Goal: Task Accomplishment & Management: Use online tool/utility

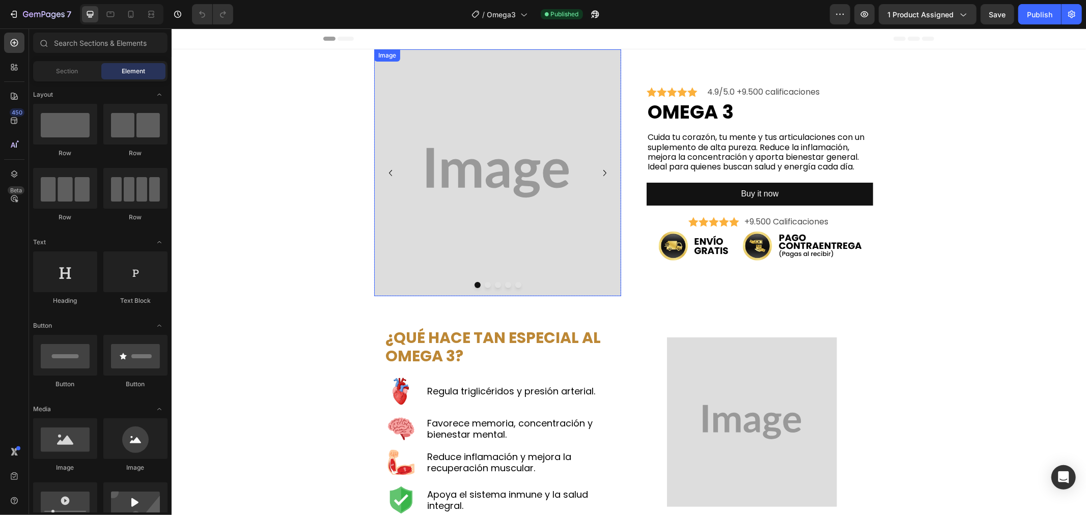
click at [447, 213] on img at bounding box center [497, 172] width 247 height 247
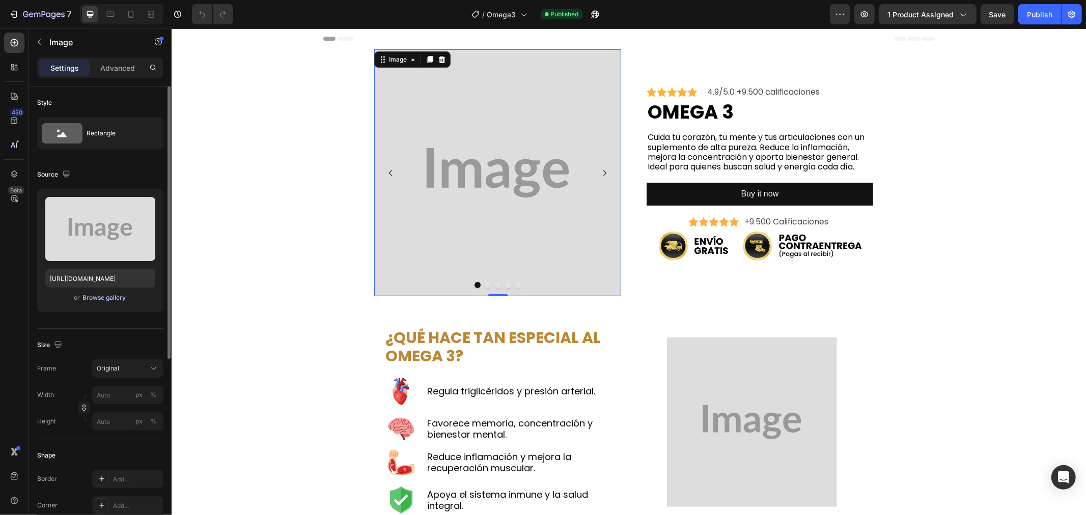
click at [118, 300] on div "Browse gallery" at bounding box center [104, 297] width 43 height 9
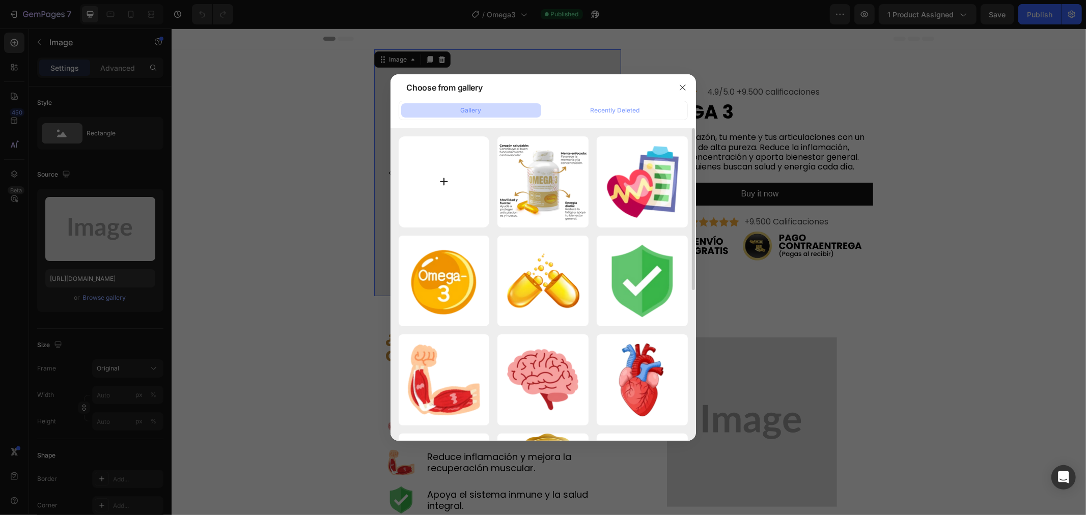
click at [446, 181] on input "file" at bounding box center [443, 181] width 91 height 91
type input "C:\fakepath\omega 3 (5)_1_11zon.webp"
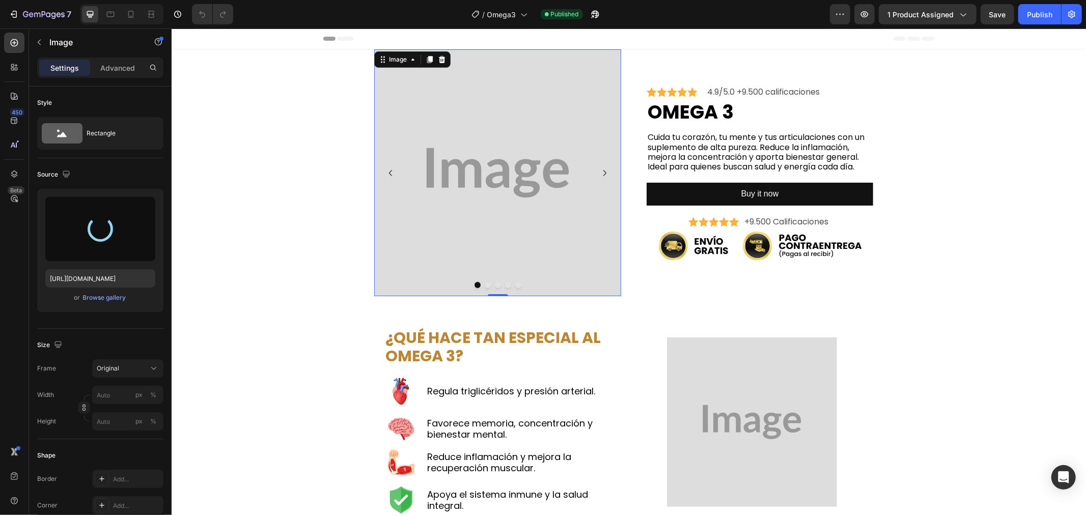
type input "[URL][DOMAIN_NAME]"
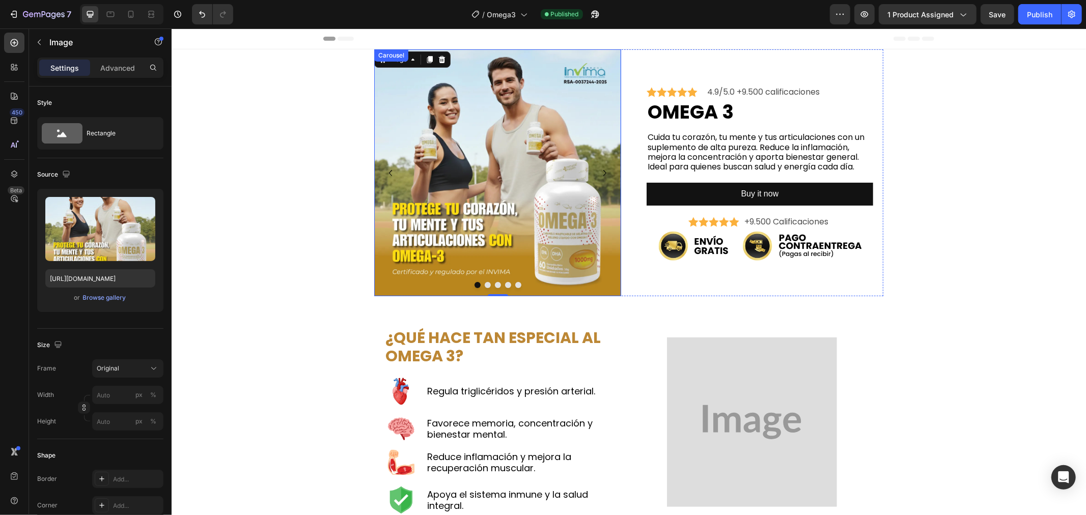
click at [484, 283] on button "Dot" at bounding box center [487, 284] width 6 height 6
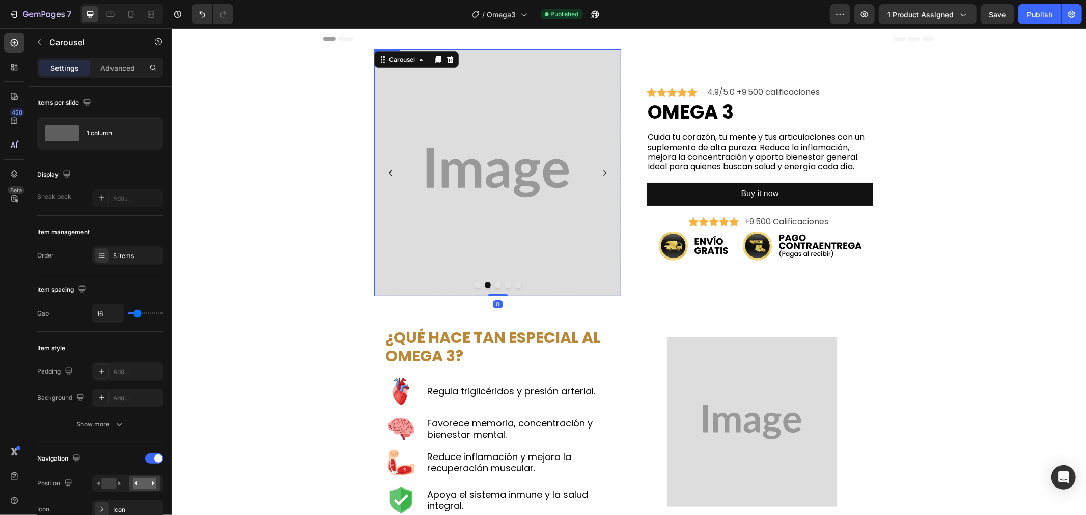
click at [480, 183] on img at bounding box center [497, 172] width 247 height 247
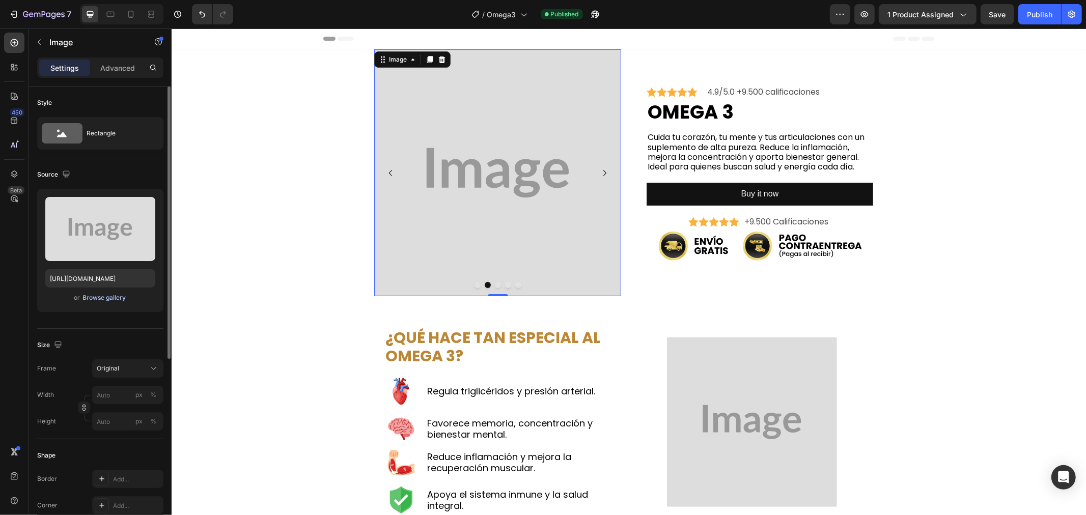
click at [116, 298] on div "Browse gallery" at bounding box center [104, 297] width 43 height 9
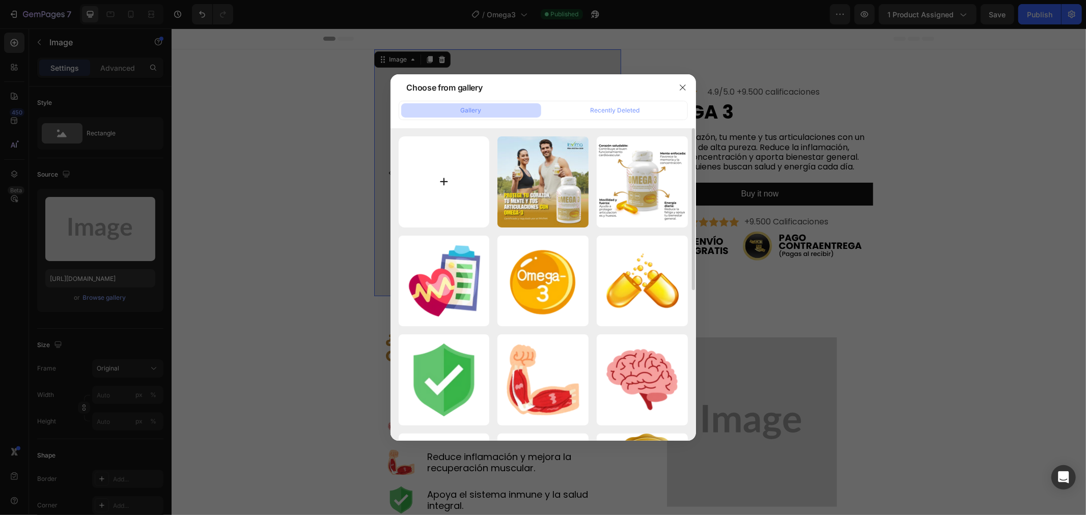
click at [438, 172] on input "file" at bounding box center [443, 181] width 91 height 91
type input "C:\fakepath\omega 3 (1)_2_11zon.webp"
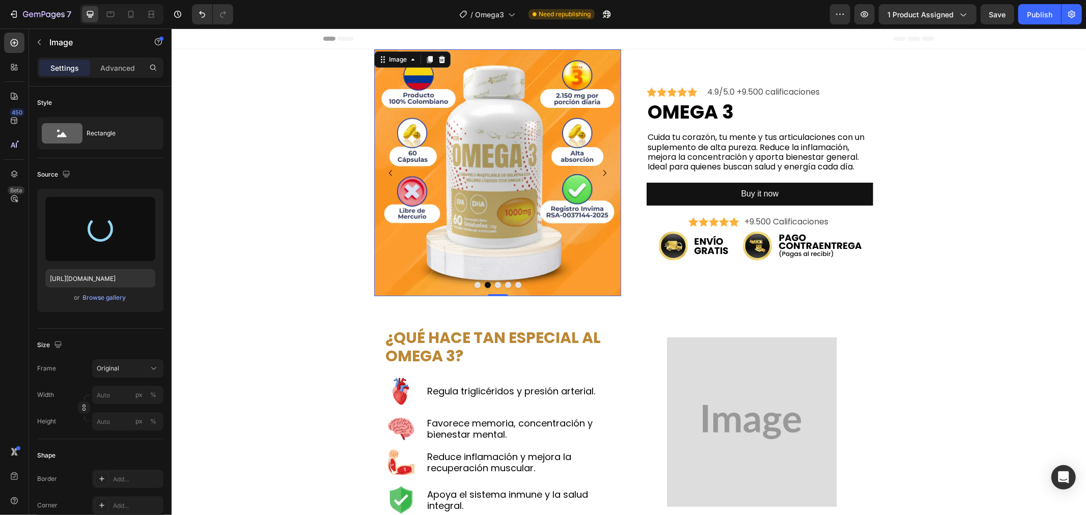
type input "[URL][DOMAIN_NAME]"
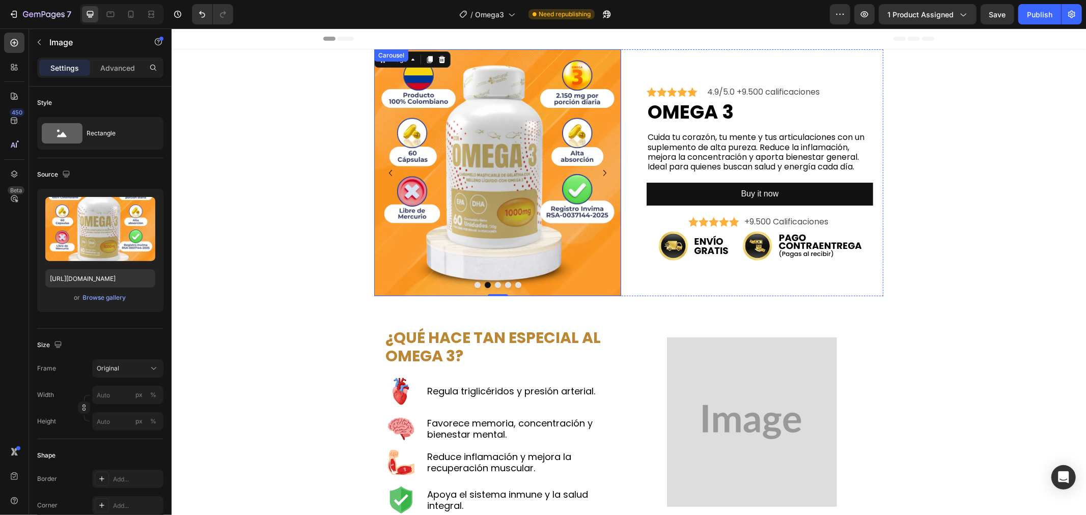
click at [494, 283] on button "Dot" at bounding box center [497, 284] width 6 height 6
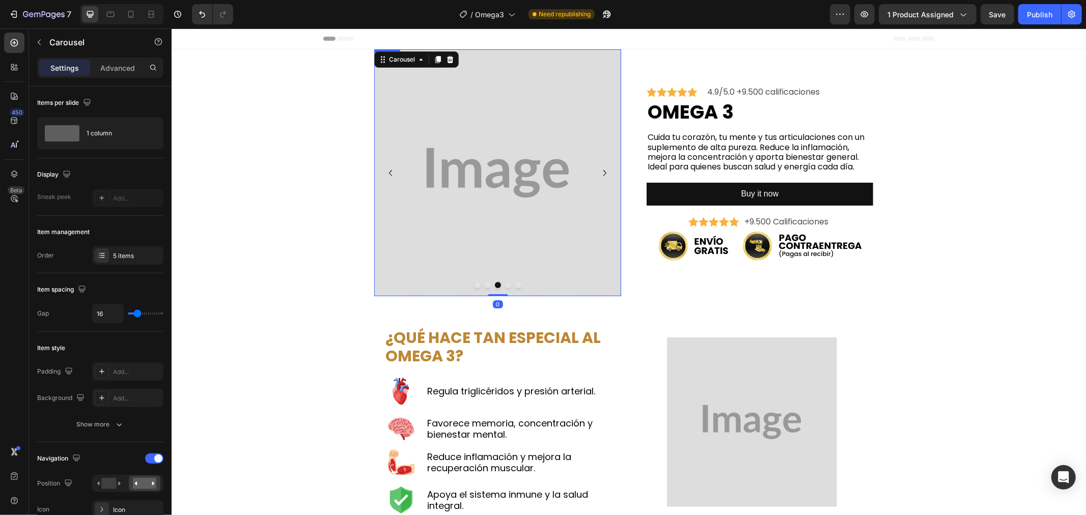
click at [469, 189] on img at bounding box center [497, 172] width 247 height 247
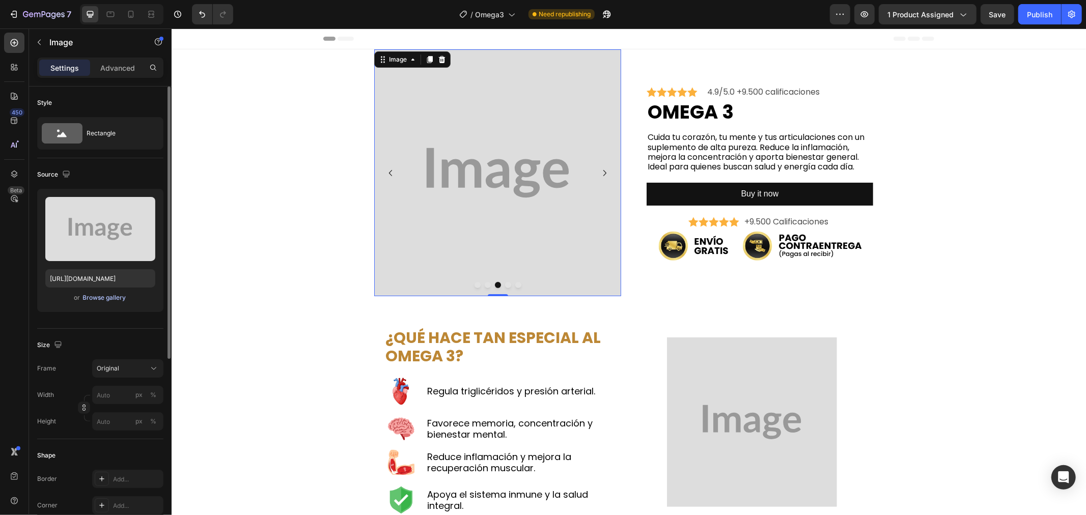
click at [117, 293] on div "Browse gallery" at bounding box center [104, 297] width 43 height 9
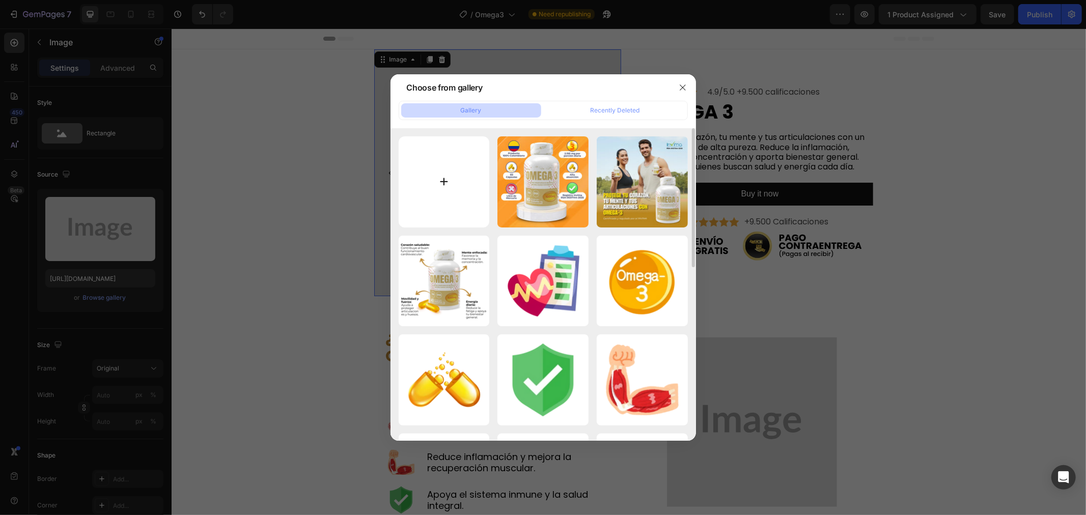
click at [450, 172] on input "file" at bounding box center [443, 181] width 91 height 91
type input "C:\fakepath\omega 3_6_11zon.webp"
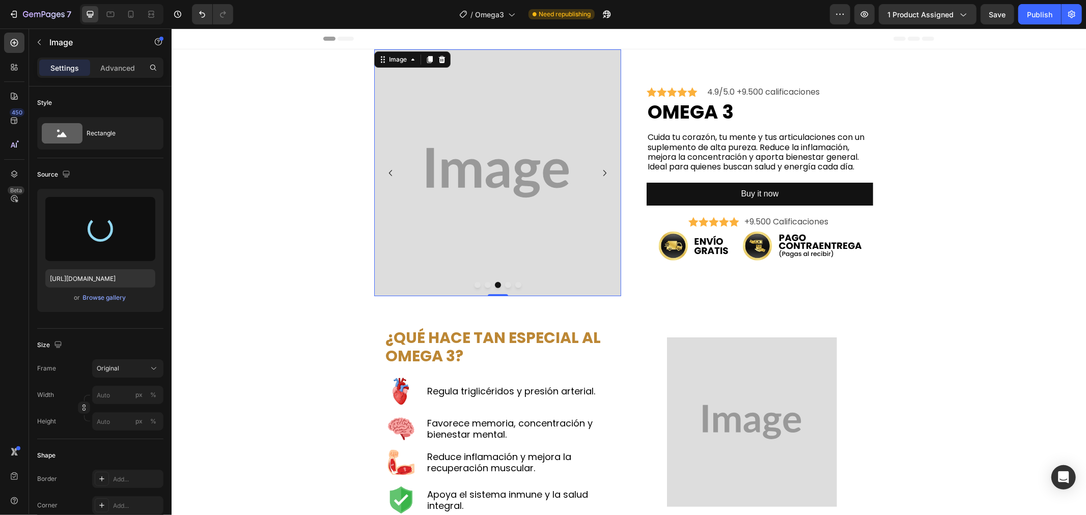
type input "[URL][DOMAIN_NAME]"
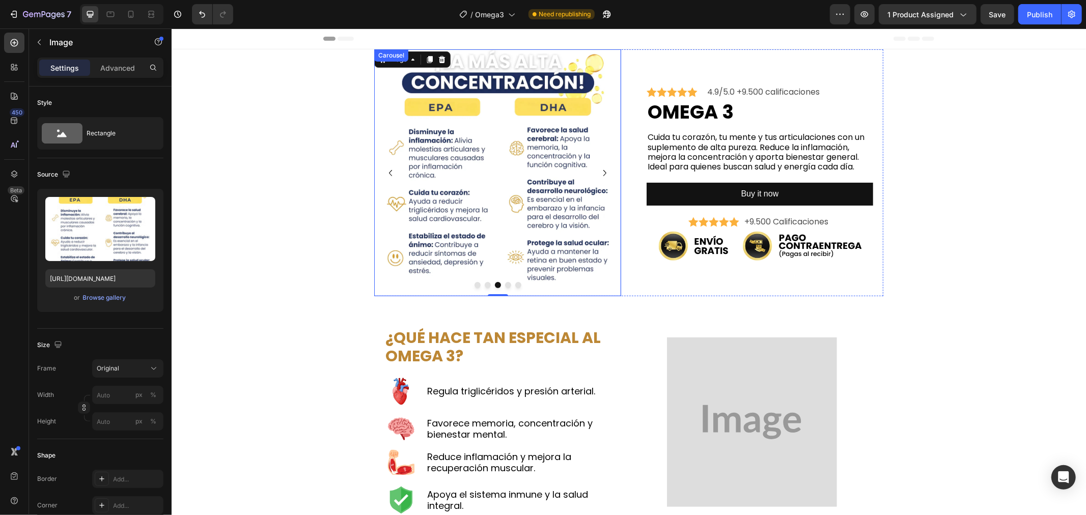
click at [504, 283] on button "Dot" at bounding box center [507, 284] width 6 height 6
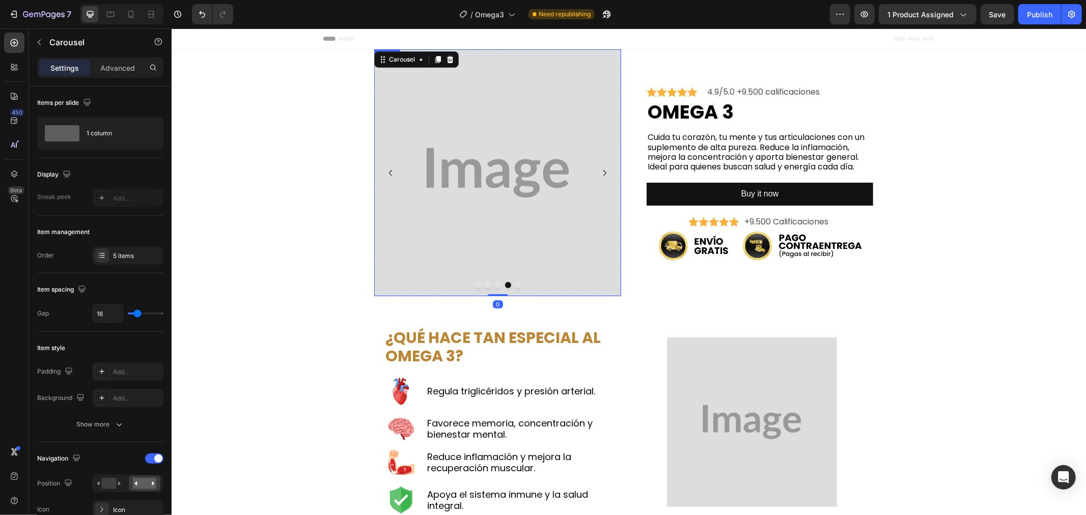
click at [512, 170] on img at bounding box center [497, 172] width 247 height 247
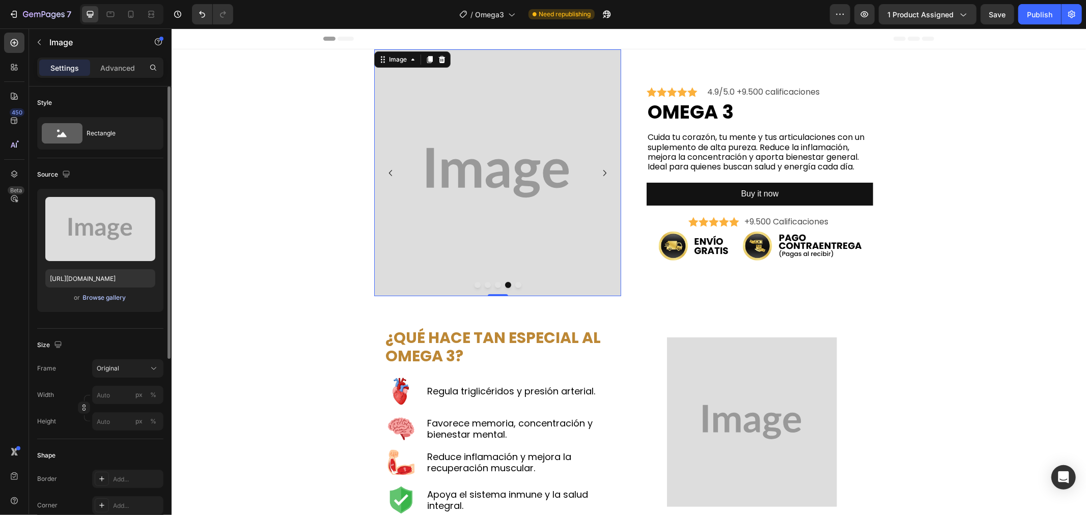
click at [116, 297] on div "Browse gallery" at bounding box center [104, 297] width 43 height 9
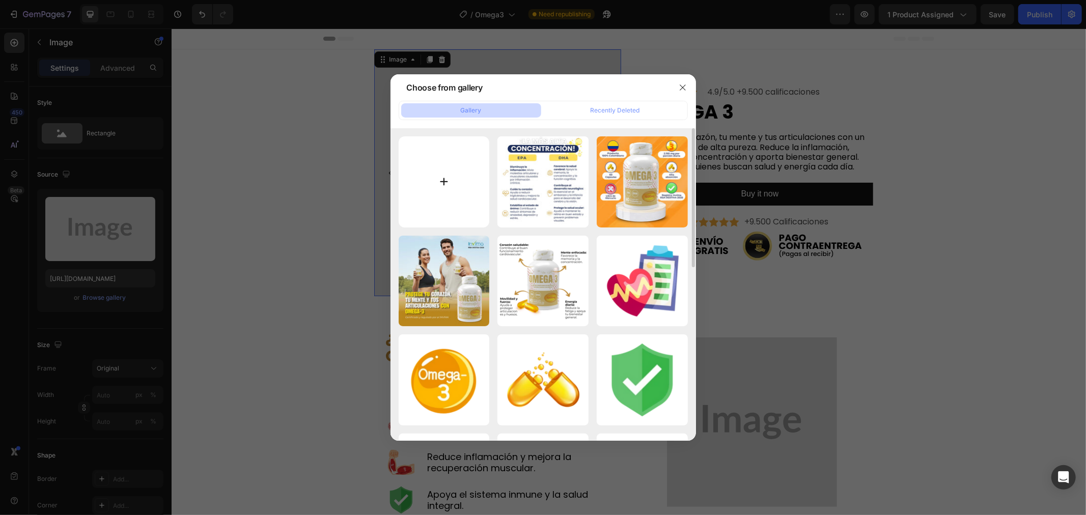
click at [448, 179] on input "file" at bounding box center [443, 181] width 91 height 91
type input "C:\fakepath\omega 3 (2)_3_11zon.webp"
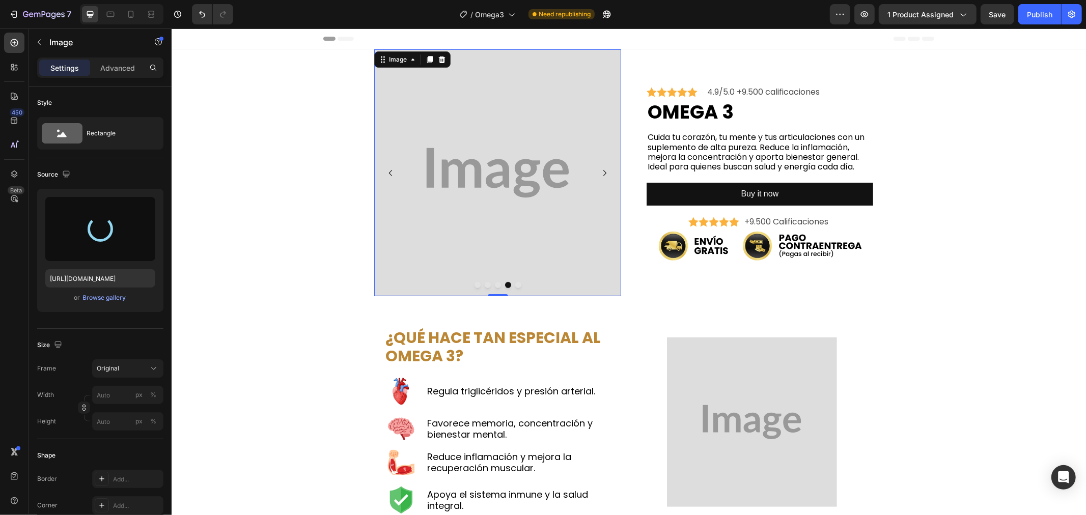
type input "[URL][DOMAIN_NAME]"
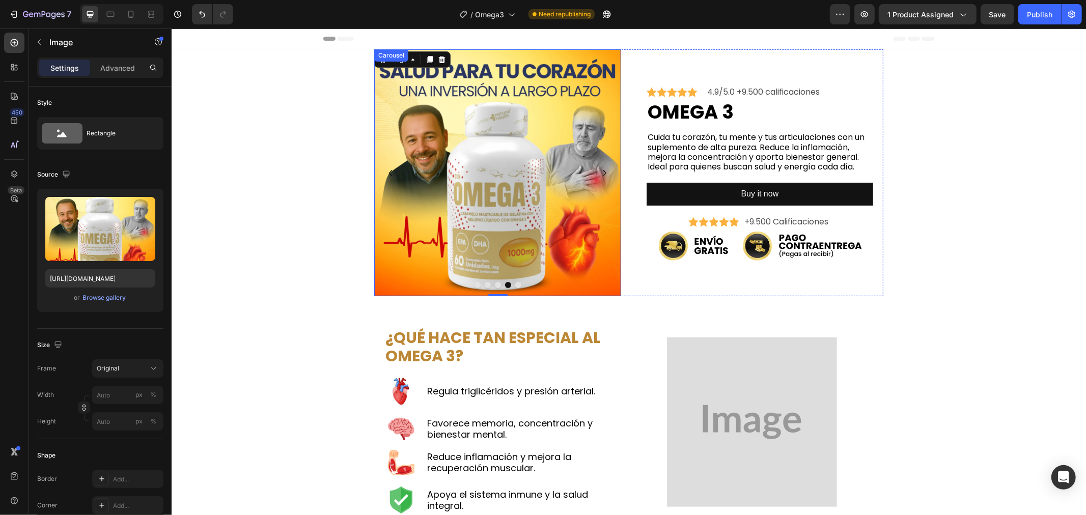
click at [515, 284] on button "Dot" at bounding box center [518, 284] width 6 height 6
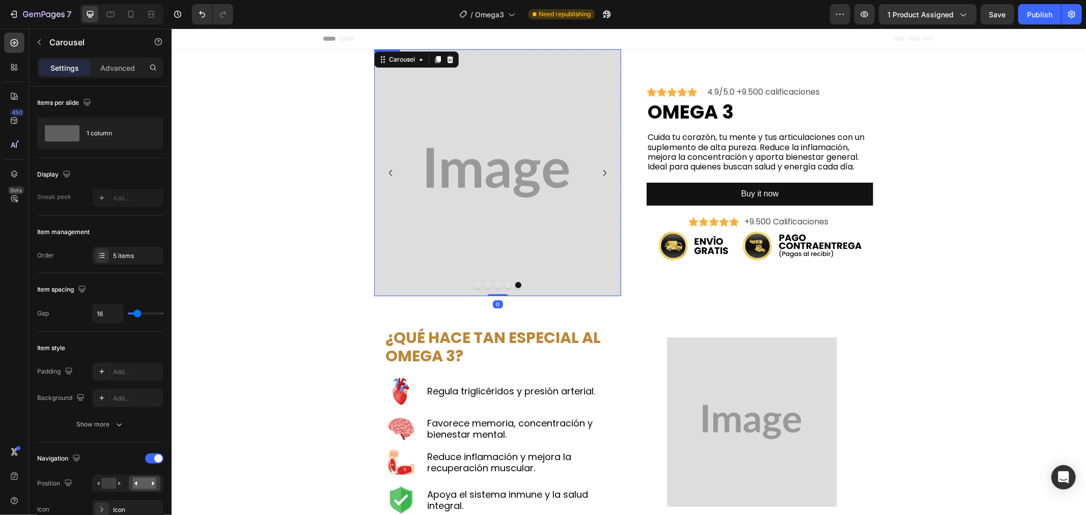
click at [485, 194] on img at bounding box center [497, 172] width 247 height 247
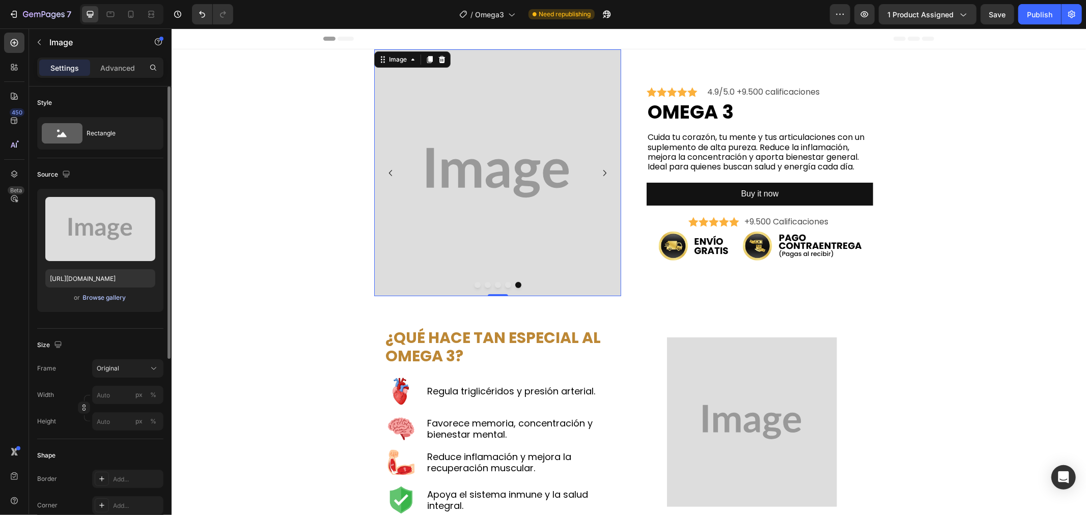
click at [110, 299] on div "Browse gallery" at bounding box center [104, 297] width 43 height 9
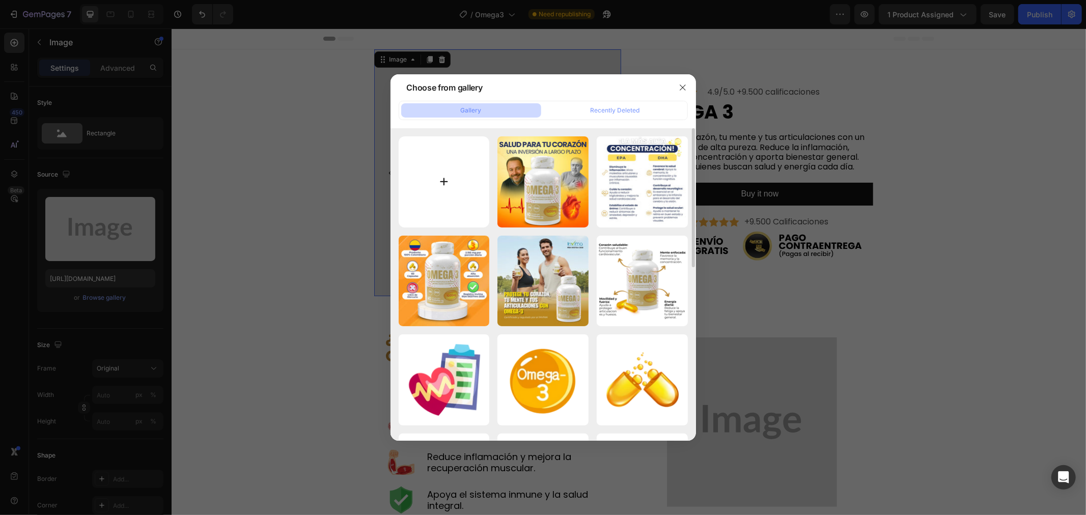
click at [448, 175] on input "file" at bounding box center [443, 181] width 91 height 91
type input "C:\fakepath\omega 3 (3)_4_11zon.webp"
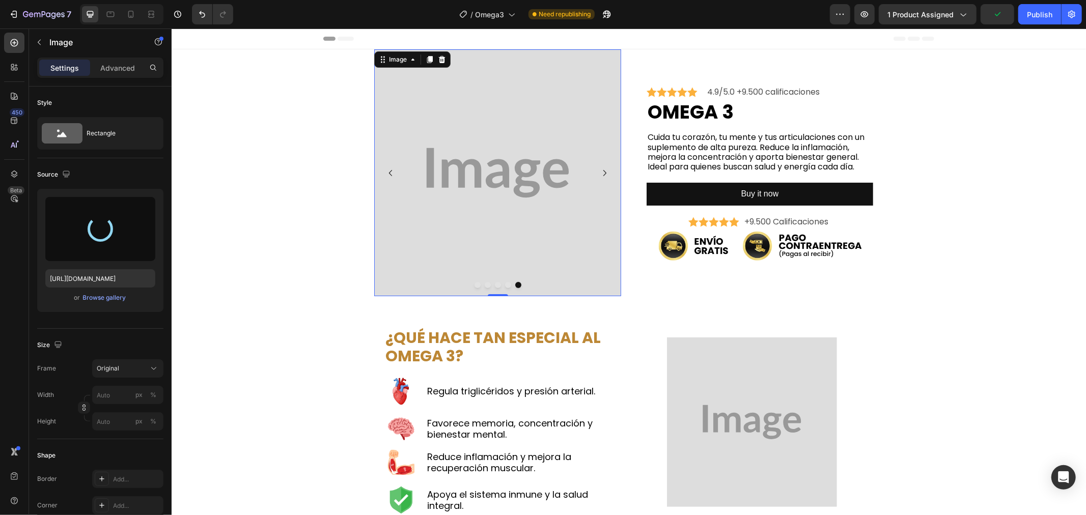
type input "[URL][DOMAIN_NAME]"
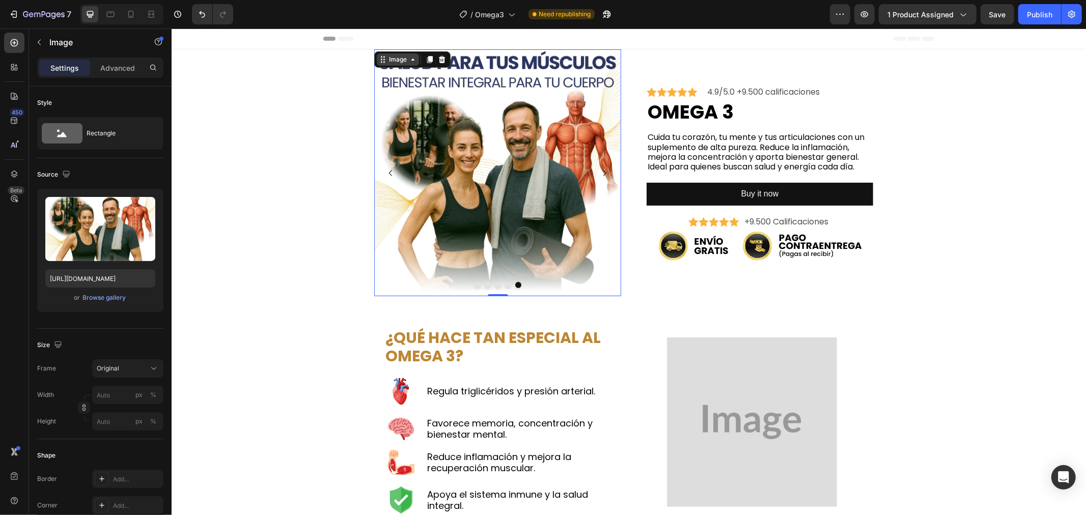
click at [395, 61] on div "Image" at bounding box center [397, 58] width 22 height 9
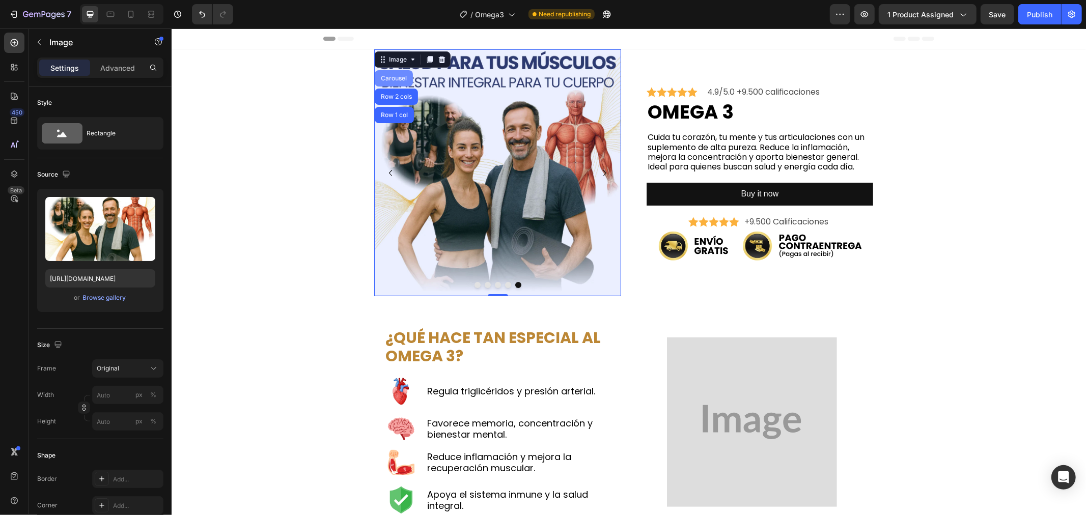
click at [393, 77] on div "Carousel" at bounding box center [393, 78] width 30 height 6
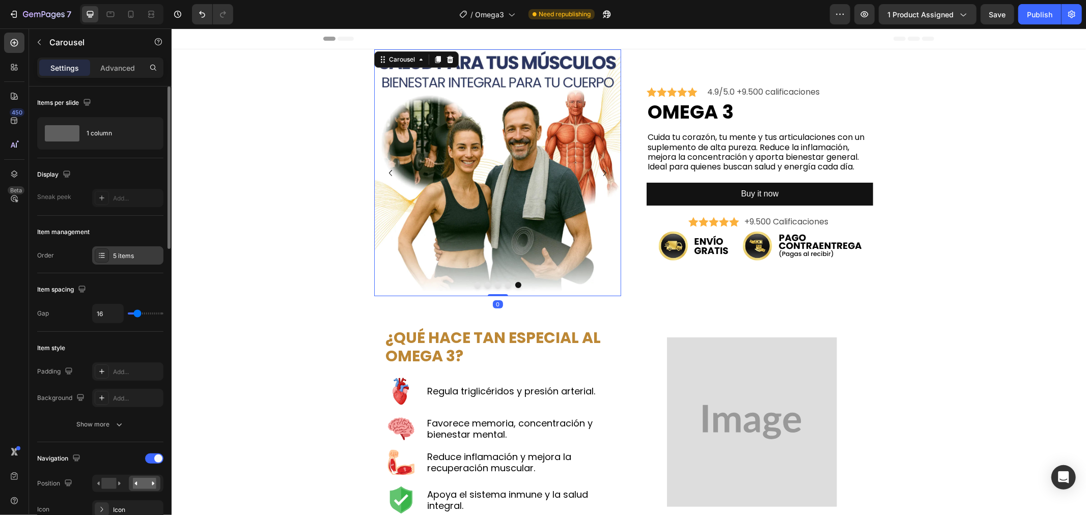
click at [139, 260] on div "5 items" at bounding box center [137, 255] width 48 height 9
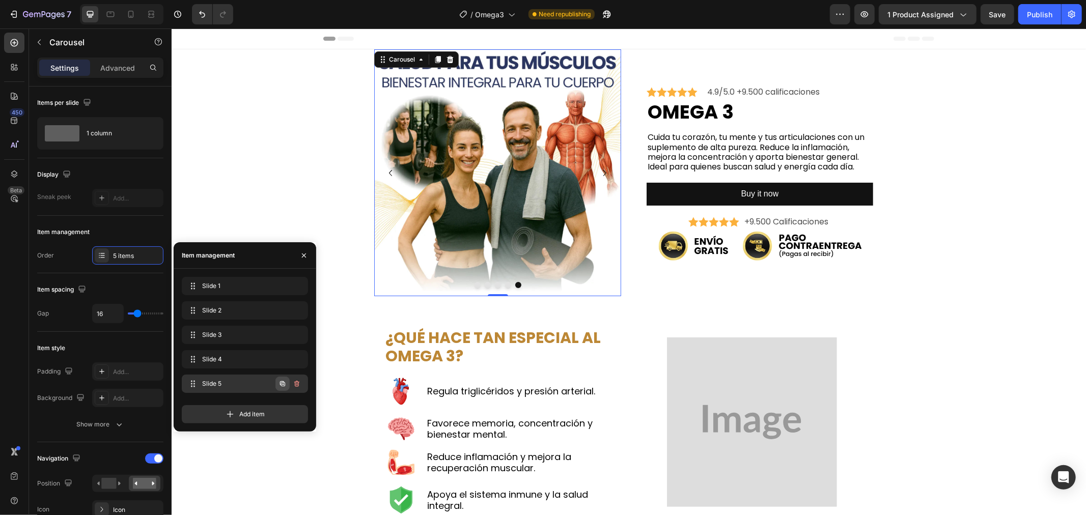
click at [286, 385] on icon "button" at bounding box center [282, 384] width 8 height 8
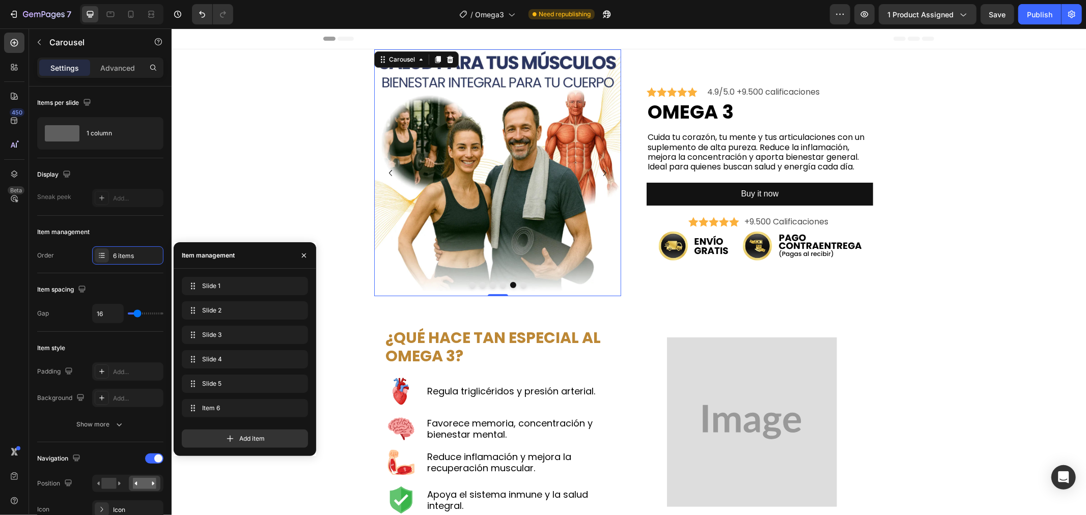
click at [520, 282] on button "Dot" at bounding box center [523, 284] width 6 height 6
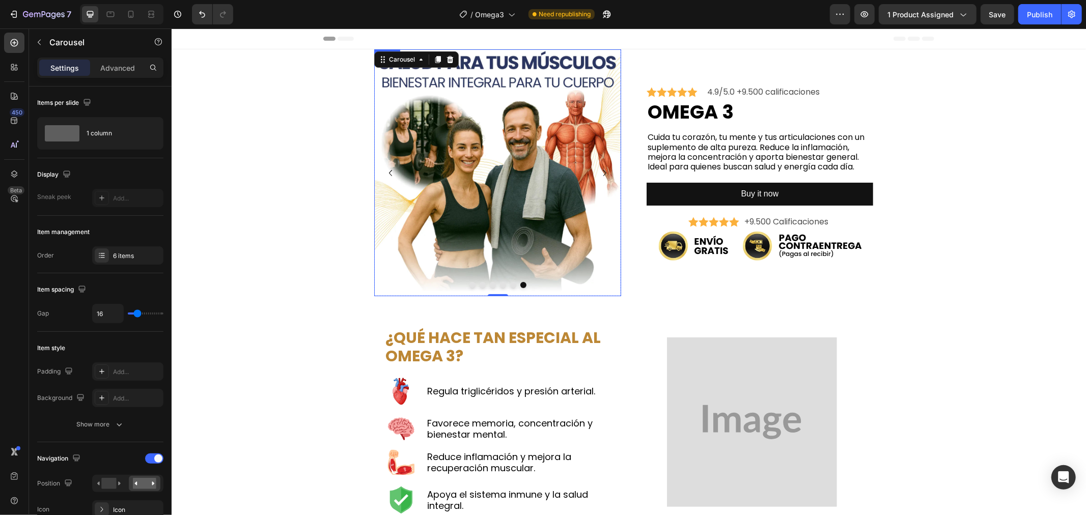
click at [496, 224] on img at bounding box center [497, 172] width 247 height 247
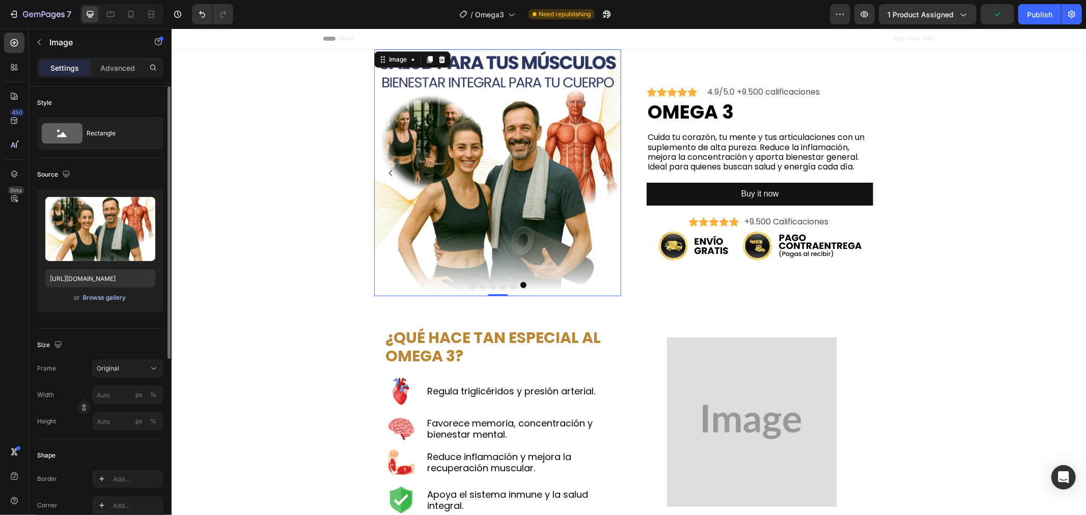
click at [97, 297] on div "Browse gallery" at bounding box center [104, 297] width 43 height 9
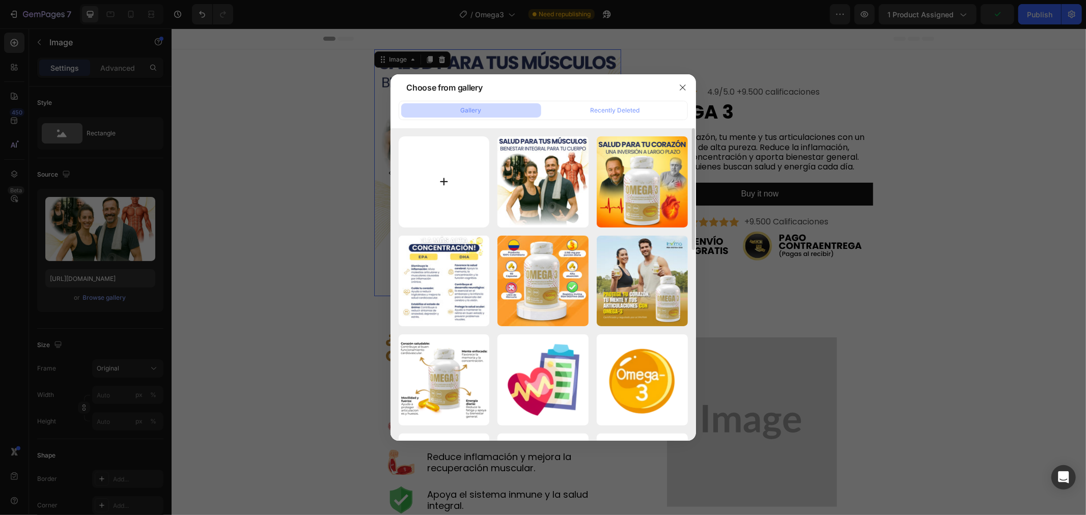
click at [447, 179] on input "file" at bounding box center [443, 181] width 91 height 91
type input "C:\fakepath\omega 3 (4)_5_11zon.webp"
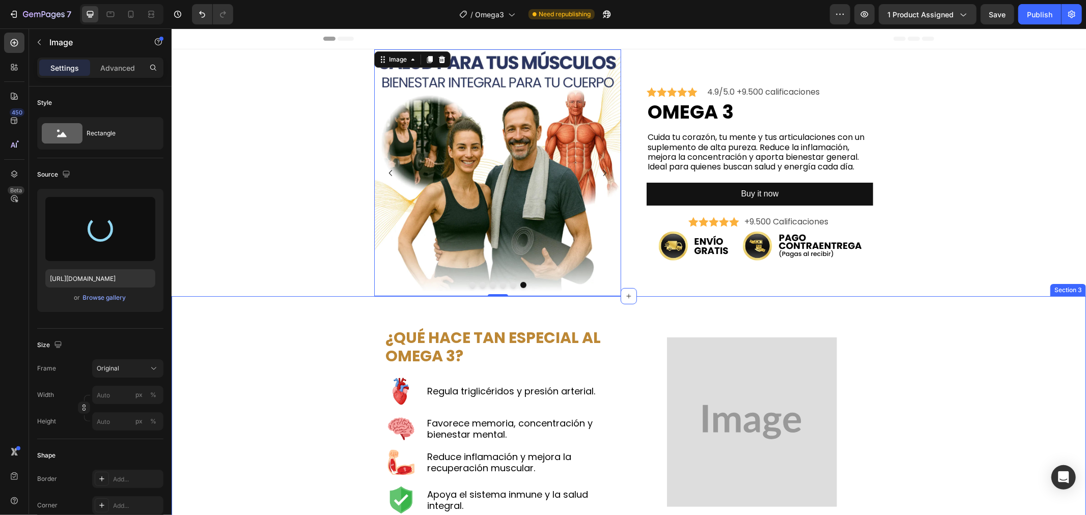
type input "[URL][DOMAIN_NAME]"
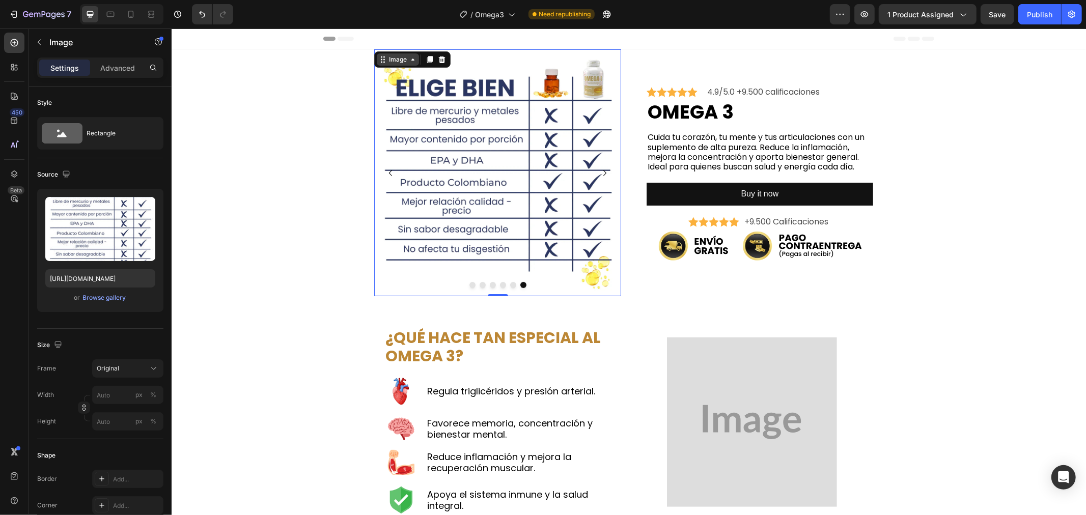
click at [390, 54] on div "Image" at bounding box center [397, 58] width 22 height 9
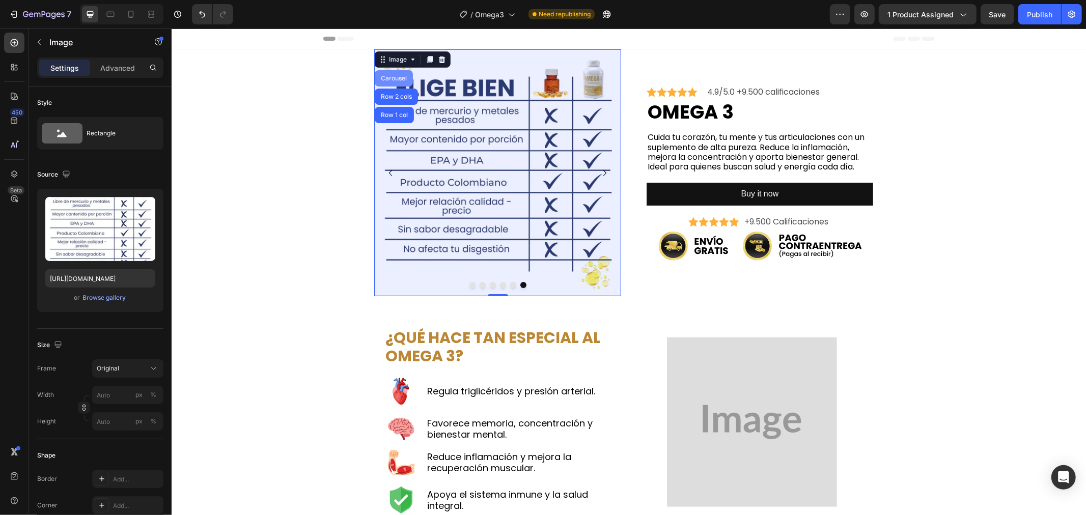
drag, startPoint x: 391, startPoint y: 75, endPoint x: 217, endPoint y: 408, distance: 376.3
click at [391, 75] on div "Carousel" at bounding box center [393, 78] width 30 height 6
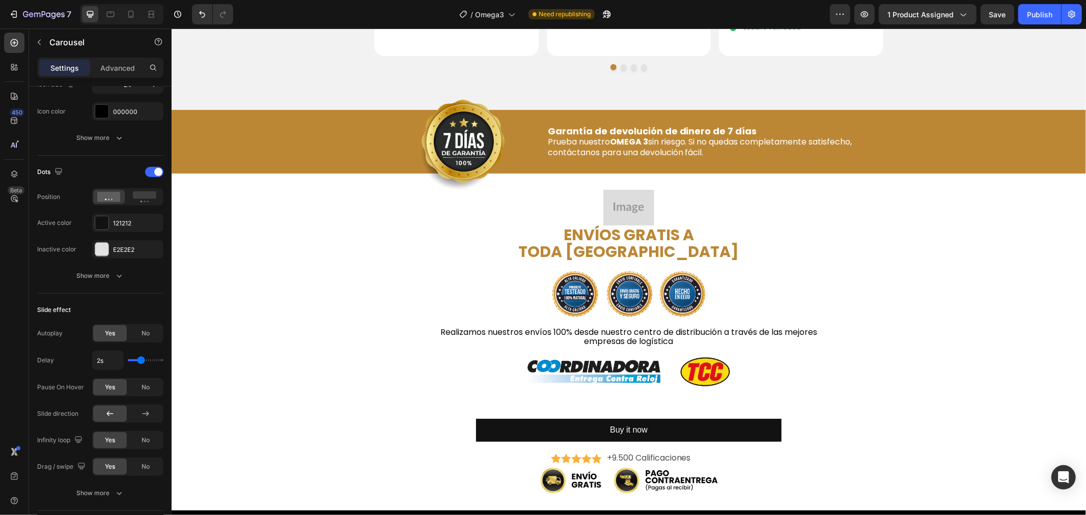
scroll to position [2004, 0]
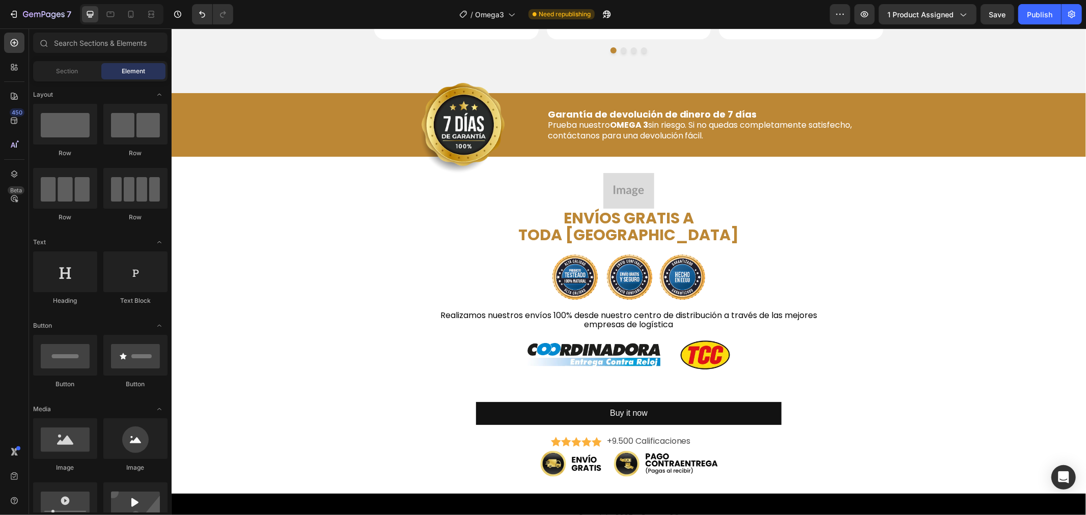
drag, startPoint x: 1085, startPoint y: 394, endPoint x: 1085, endPoint y: 309, distance: 85.0
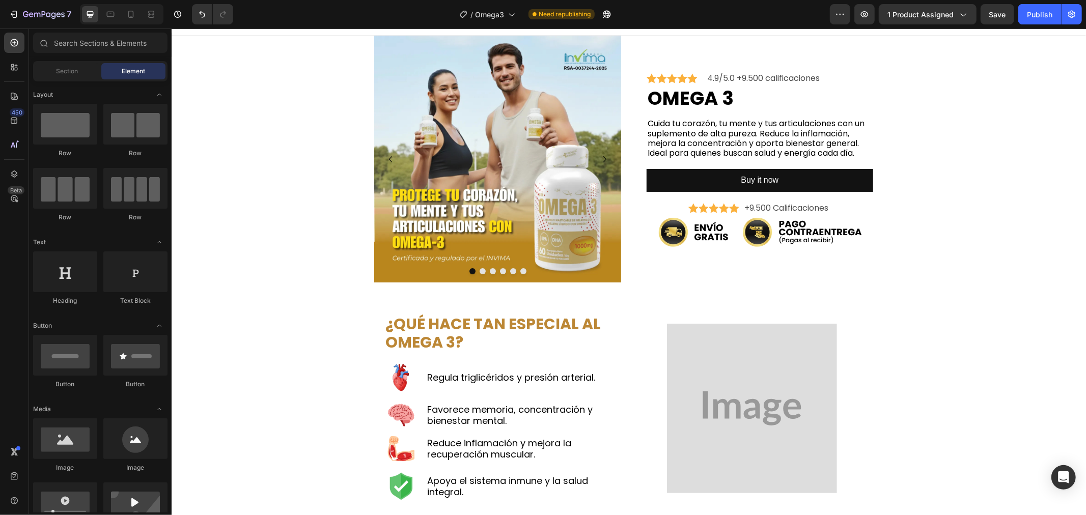
scroll to position [0, 0]
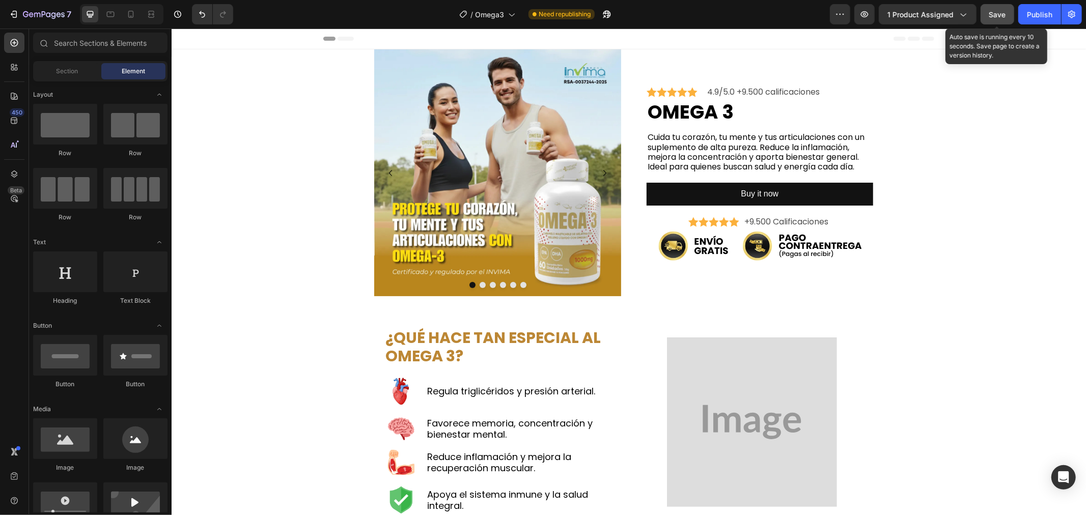
click at [995, 16] on span "Save" at bounding box center [997, 14] width 17 height 9
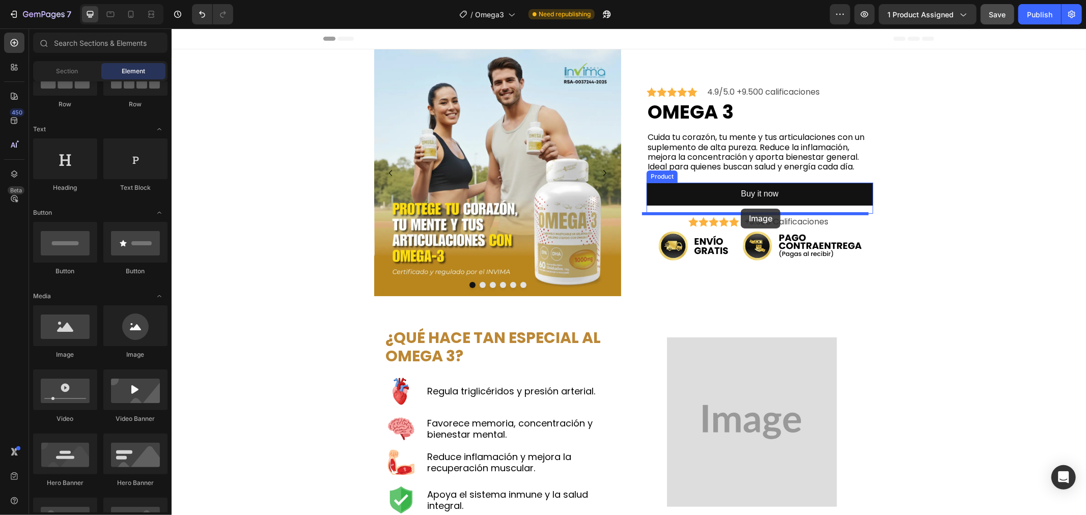
drag, startPoint x: 240, startPoint y: 360, endPoint x: 740, endPoint y: 208, distance: 522.9
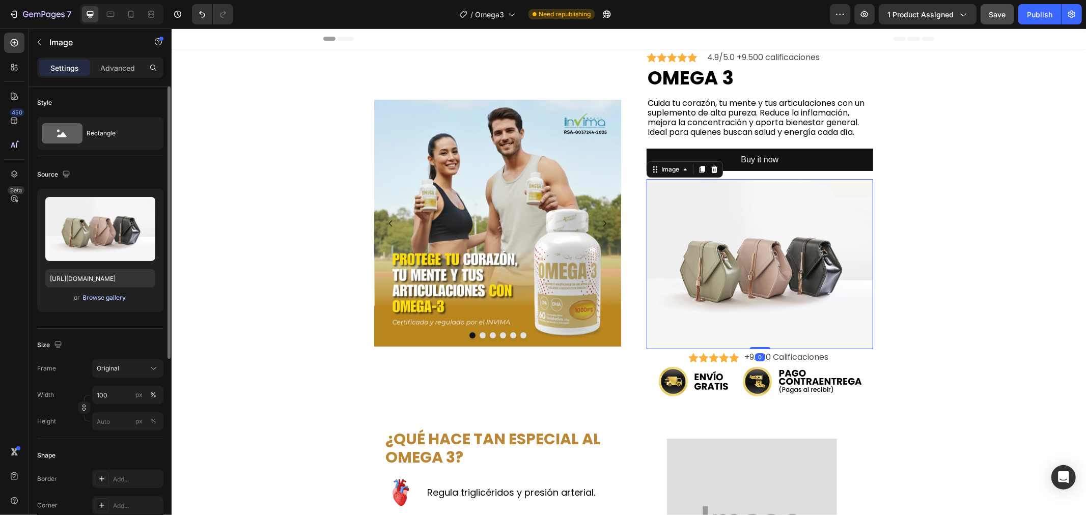
click at [107, 297] on div "Browse gallery" at bounding box center [104, 297] width 43 height 9
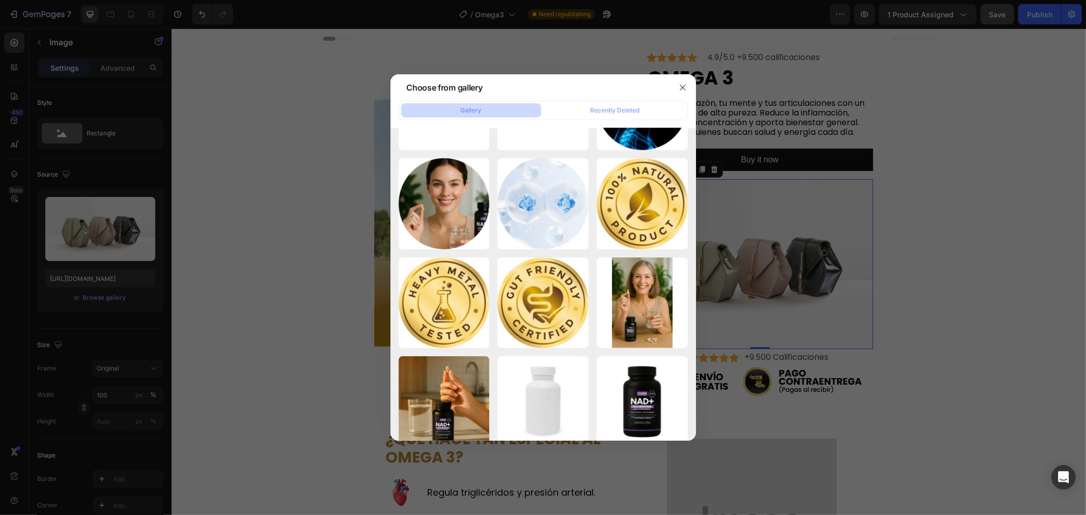
scroll to position [4054, 0]
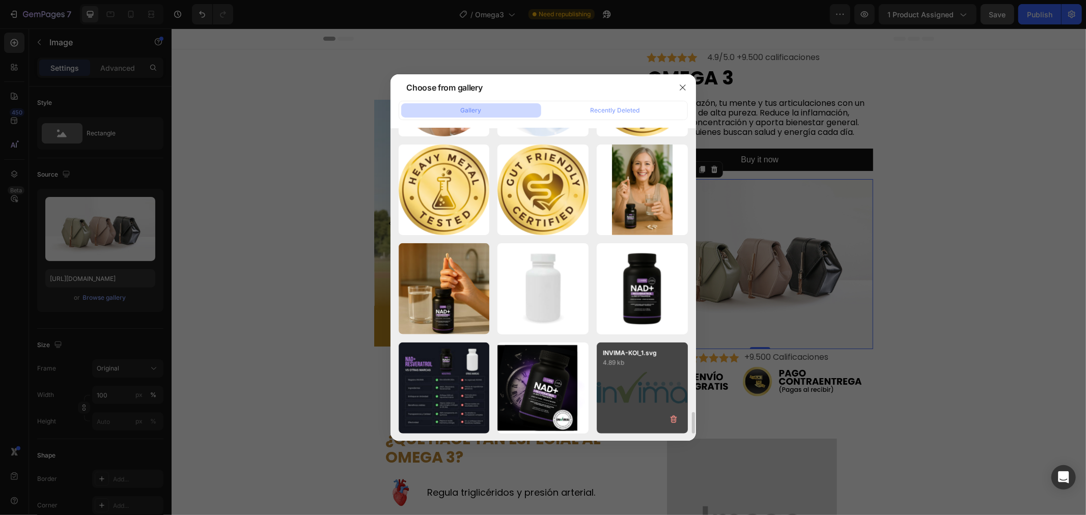
click at [619, 382] on div "INVIMA-KOI_1.svg 4.89 kb" at bounding box center [641, 388] width 91 height 91
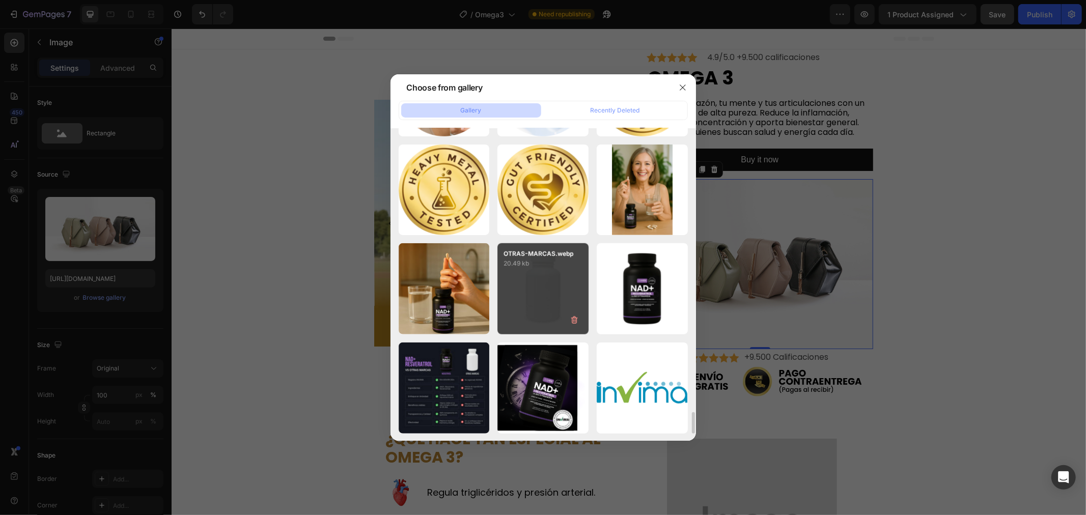
type input "[URL][DOMAIN_NAME]"
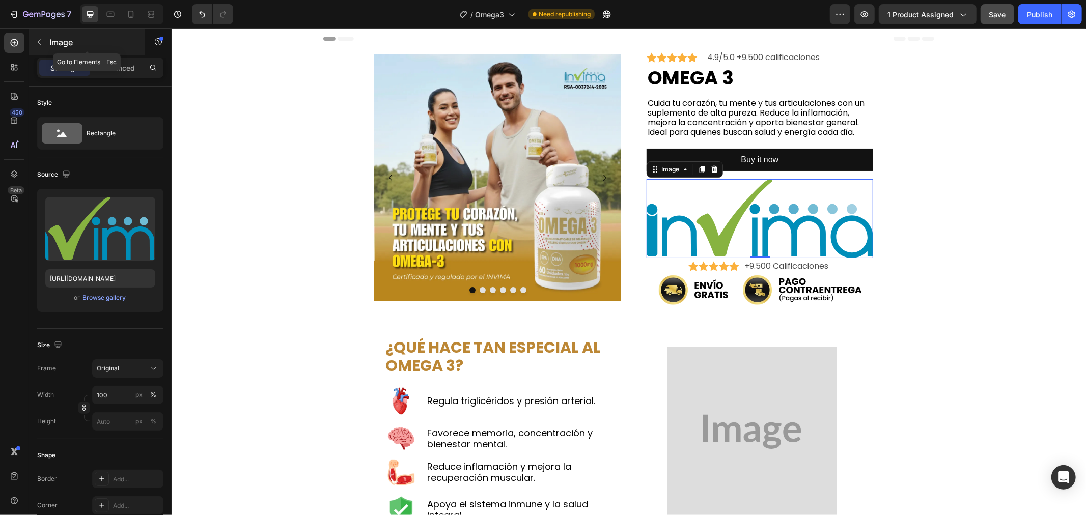
click at [41, 49] on button "button" at bounding box center [39, 42] width 16 height 16
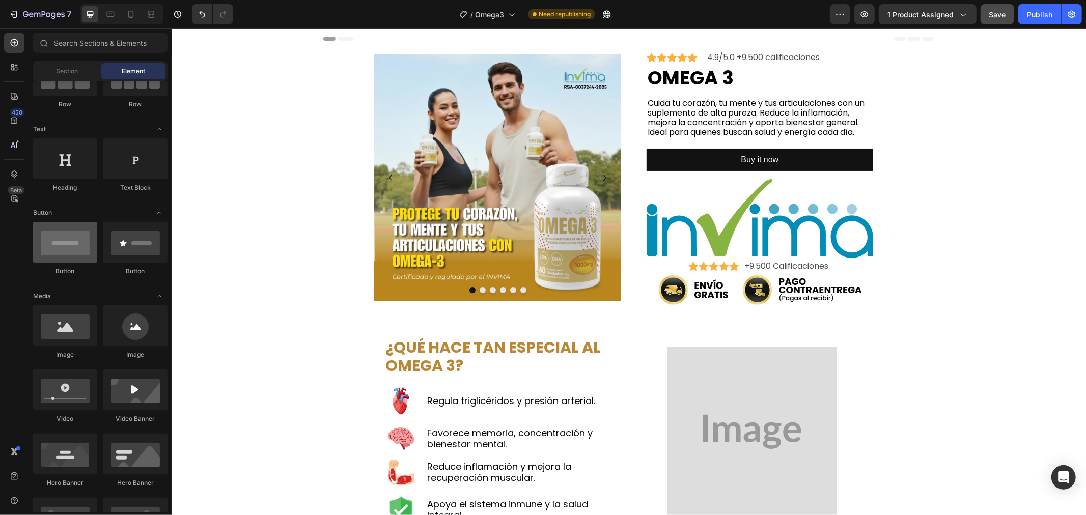
scroll to position [0, 0]
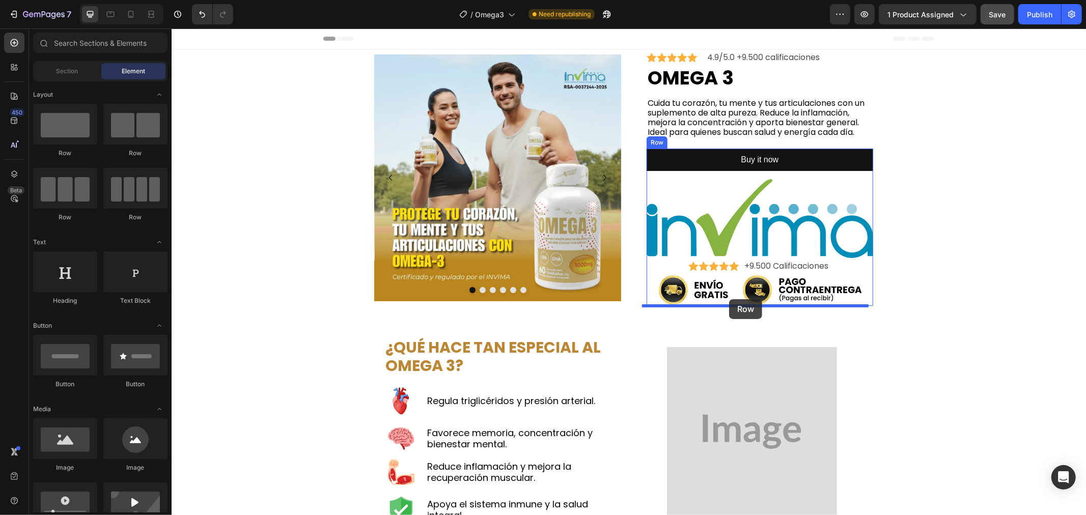
drag, startPoint x: 239, startPoint y: 151, endPoint x: 728, endPoint y: 299, distance: 511.5
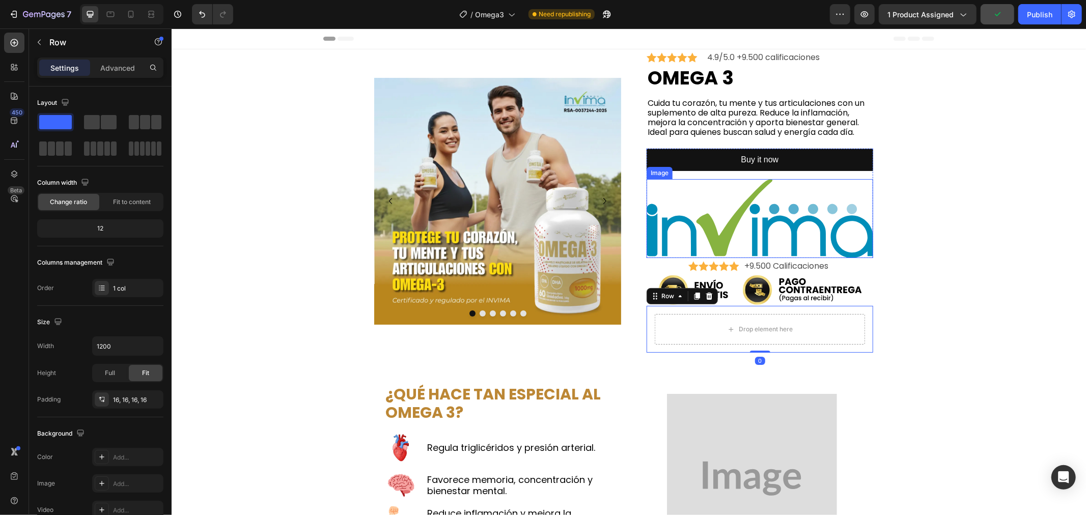
click at [747, 236] on img at bounding box center [759, 218] width 226 height 78
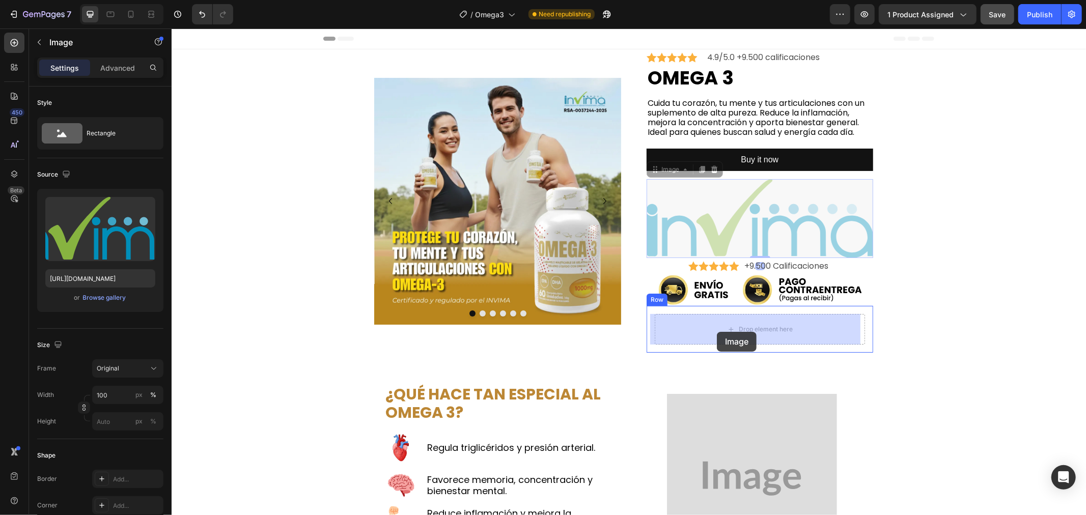
drag, startPoint x: 730, startPoint y: 229, endPoint x: 716, endPoint y: 331, distance: 103.2
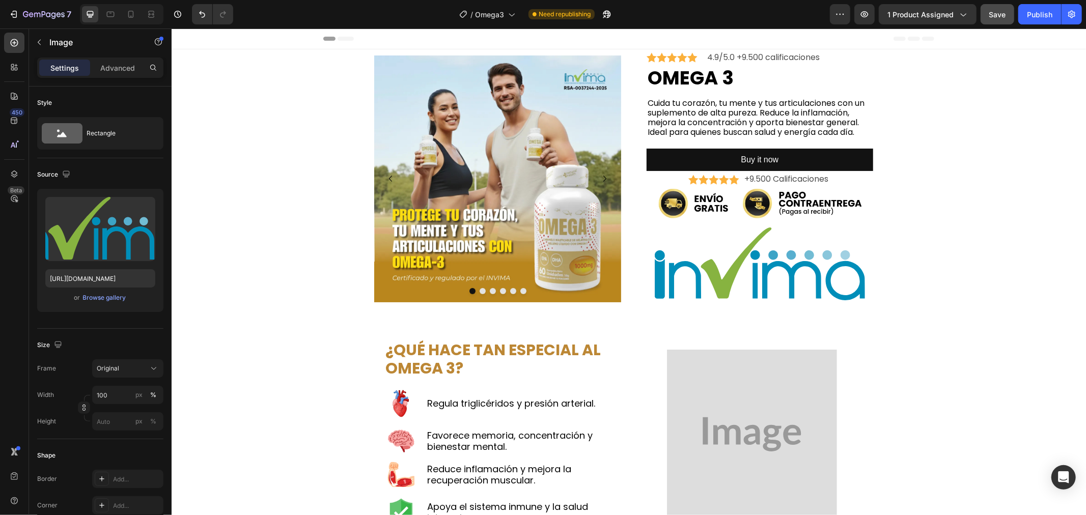
click at [745, 261] on img at bounding box center [759, 263] width 210 height 73
click at [788, 265] on img at bounding box center [759, 263] width 210 height 73
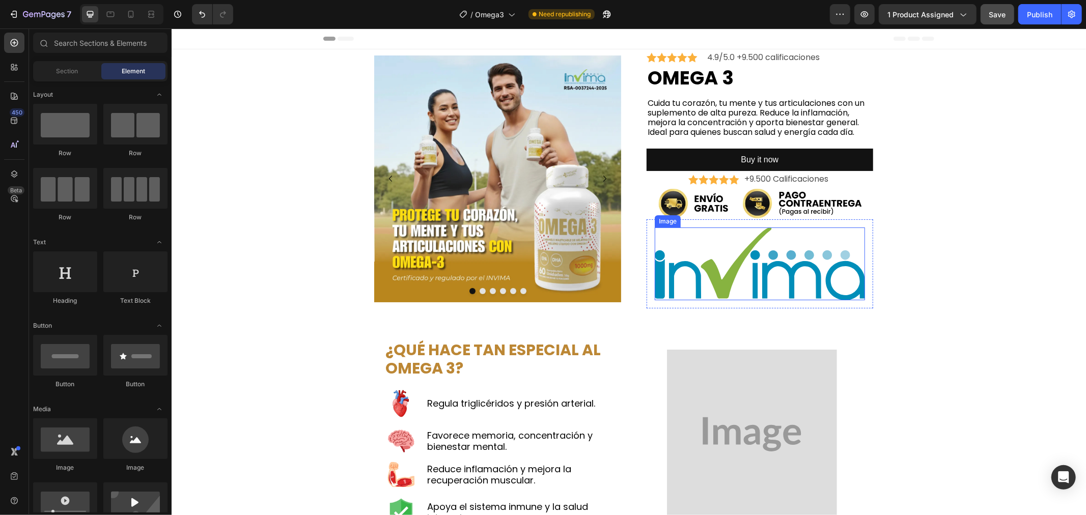
click at [734, 268] on img at bounding box center [759, 263] width 210 height 73
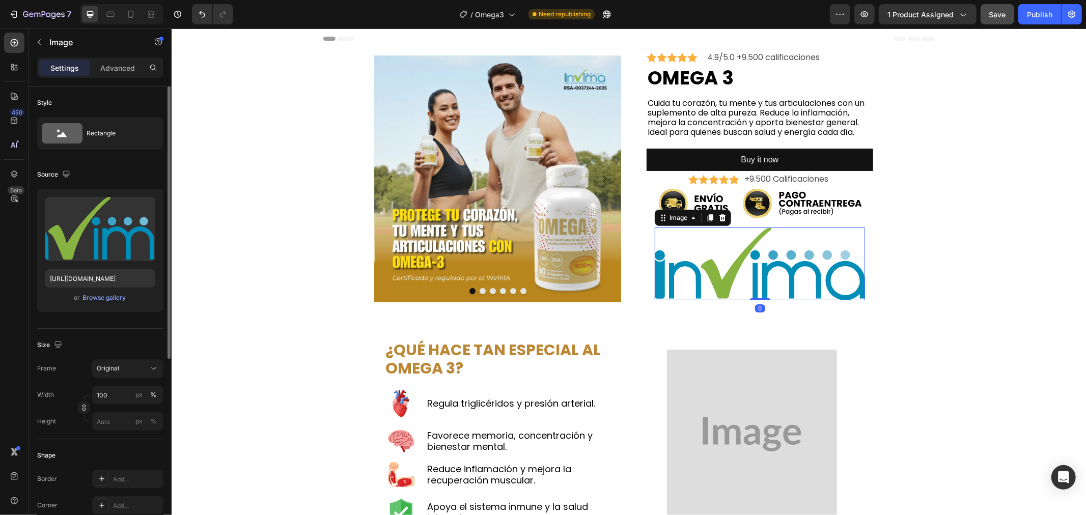
click at [117, 383] on div "Frame Original Width 100 px % Height px %" at bounding box center [100, 394] width 126 height 71
click at [117, 392] on input "100" at bounding box center [127, 395] width 71 height 18
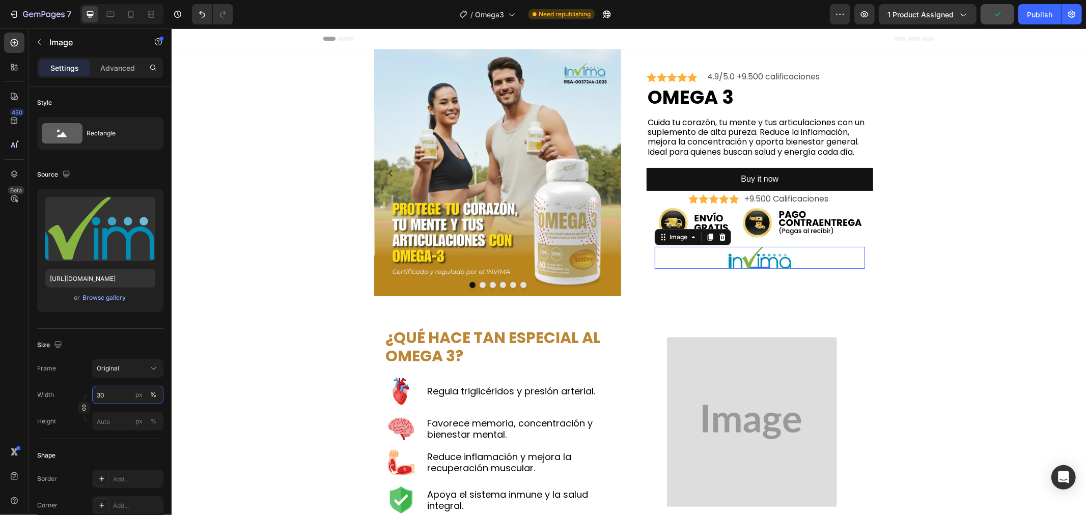
type input "30"
click at [40, 48] on button "button" at bounding box center [39, 42] width 16 height 16
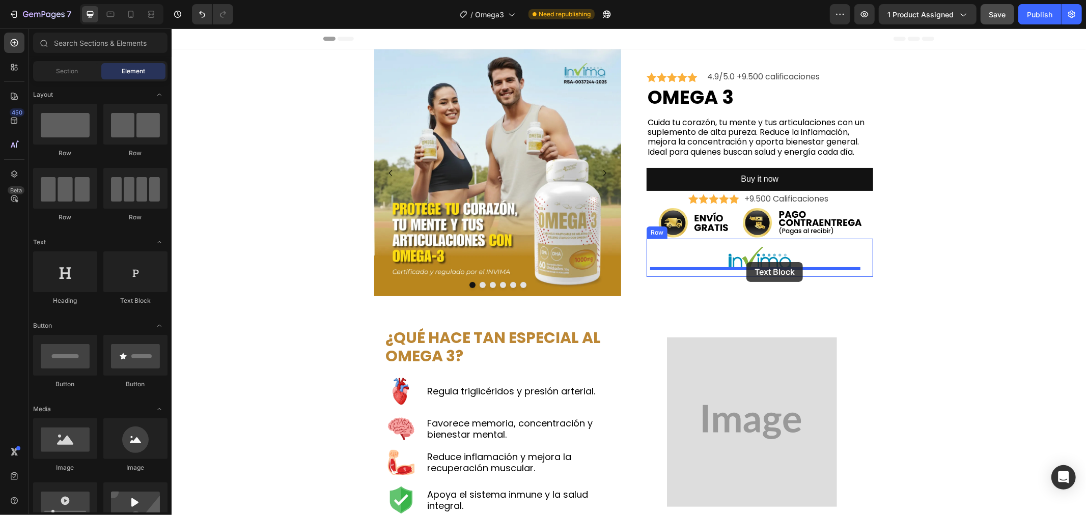
drag, startPoint x: 312, startPoint y: 313, endPoint x: 746, endPoint y: 262, distance: 436.7
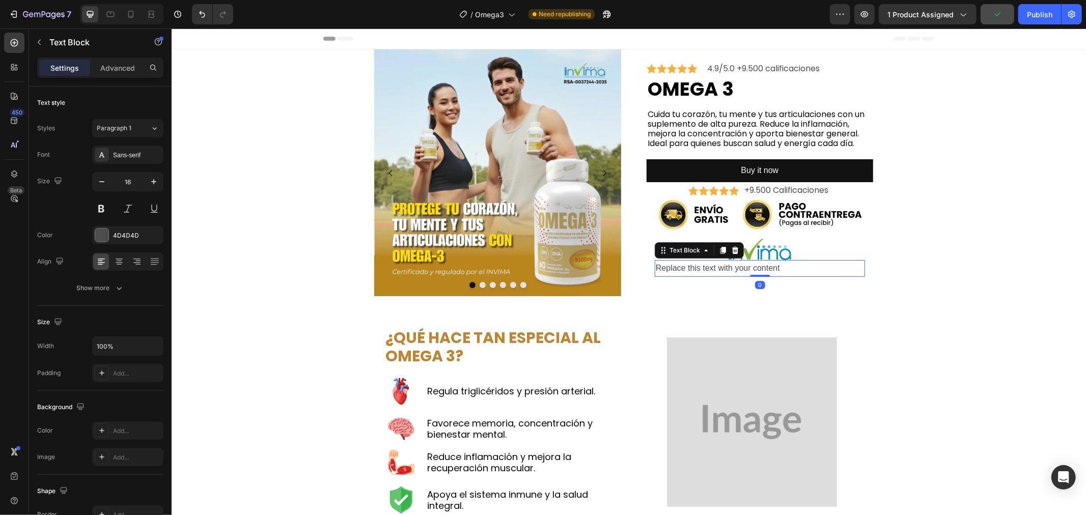
click at [721, 265] on div "Replace this text with your content" at bounding box center [759, 268] width 210 height 17
click at [721, 265] on p "Replace this text with your content" at bounding box center [759, 268] width 208 height 15
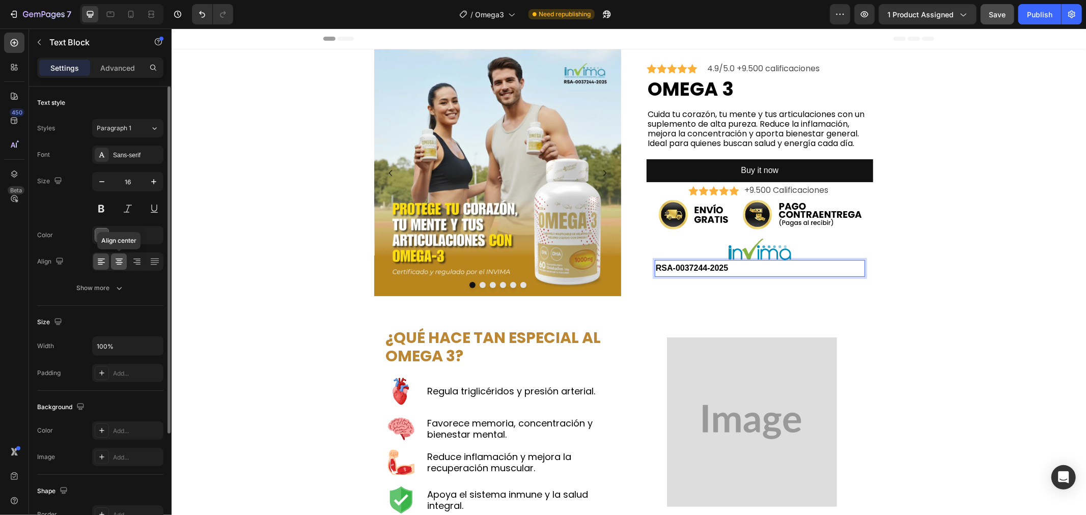
click at [114, 262] on icon at bounding box center [119, 262] width 10 height 10
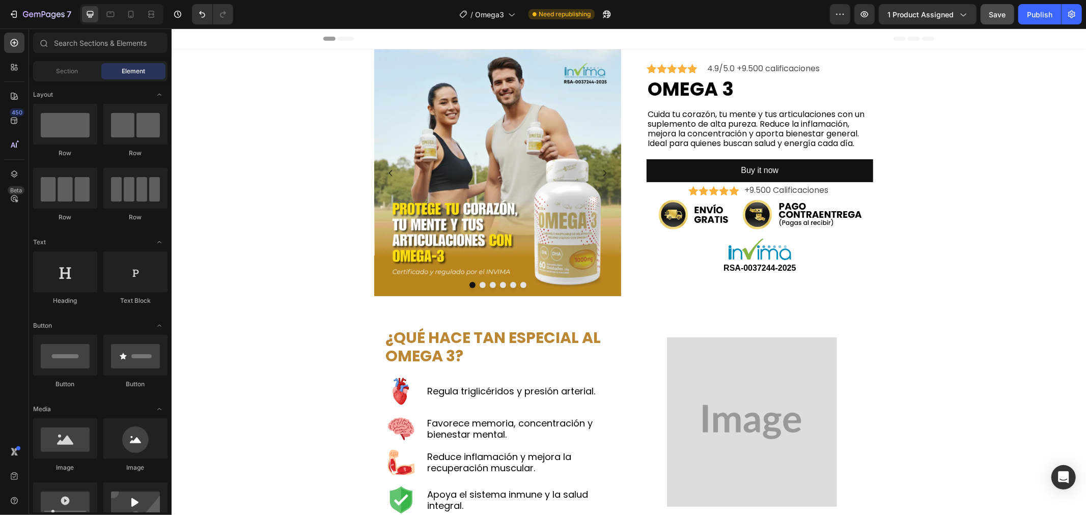
click at [129, 12] on icon at bounding box center [131, 14] width 10 height 10
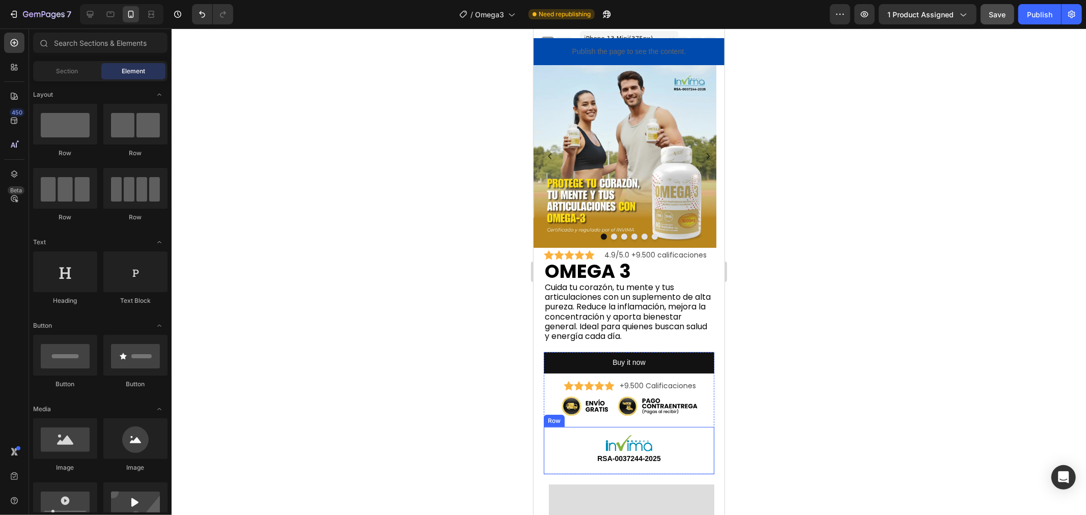
click at [691, 428] on div "Image RSA-0037244-2025 Text Block Row" at bounding box center [628, 449] width 170 height 47
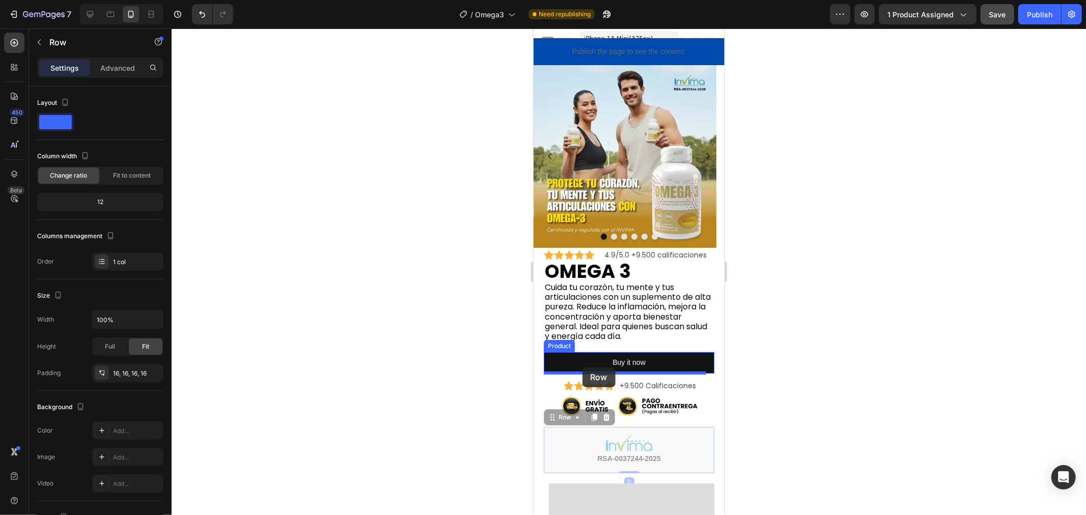
drag, startPoint x: 564, startPoint y: 419, endPoint x: 582, endPoint y: 367, distance: 54.7
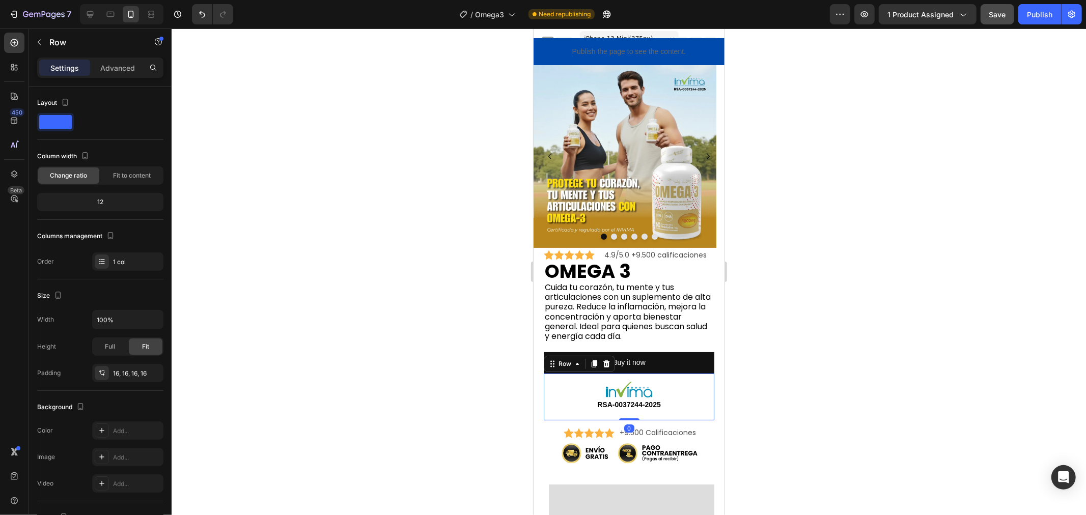
click at [802, 303] on div at bounding box center [629, 272] width 914 height 487
click at [578, 414] on div "Image RSA-0037244-2025 Text Block Row" at bounding box center [628, 396] width 170 height 47
click at [106, 58] on div "Settings Advanced" at bounding box center [100, 68] width 126 height 20
click at [106, 61] on div "Advanced" at bounding box center [117, 68] width 51 height 16
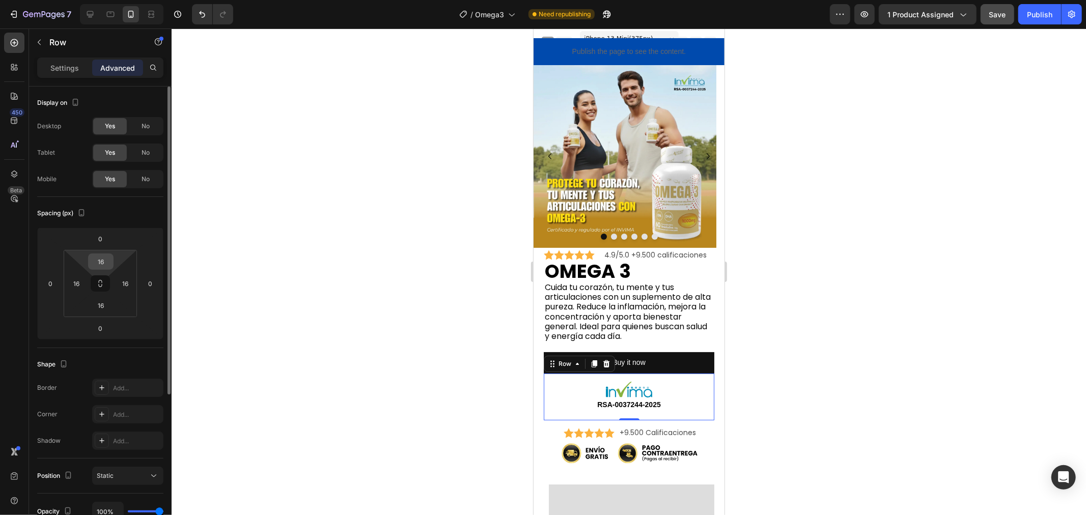
click at [103, 257] on input "16" at bounding box center [101, 261] width 20 height 15
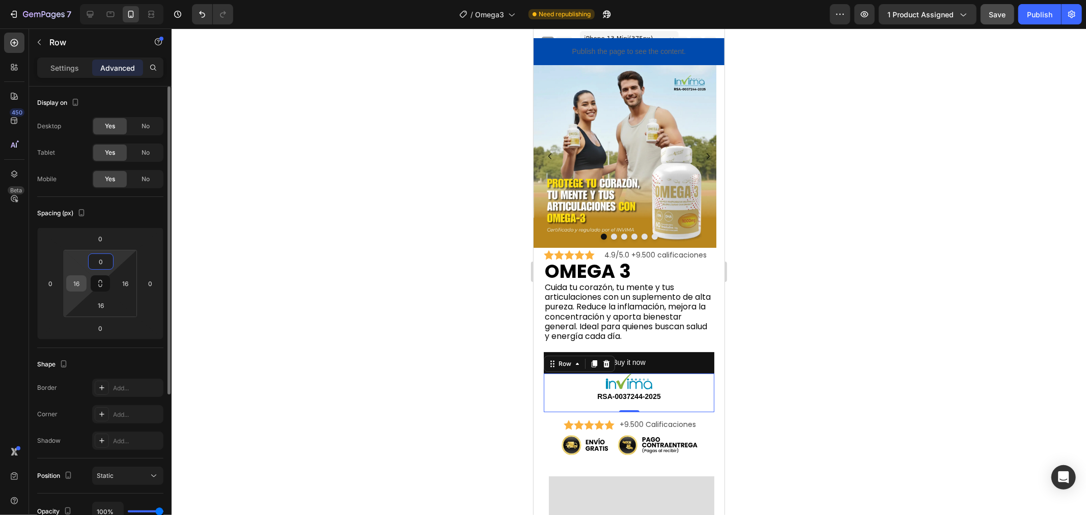
type input "0"
click at [83, 277] on div "16" at bounding box center [76, 283] width 20 height 16
click at [82, 279] on input "16" at bounding box center [76, 283] width 15 height 15
type input "0"
click at [116, 281] on div "16" at bounding box center [125, 283] width 20 height 16
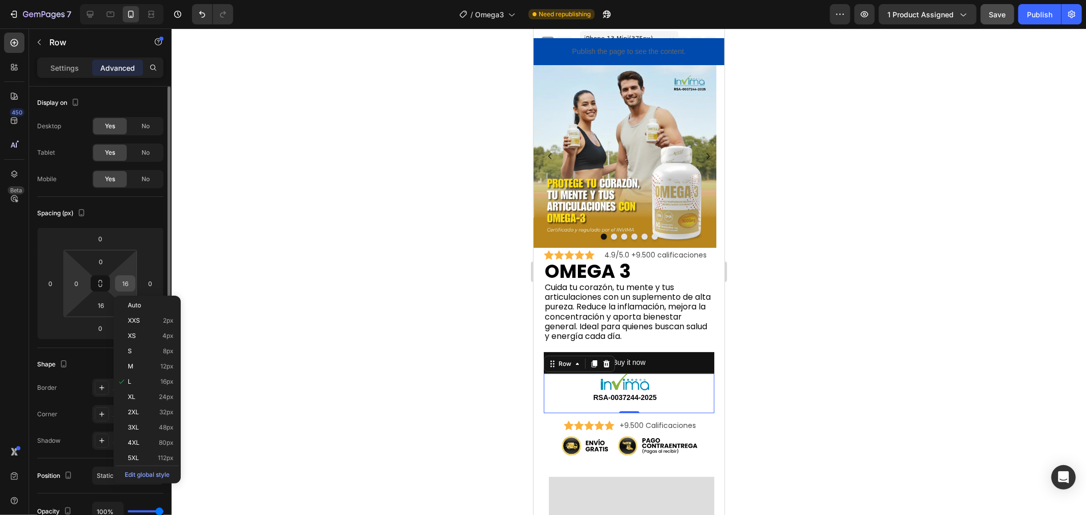
click at [123, 281] on input "16" at bounding box center [125, 283] width 15 height 15
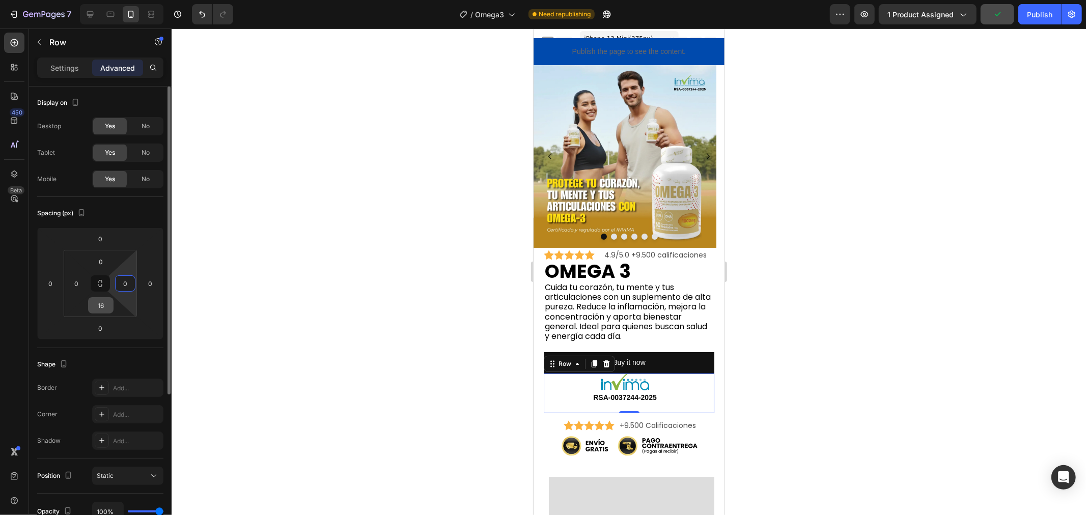
type input "0"
click at [103, 303] on input "16" at bounding box center [101, 305] width 20 height 15
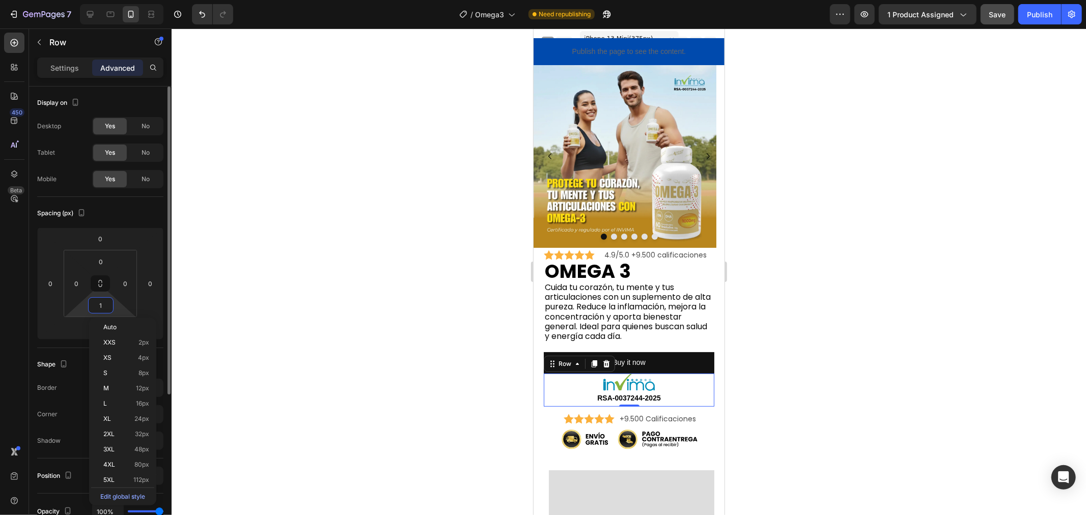
type input "10"
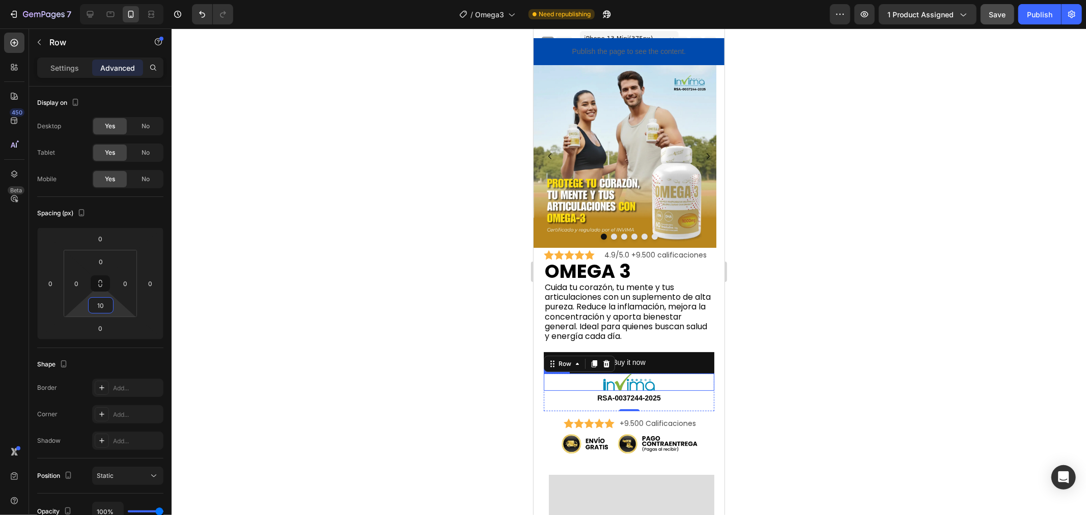
click at [625, 388] on img at bounding box center [628, 382] width 51 height 18
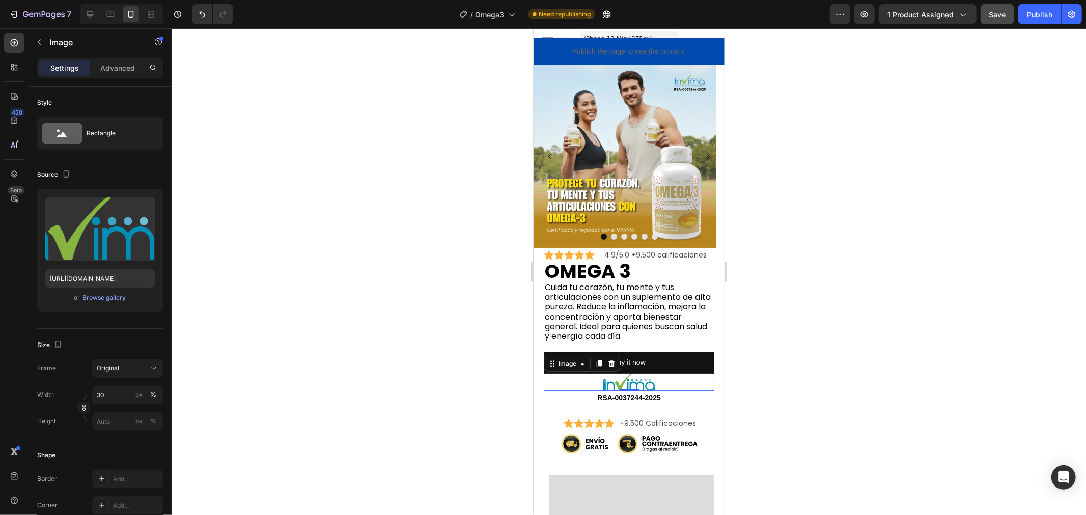
click at [495, 390] on div at bounding box center [629, 272] width 914 height 487
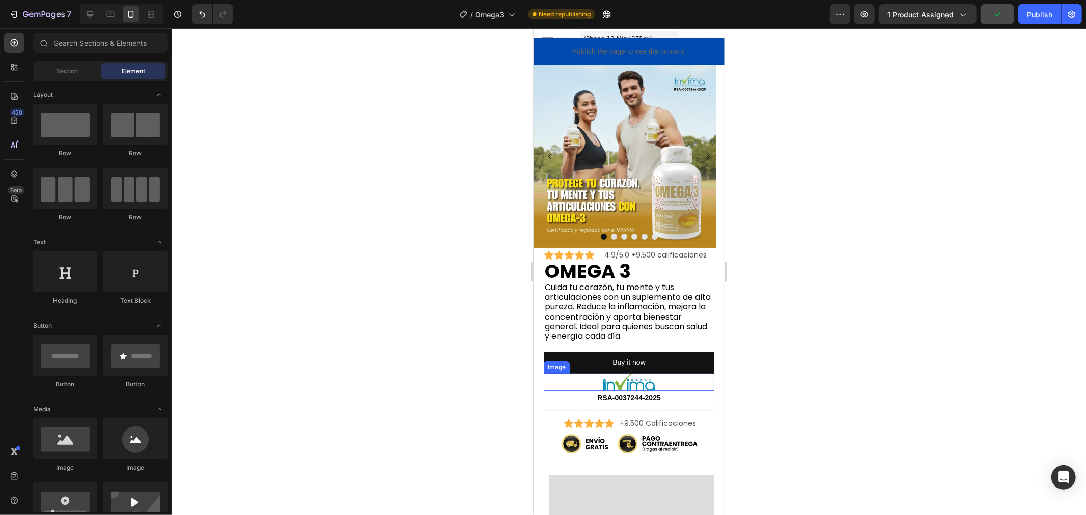
click at [591, 380] on div at bounding box center [628, 382] width 170 height 18
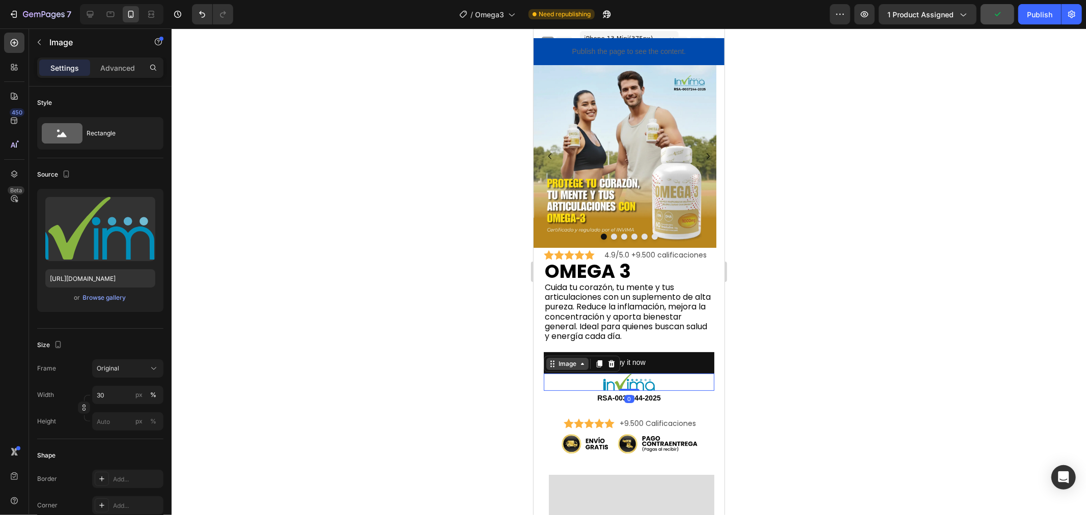
click at [571, 364] on div "Image" at bounding box center [567, 363] width 22 height 9
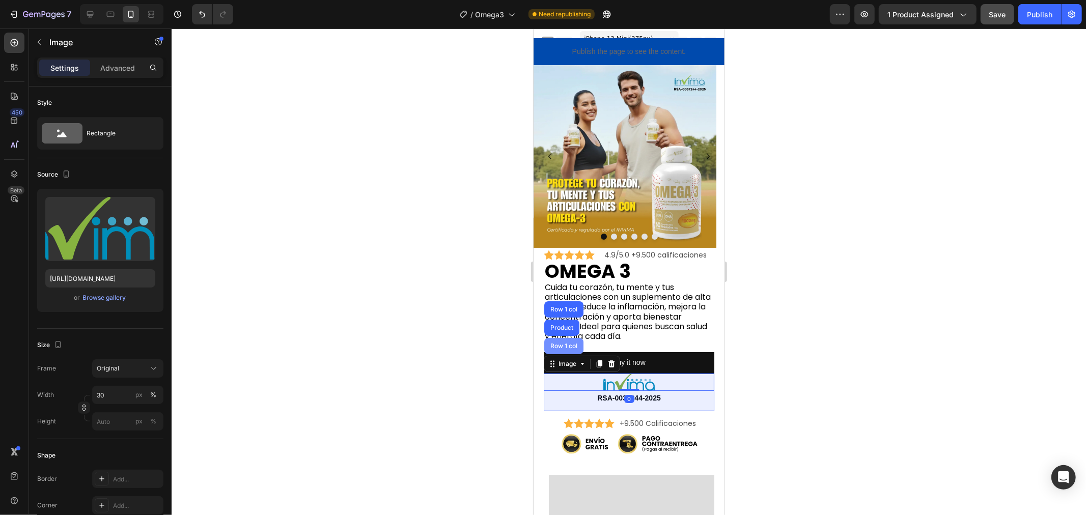
click at [568, 349] on div "Row 1 col" at bounding box center [563, 345] width 39 height 16
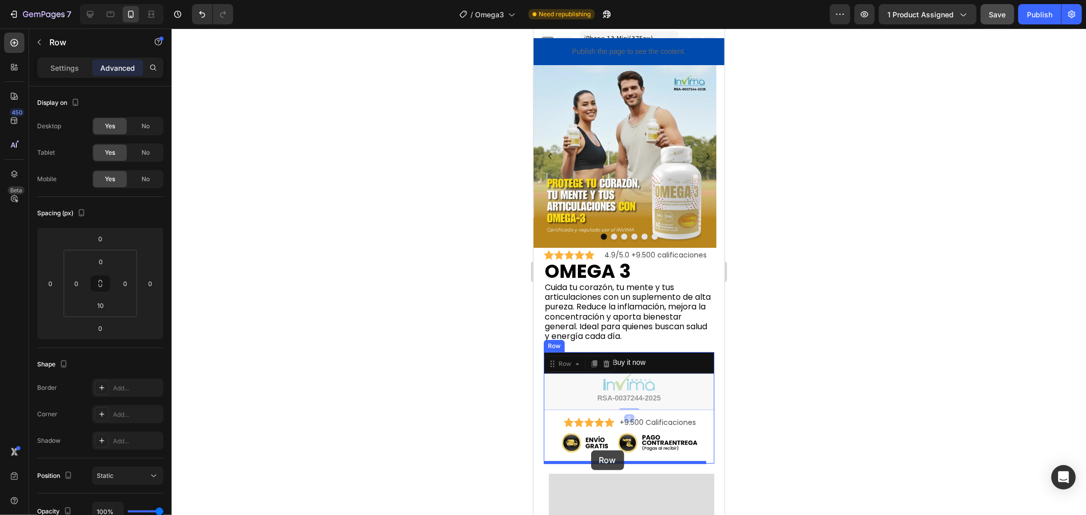
drag, startPoint x: 569, startPoint y: 367, endPoint x: 592, endPoint y: 403, distance: 42.8
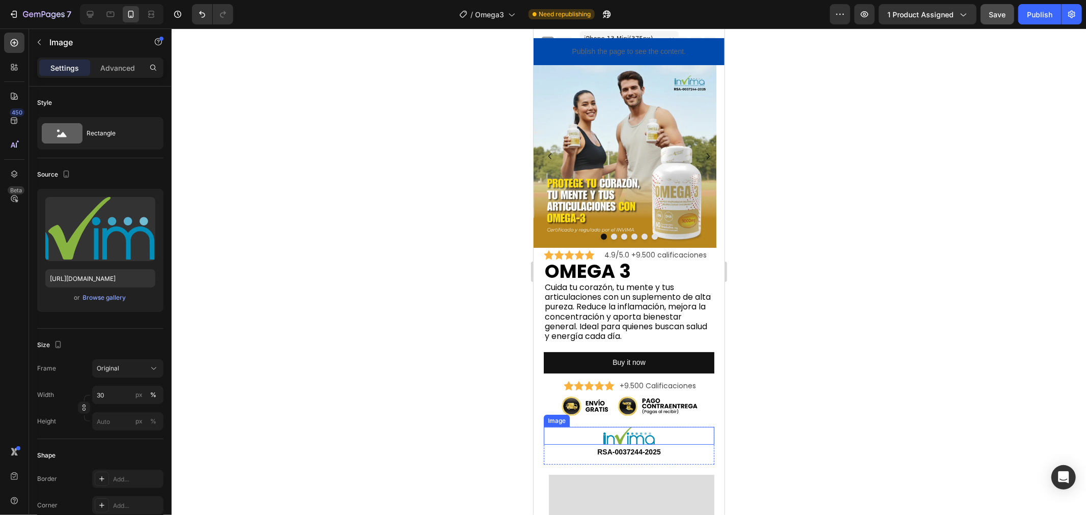
click at [642, 438] on img at bounding box center [628, 435] width 51 height 18
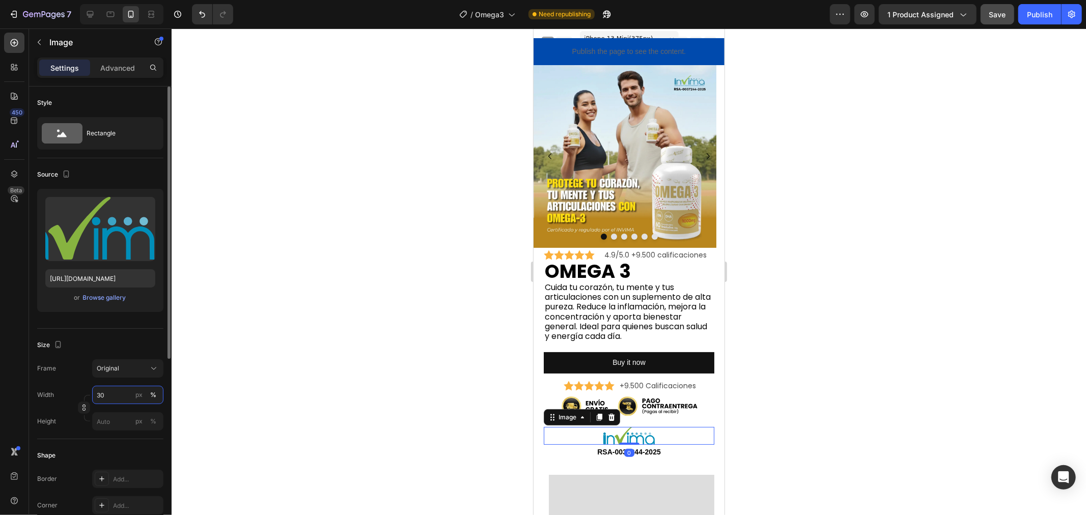
click at [111, 399] on input "30" at bounding box center [127, 395] width 71 height 18
type input "50"
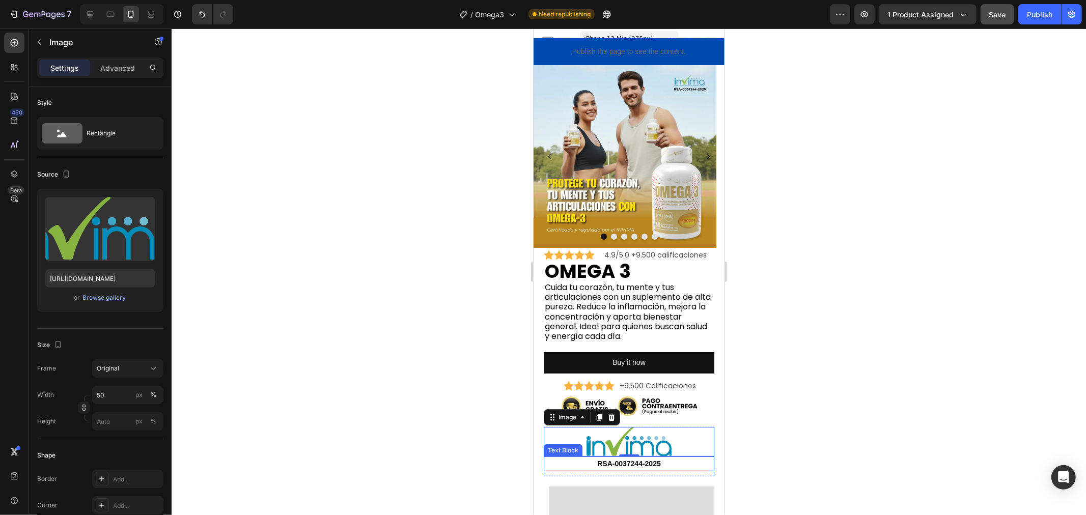
click at [613, 464] on strong "RSA-0037244-2025" at bounding box center [628, 463] width 64 height 8
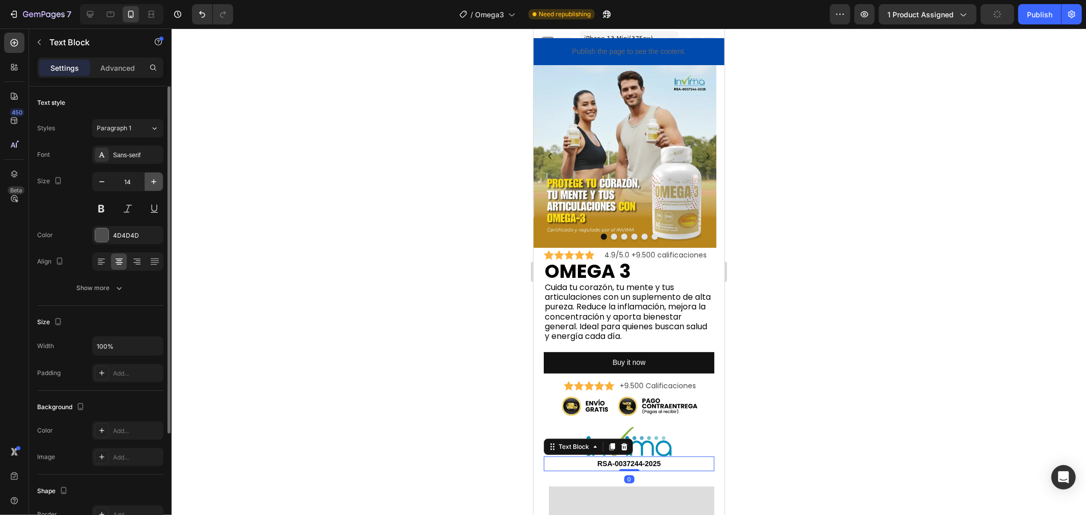
click at [156, 188] on button "button" at bounding box center [154, 182] width 18 height 18
click at [103, 182] on icon "button" at bounding box center [101, 181] width 5 height 1
type input "16"
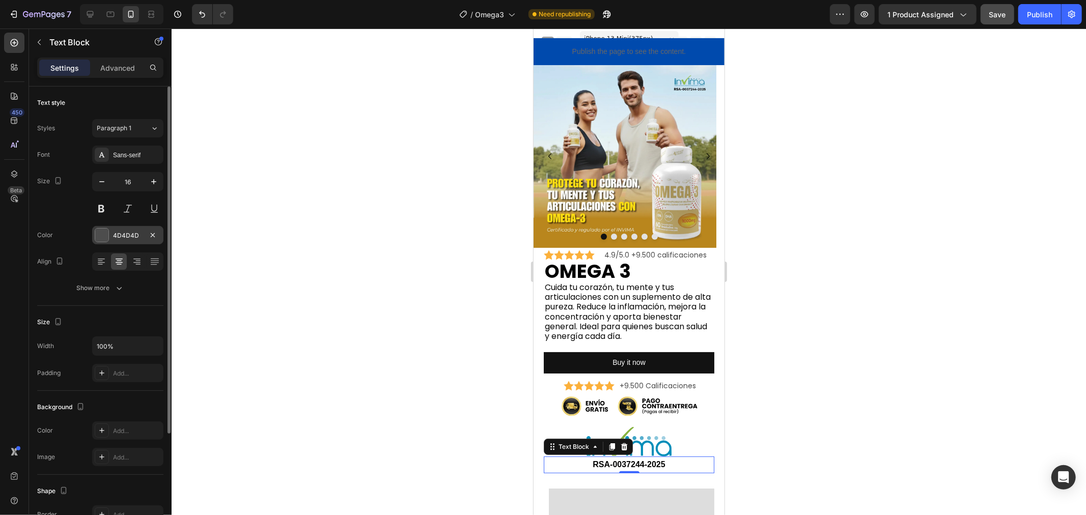
click at [120, 236] on div "4D4D4D" at bounding box center [128, 235] width 30 height 9
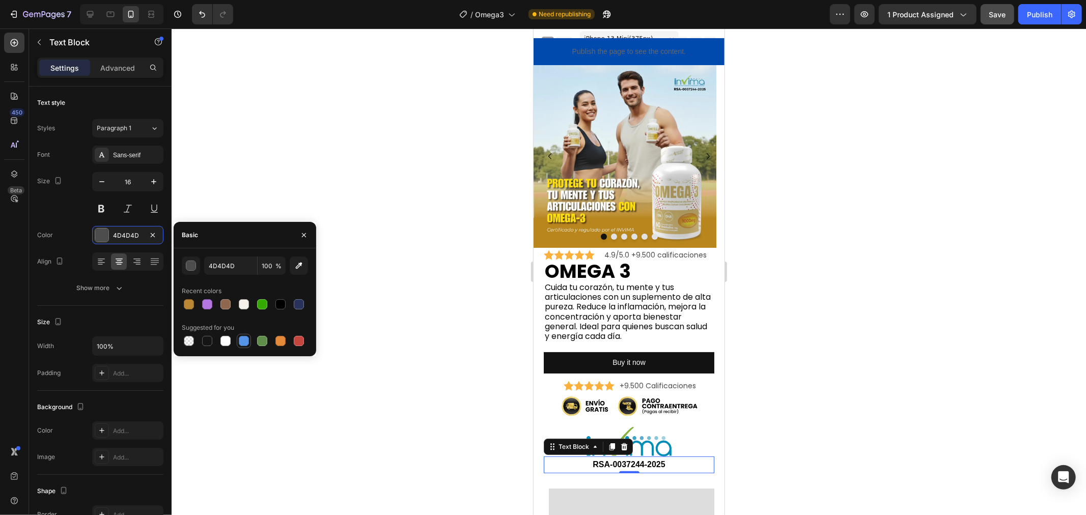
click at [239, 338] on div at bounding box center [244, 341] width 10 height 10
type input "5594E7"
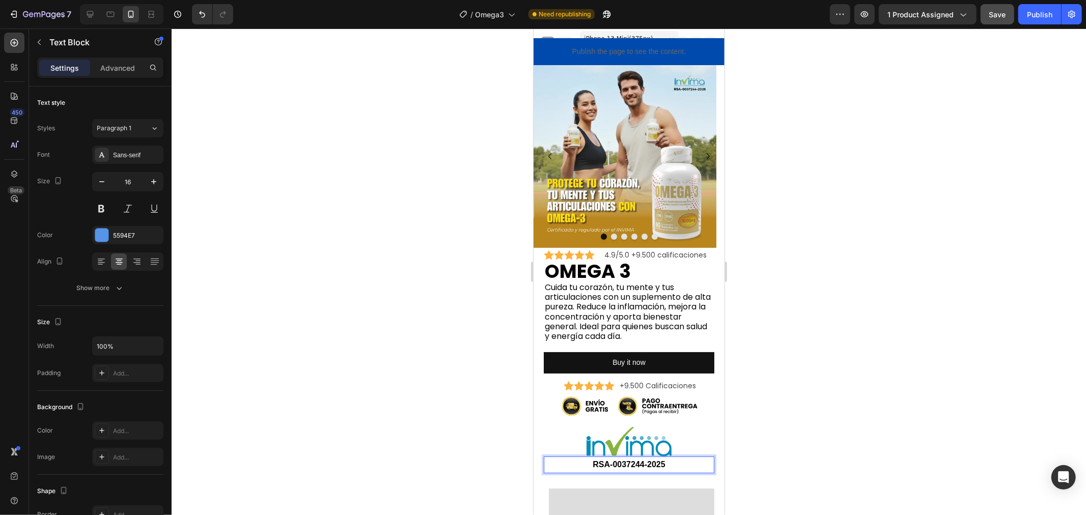
click at [616, 460] on strong "RSA-0037244-2025" at bounding box center [628, 464] width 72 height 9
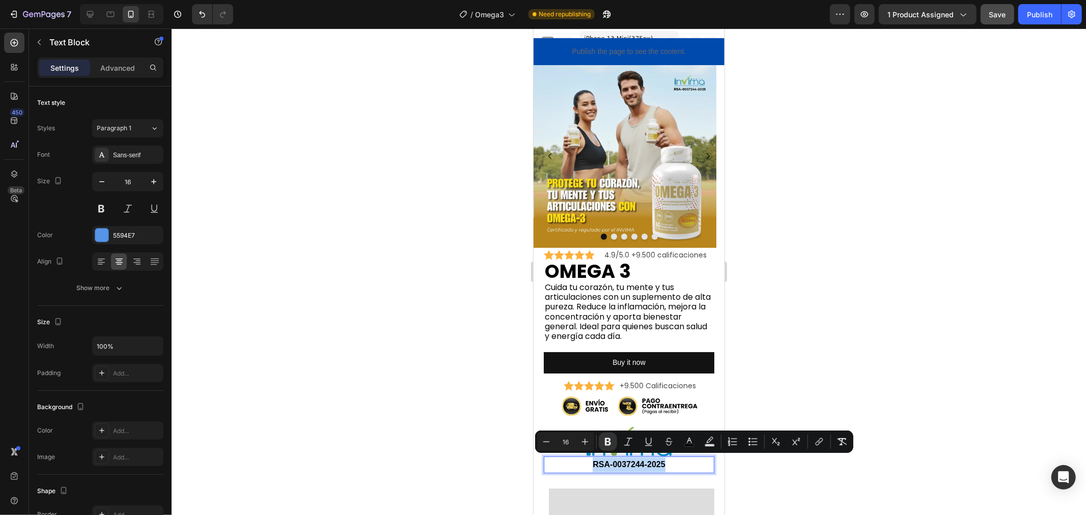
click at [616, 460] on strong "RSA-0037244-2025" at bounding box center [628, 464] width 72 height 9
click at [844, 436] on button "Remove Format" at bounding box center [842, 442] width 18 height 18
click at [462, 470] on div at bounding box center [629, 272] width 914 height 487
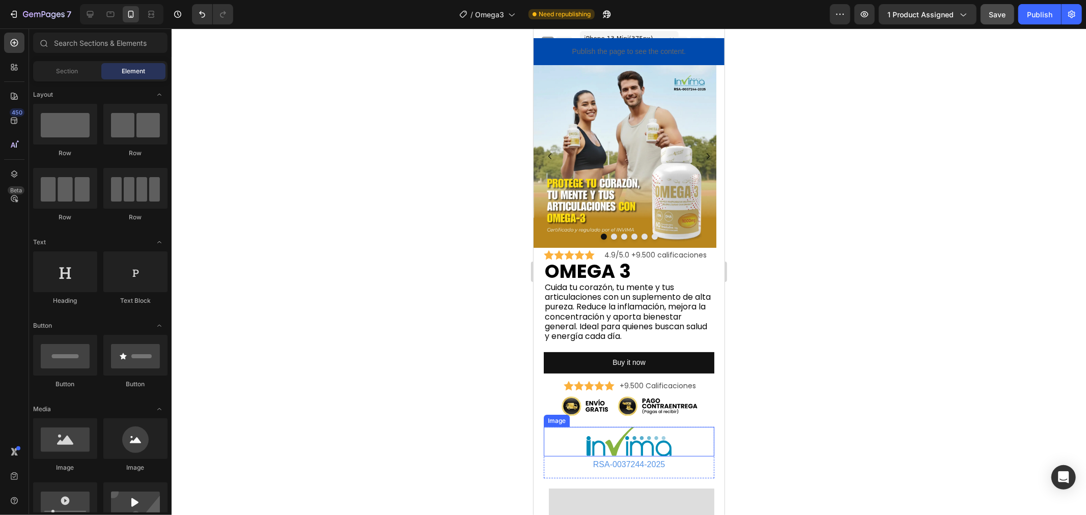
click at [693, 439] on div at bounding box center [628, 441] width 170 height 30
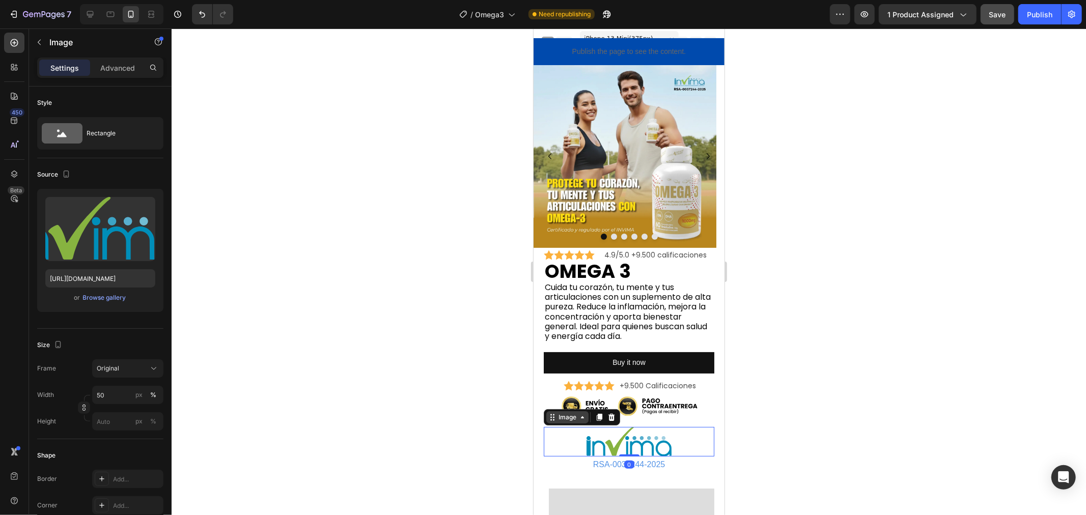
click at [567, 416] on div "Image" at bounding box center [567, 416] width 22 height 9
click at [88, 12] on icon at bounding box center [90, 14] width 7 height 7
type input "30"
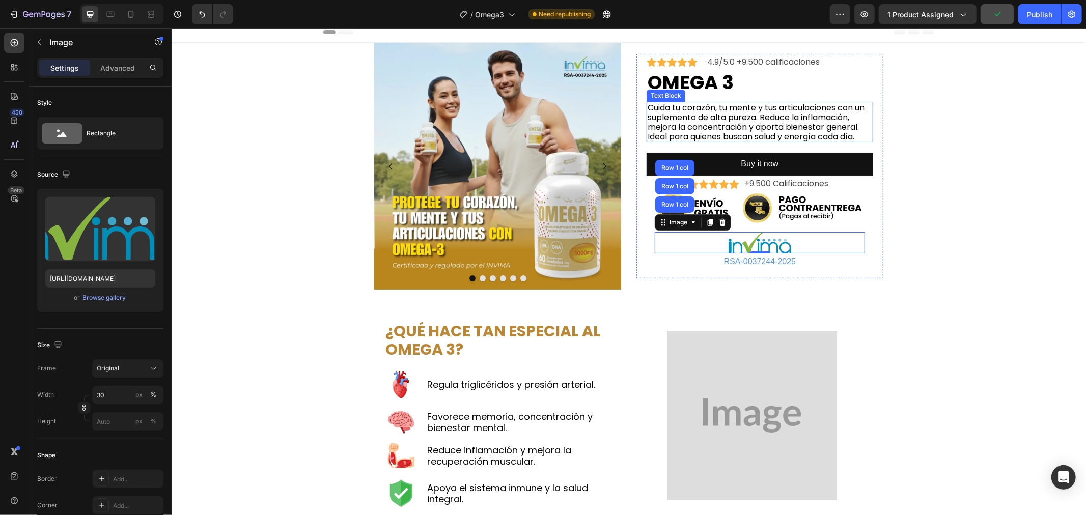
scroll to position [4, 0]
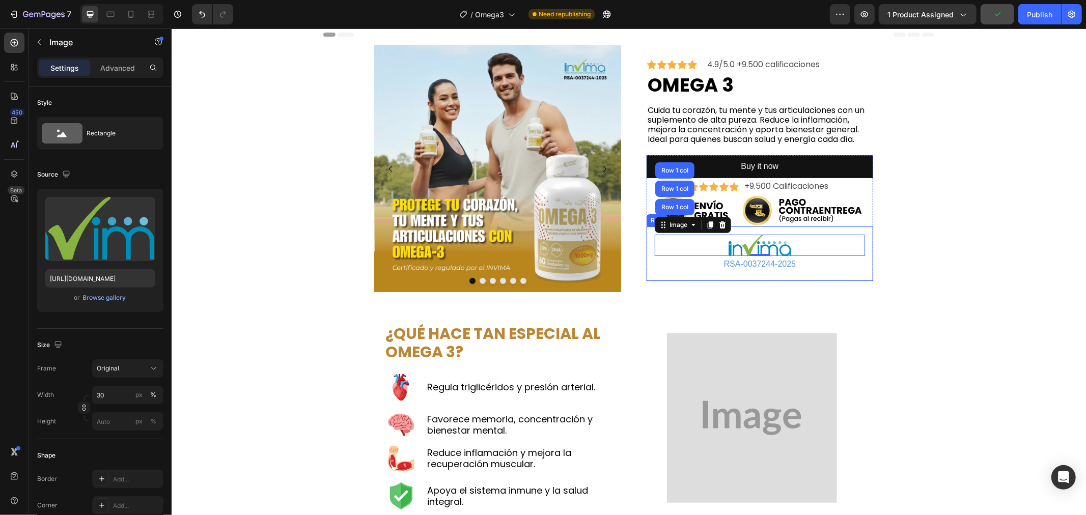
click at [858, 229] on div "Image Row 1 col Row 1 col Row 1 col 0 RSA-0037244-2025 Text Block Row" at bounding box center [759, 253] width 226 height 55
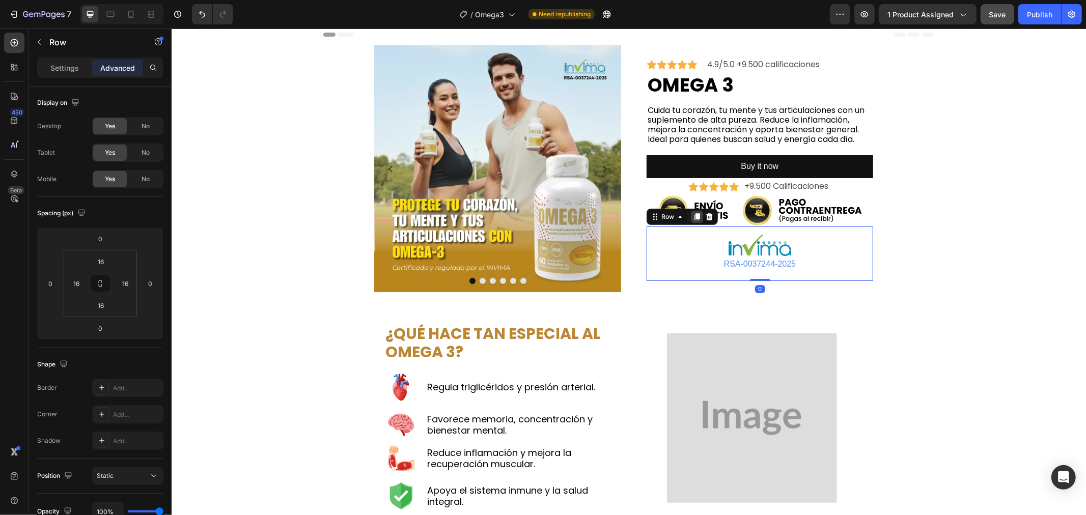
click at [692, 216] on icon at bounding box center [696, 216] width 8 height 8
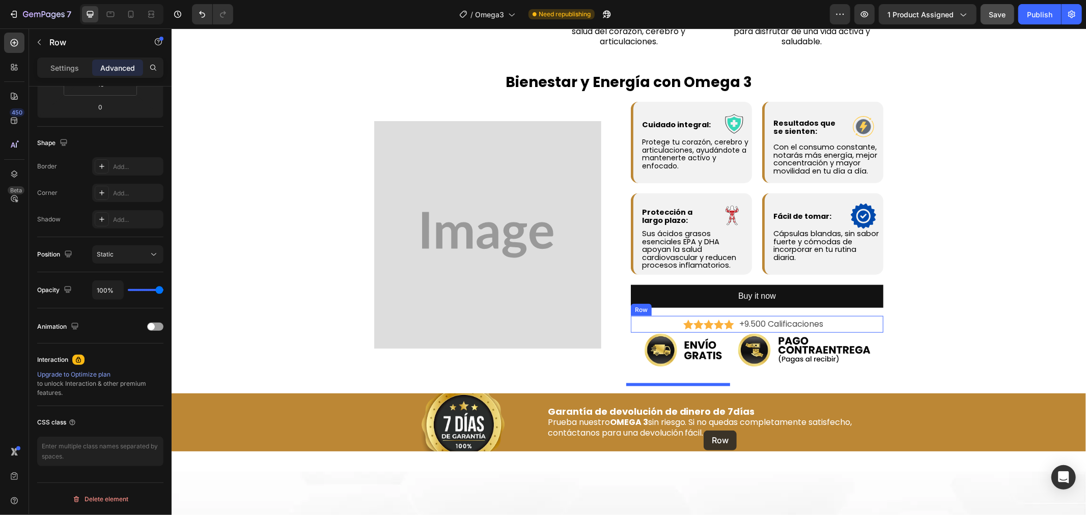
scroll to position [928, 0]
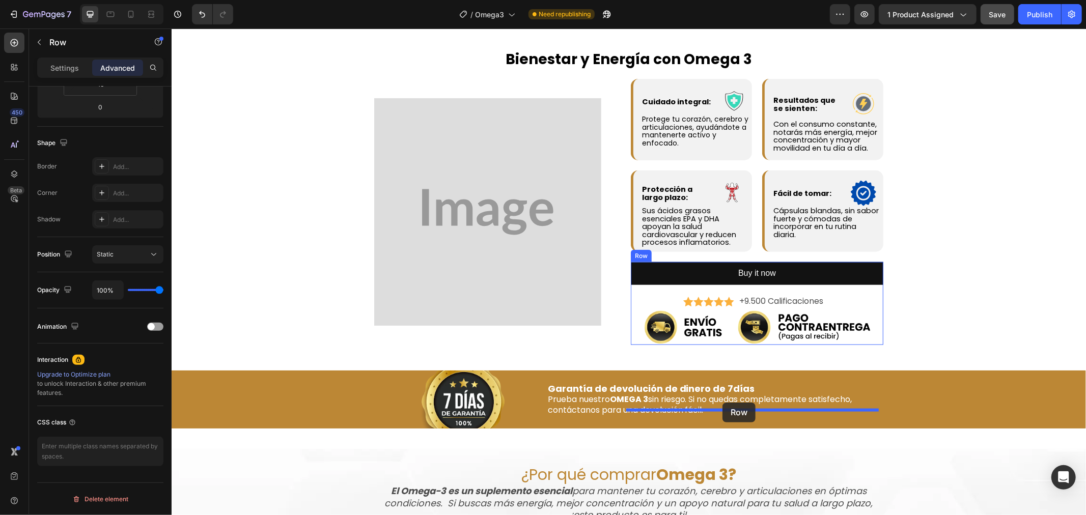
drag, startPoint x: 666, startPoint y: 265, endPoint x: 722, endPoint y: 402, distance: 147.9
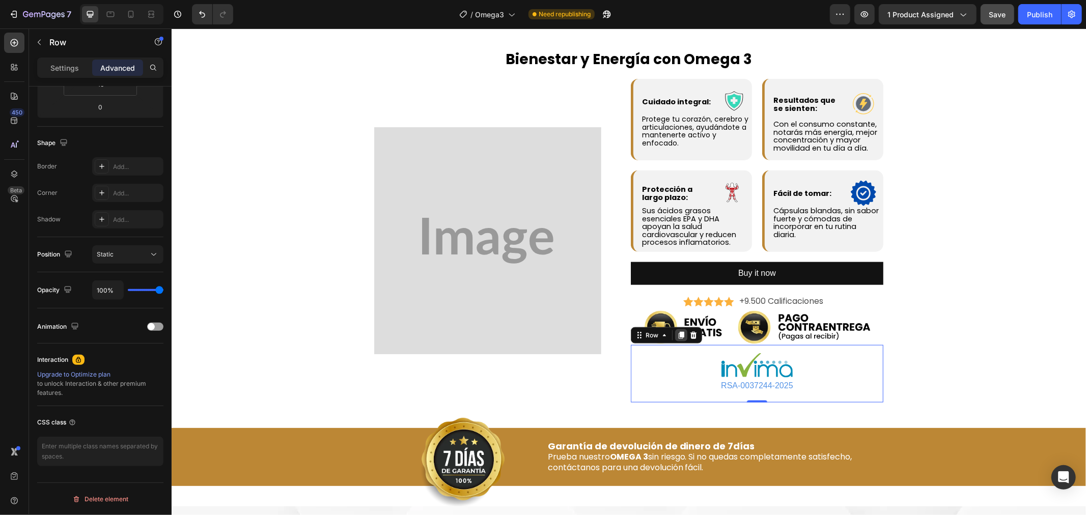
click at [678, 338] on icon at bounding box center [681, 334] width 6 height 7
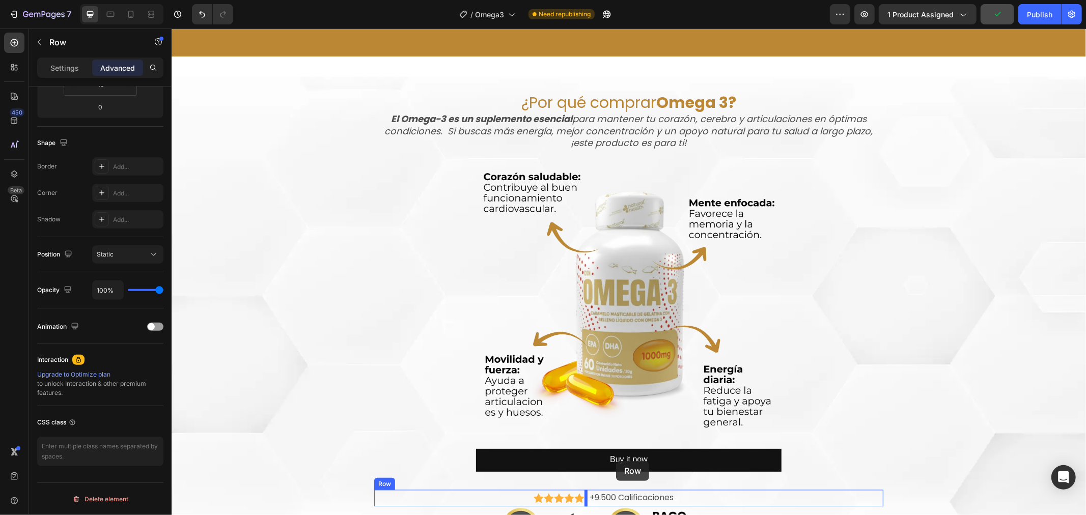
scroll to position [1544, 0]
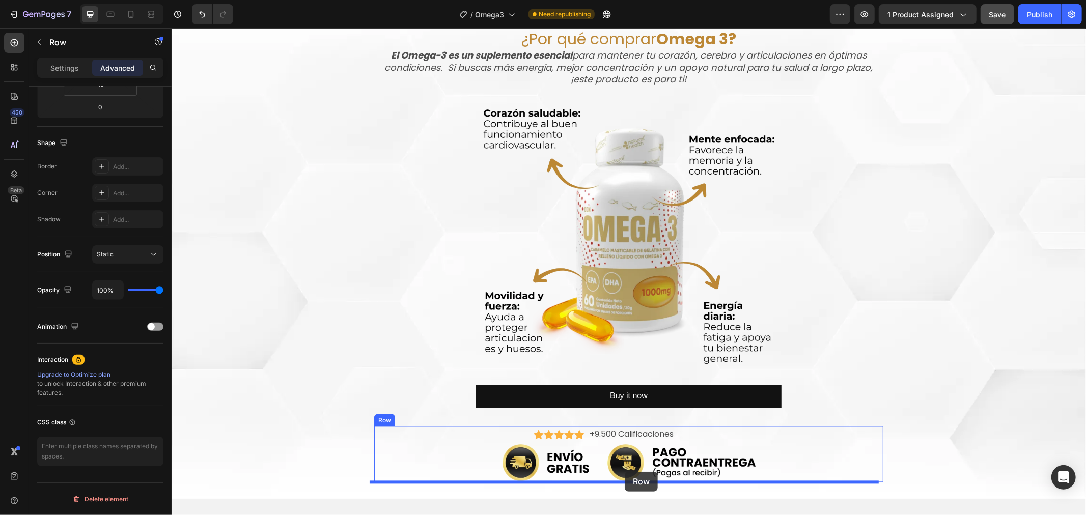
drag, startPoint x: 651, startPoint y: 460, endPoint x: 673, endPoint y: 325, distance: 136.6
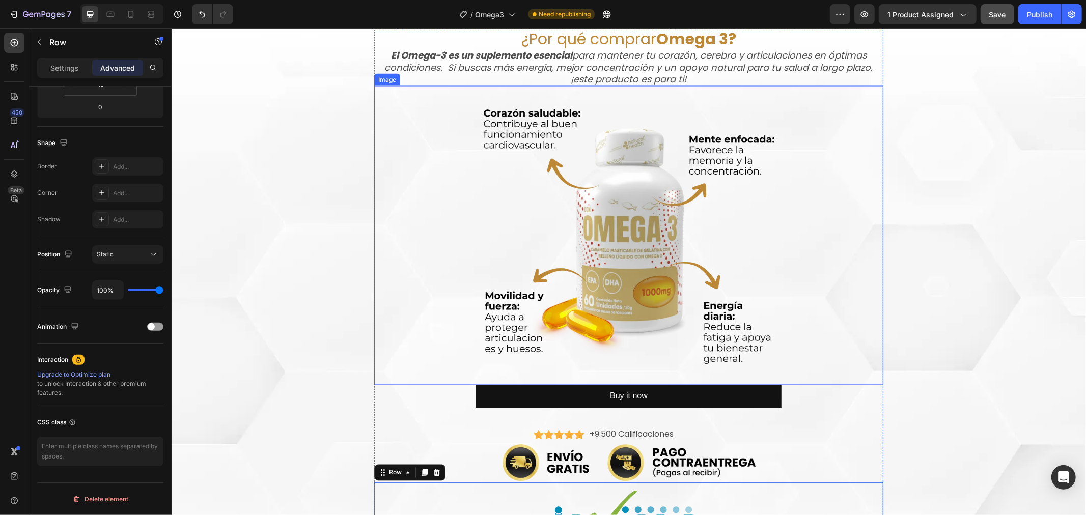
scroll to position [1713, 0]
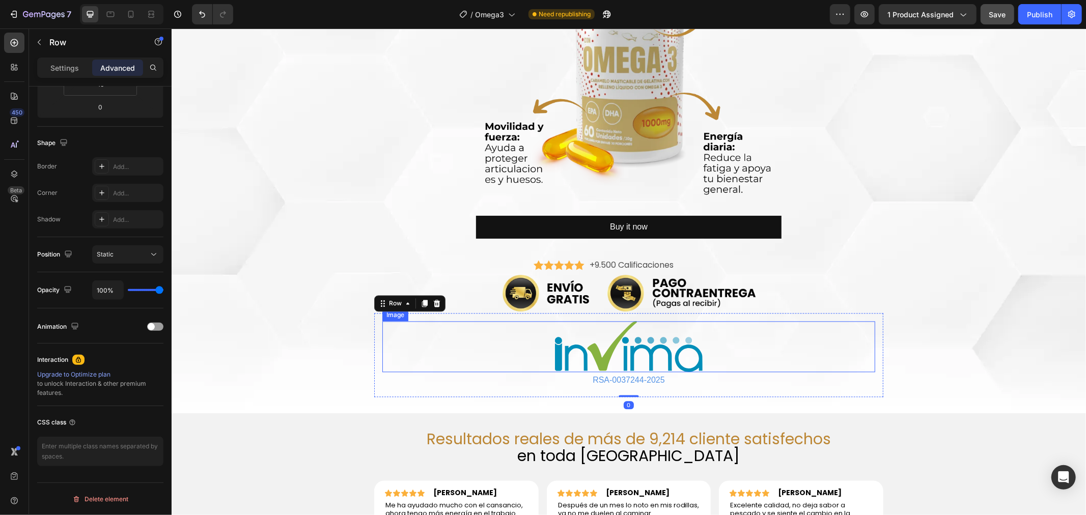
click at [583, 349] on img at bounding box center [628, 346] width 148 height 51
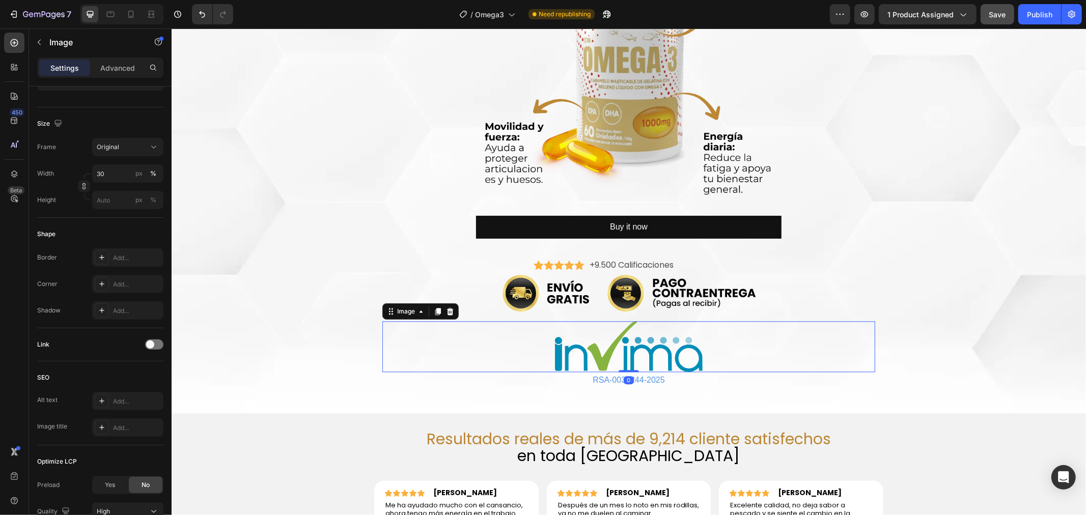
scroll to position [0, 0]
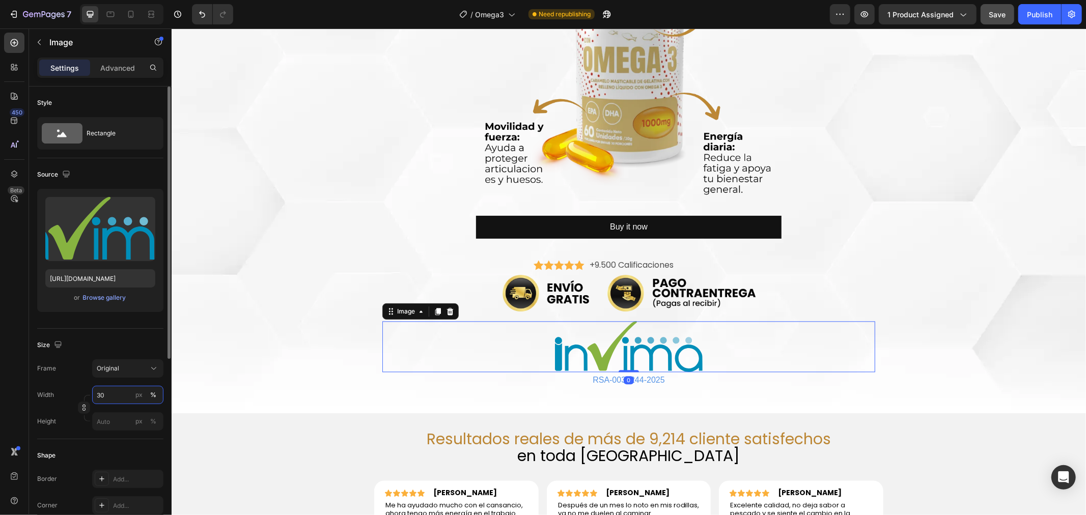
click at [107, 395] on input "30" at bounding box center [127, 395] width 71 height 18
type input "20"
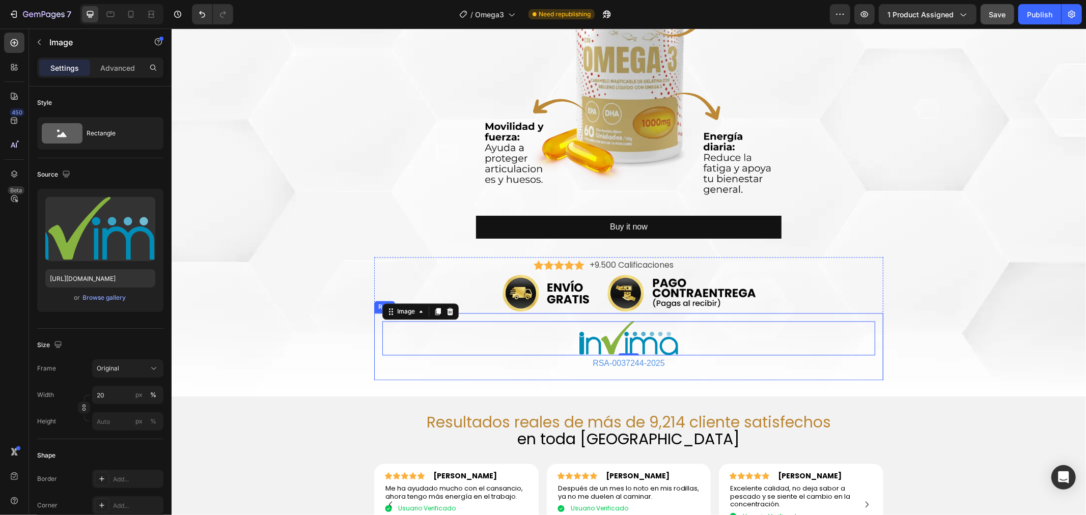
click at [853, 316] on div "Image 0 RSA-0037244-2025 Text Block Row" at bounding box center [628, 345] width 509 height 67
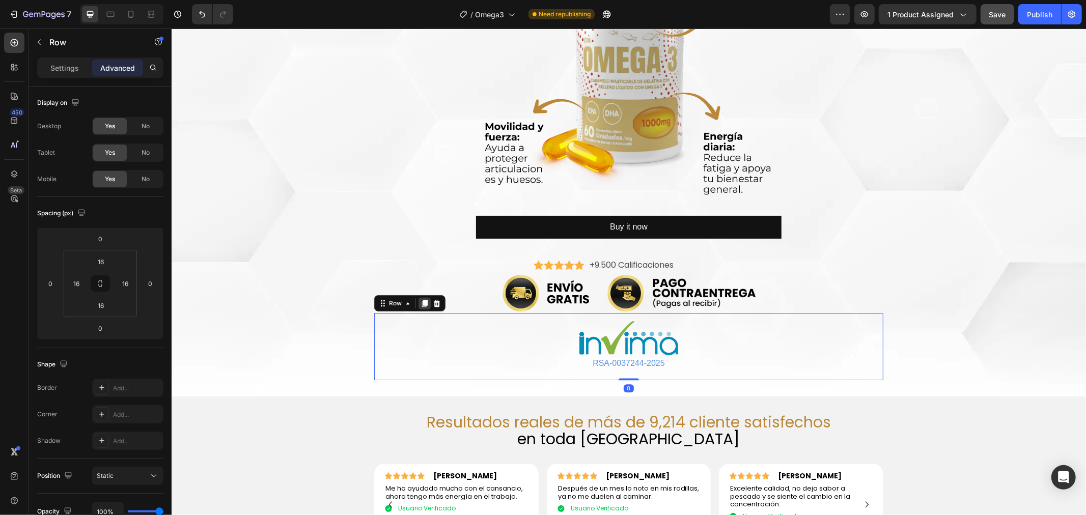
click at [420, 303] on icon at bounding box center [424, 303] width 8 height 8
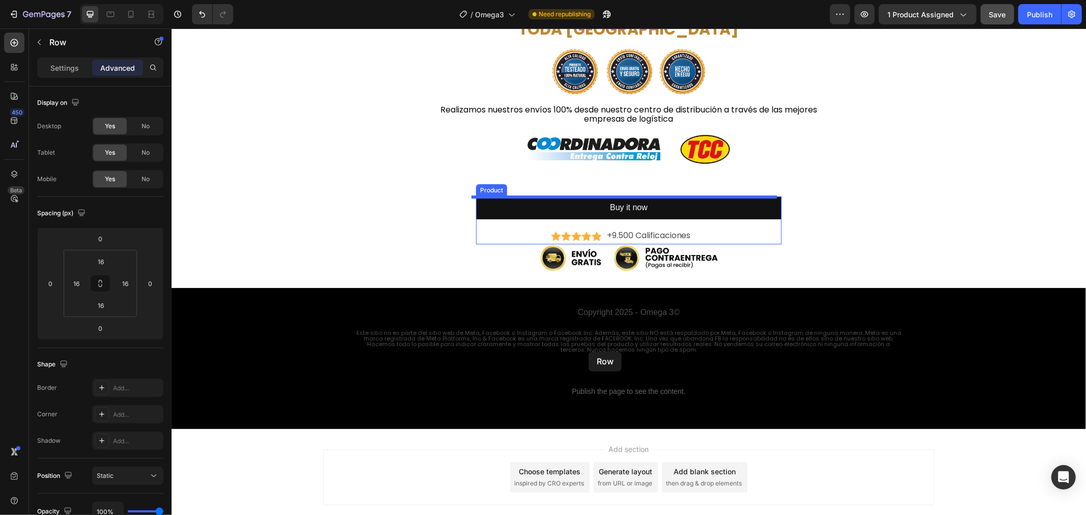
scroll to position [2527, 0]
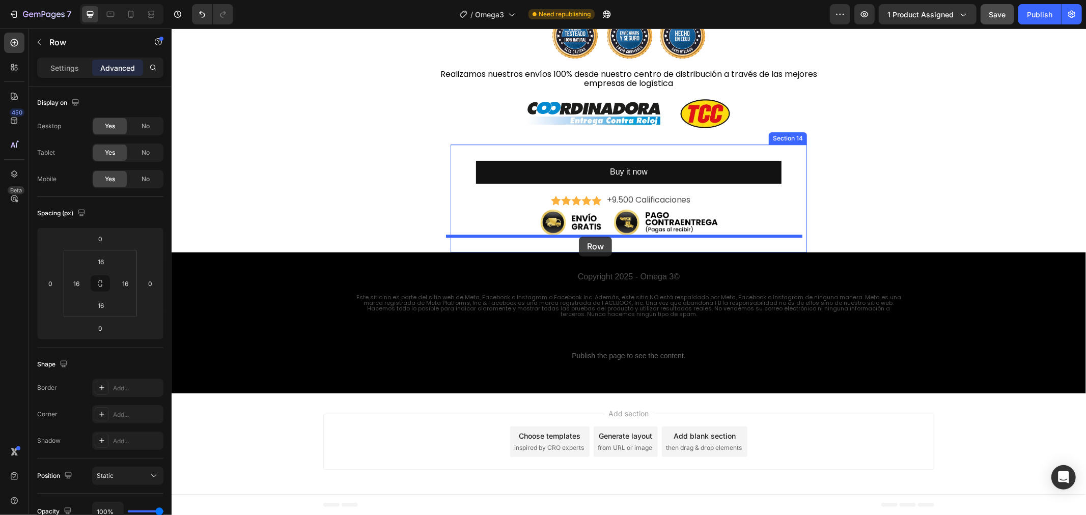
drag, startPoint x: 390, startPoint y: 374, endPoint x: 578, endPoint y: 236, distance: 233.1
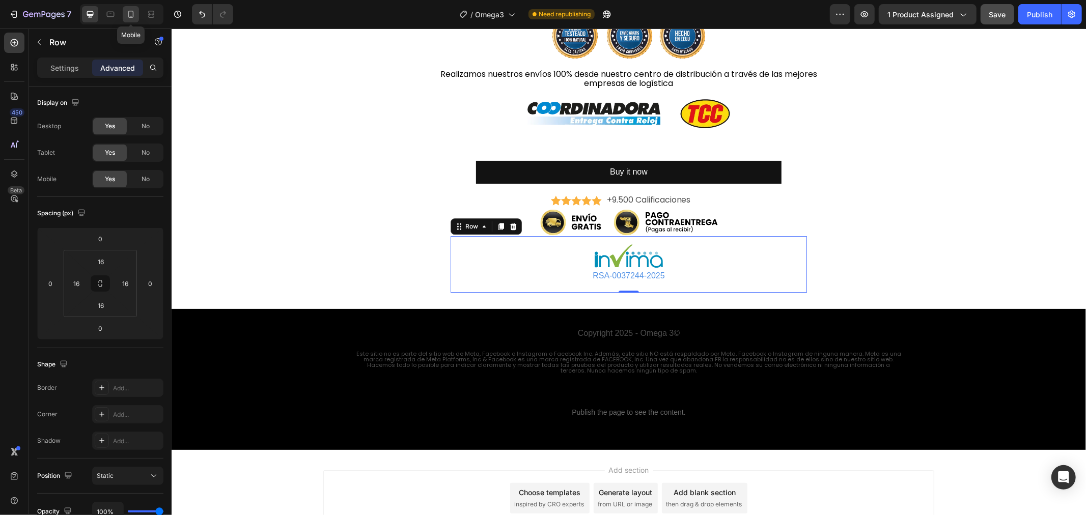
click at [133, 11] on icon at bounding box center [131, 14] width 6 height 7
type input "0"
type input "10"
type input "0"
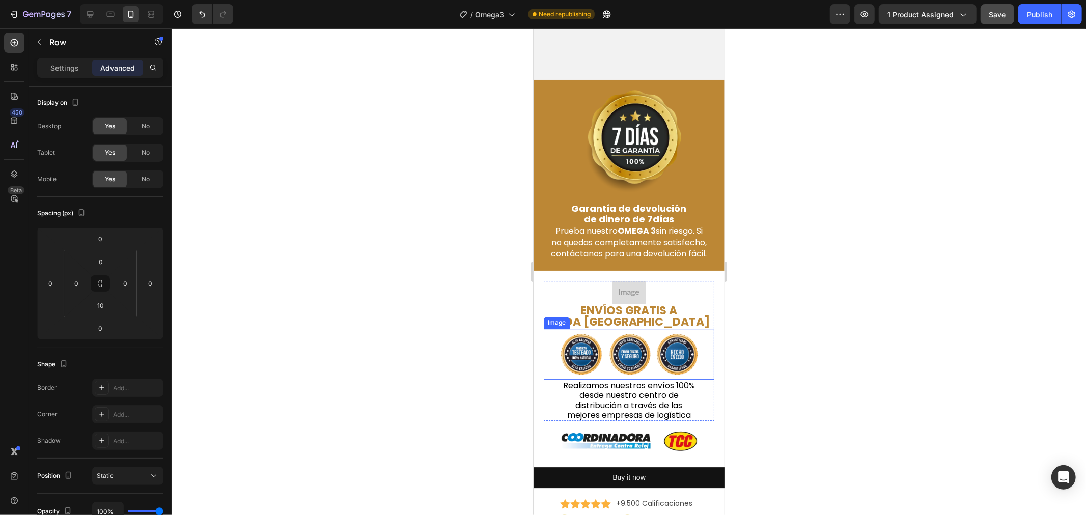
scroll to position [2567, 0]
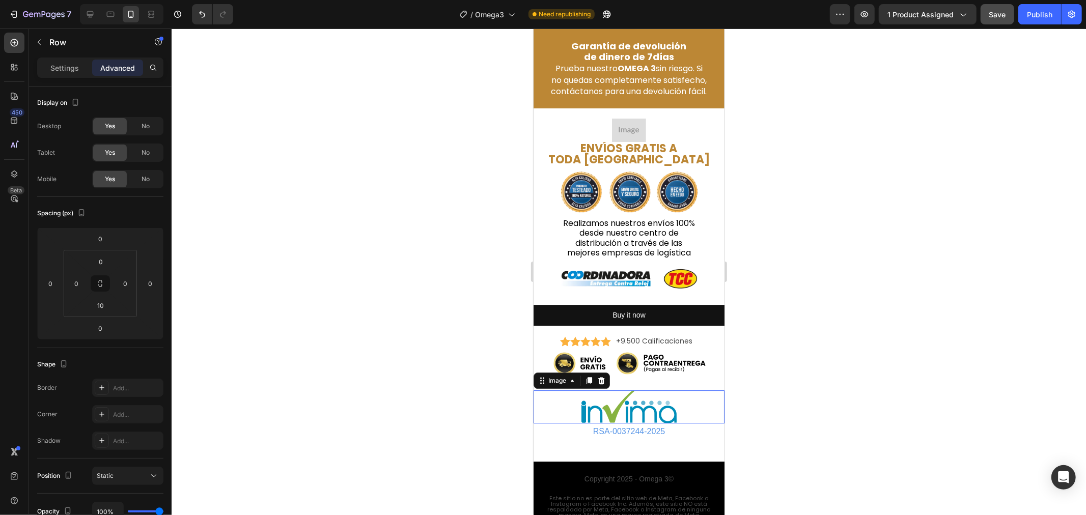
click at [612, 411] on img at bounding box center [629, 406] width 96 height 33
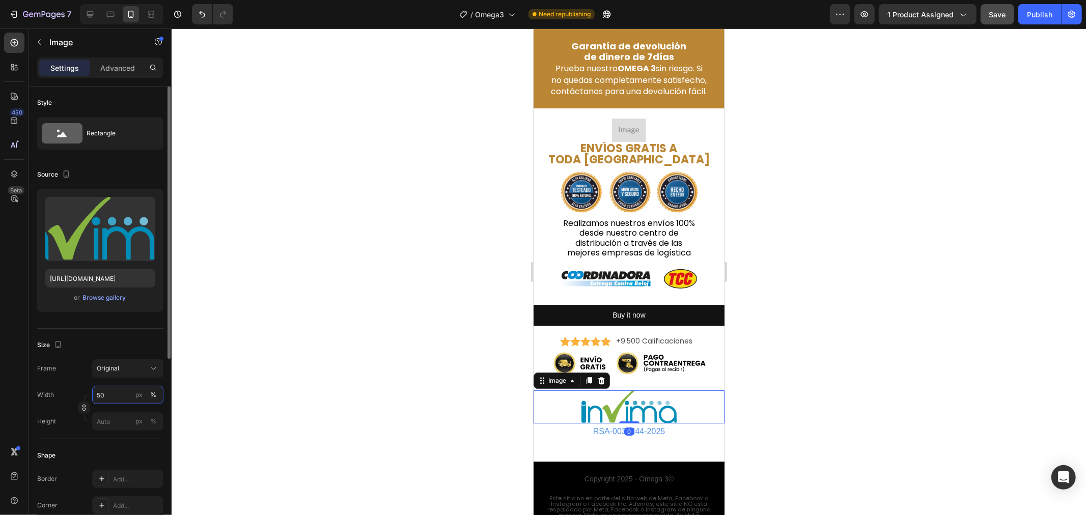
click at [107, 400] on input "50" at bounding box center [127, 395] width 71 height 18
click at [107, 400] on input "40" at bounding box center [127, 395] width 71 height 18
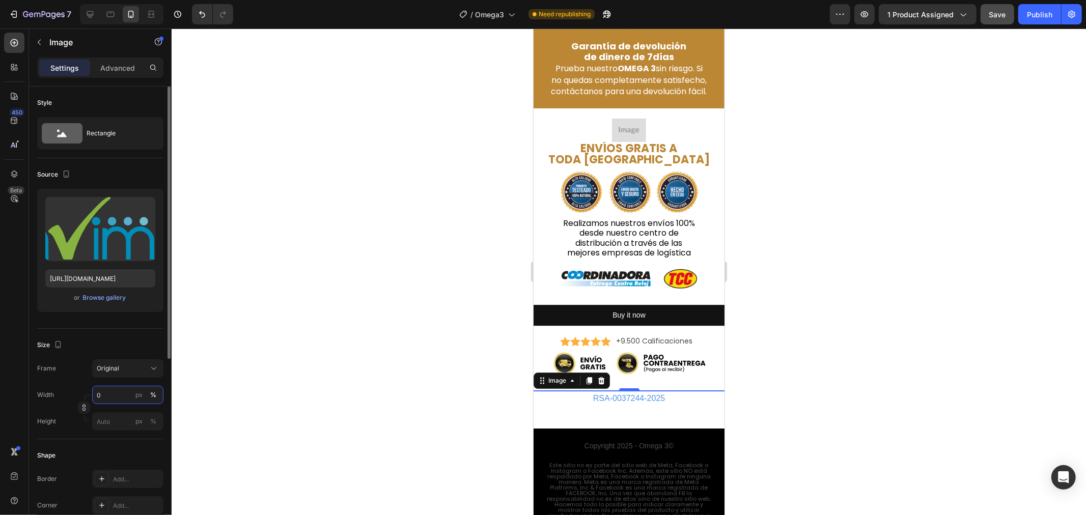
click at [95, 395] on input "0" at bounding box center [127, 395] width 71 height 18
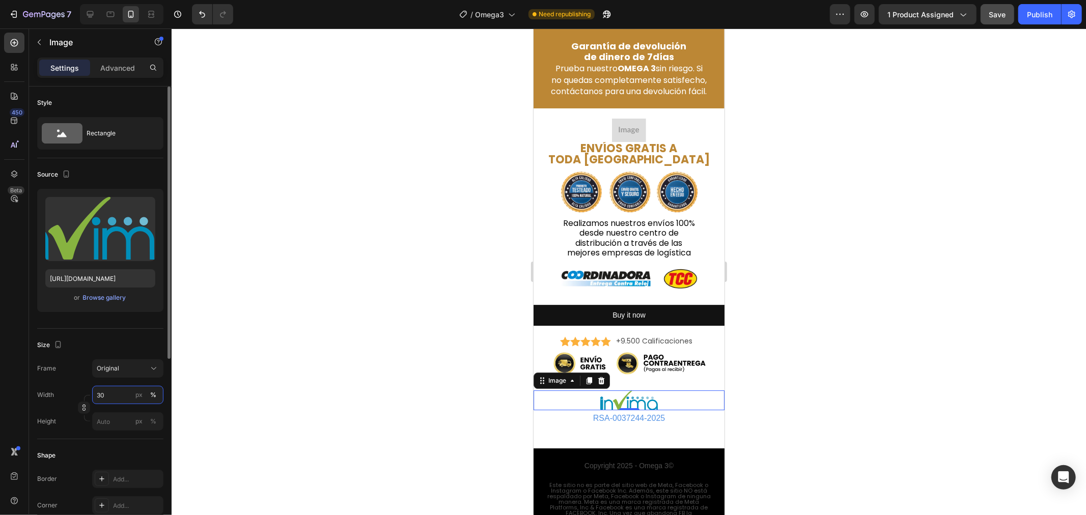
click at [95, 395] on input "30" at bounding box center [127, 395] width 71 height 18
type input "40"
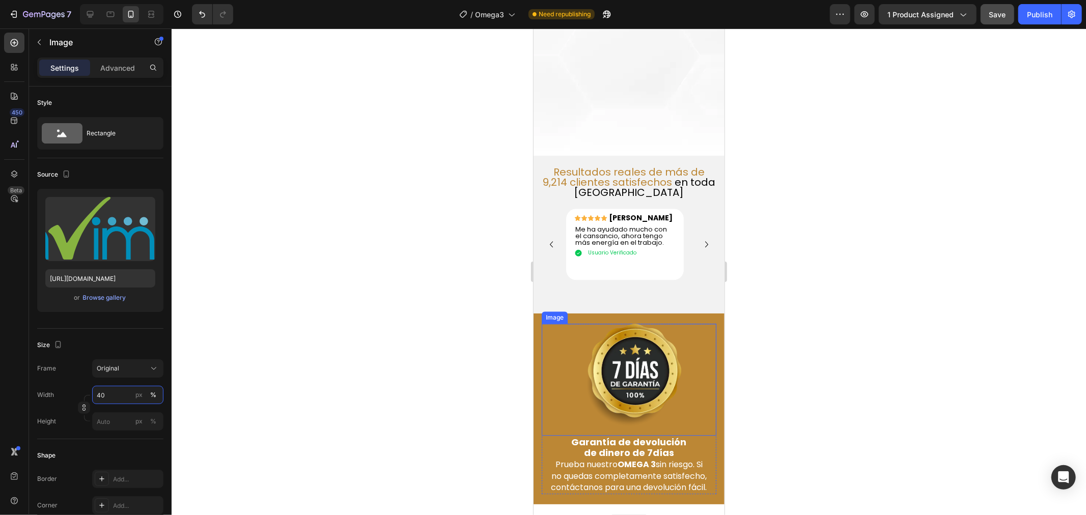
scroll to position [2340, 0]
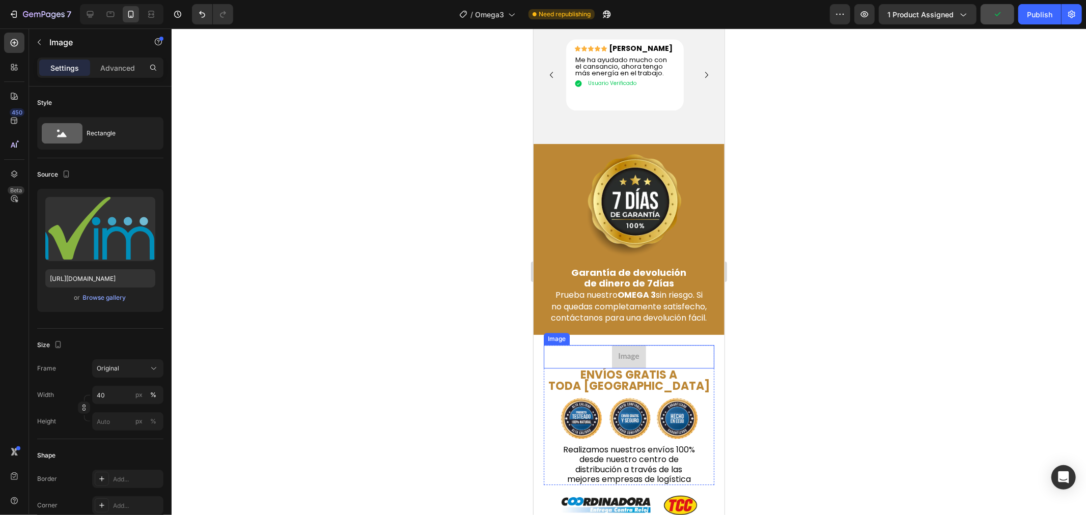
click at [650, 354] on div at bounding box center [628, 357] width 170 height 24
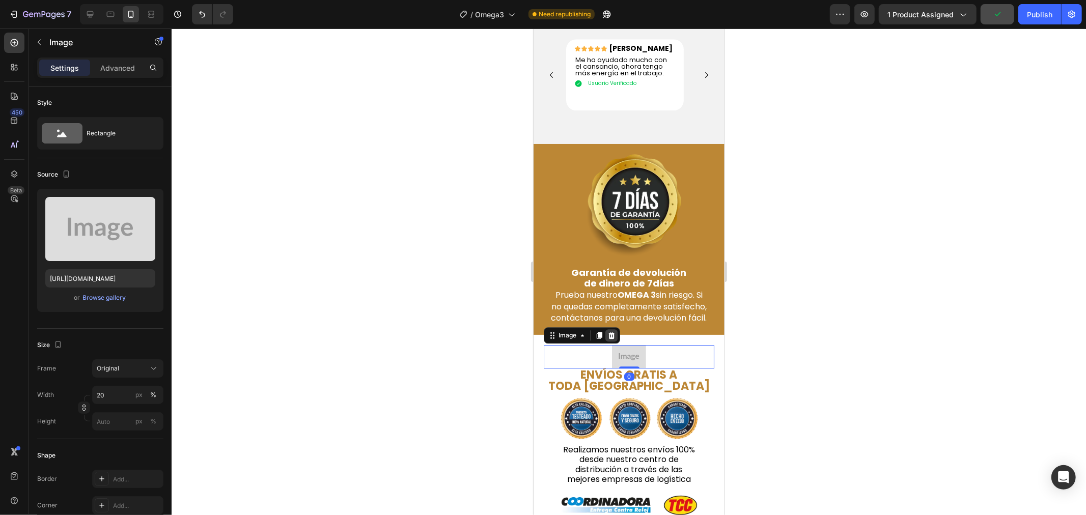
click at [614, 339] on icon at bounding box center [611, 335] width 8 height 8
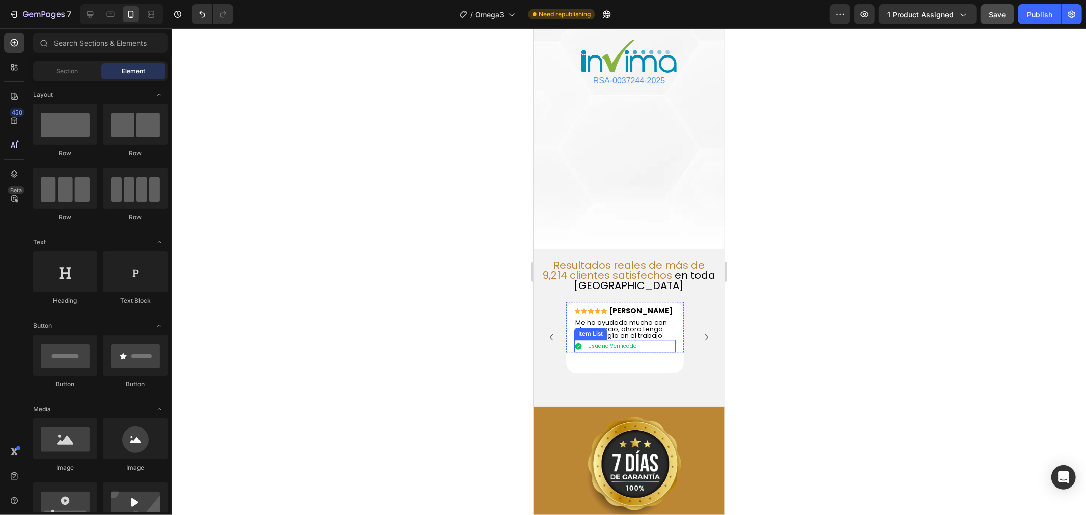
scroll to position [2058, 0]
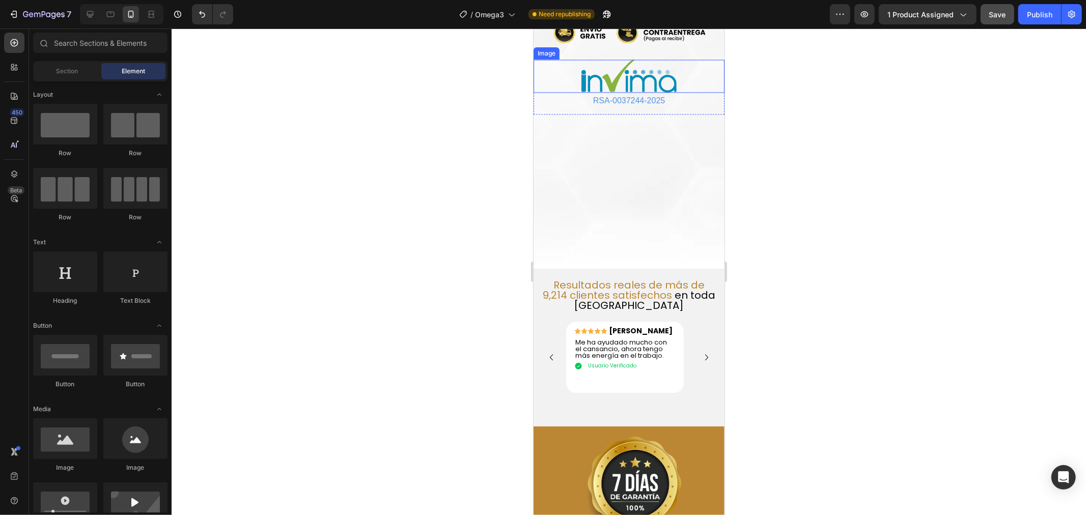
click at [629, 92] on img at bounding box center [629, 75] width 96 height 33
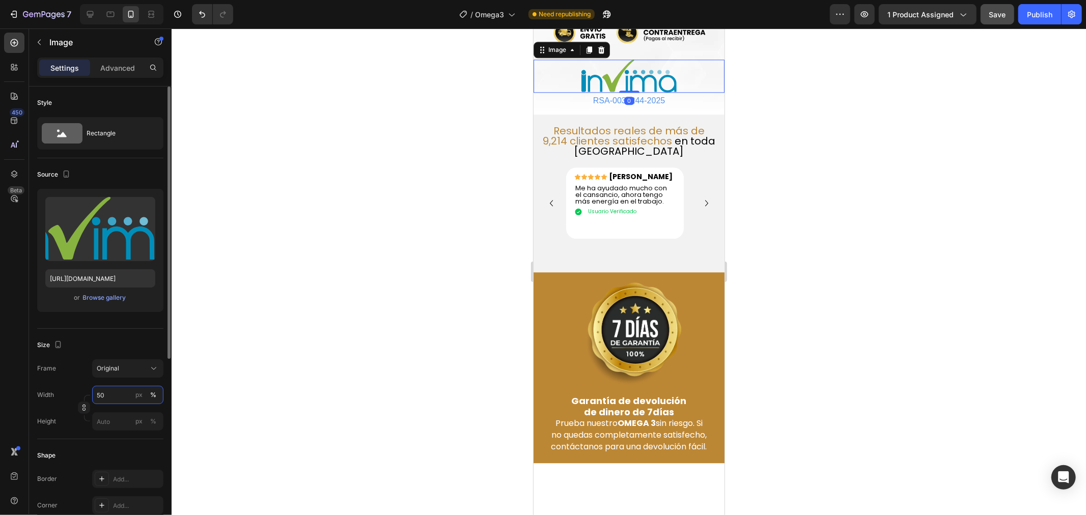
click at [105, 390] on input "50" at bounding box center [127, 395] width 71 height 18
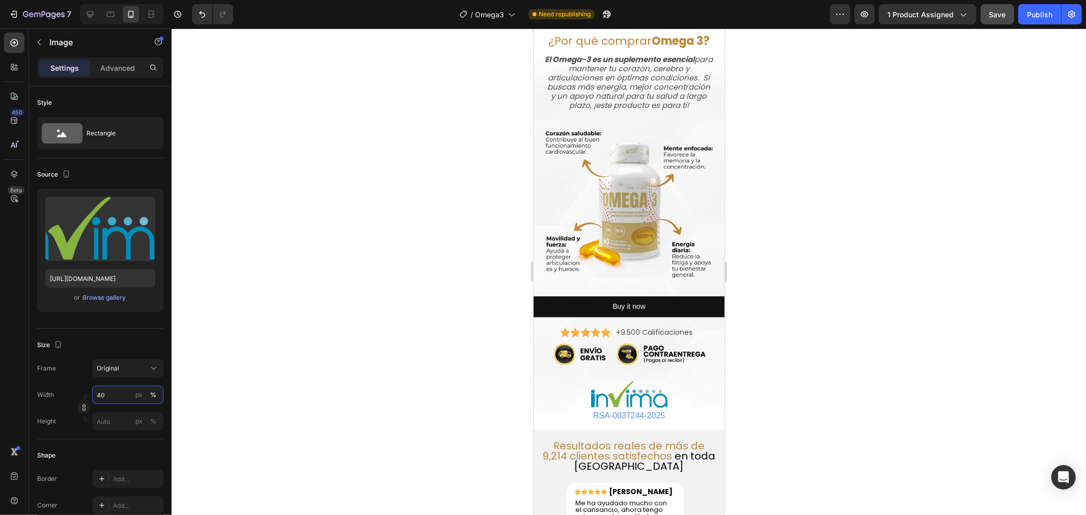
scroll to position [1994, 0]
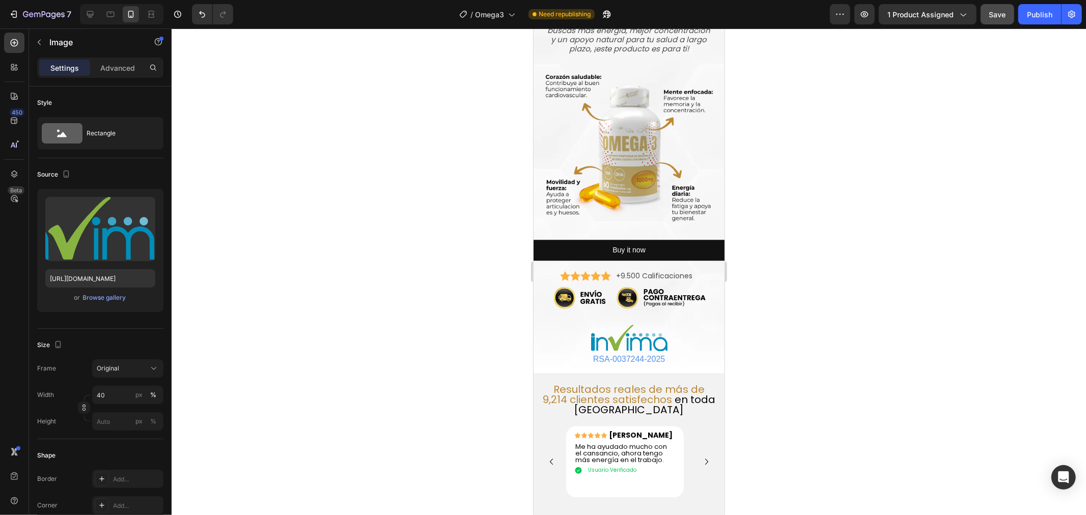
click at [593, 337] on img at bounding box center [628, 337] width 76 height 26
click at [602, 336] on img at bounding box center [628, 337] width 76 height 26
click at [609, 342] on img at bounding box center [628, 337] width 76 height 26
click at [634, 344] on img at bounding box center [628, 337] width 76 height 26
click at [87, 18] on icon at bounding box center [90, 14] width 10 height 10
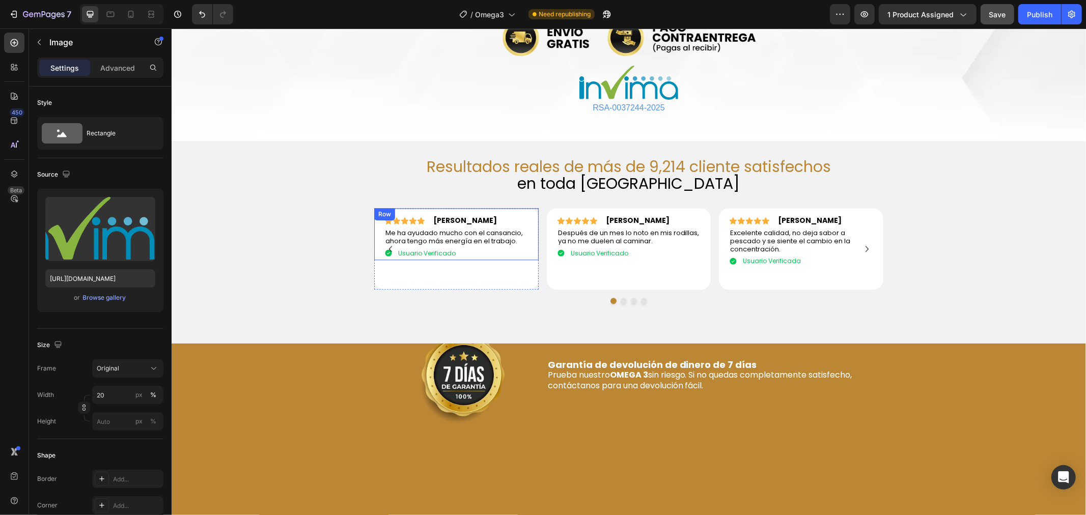
scroll to position [1986, 0]
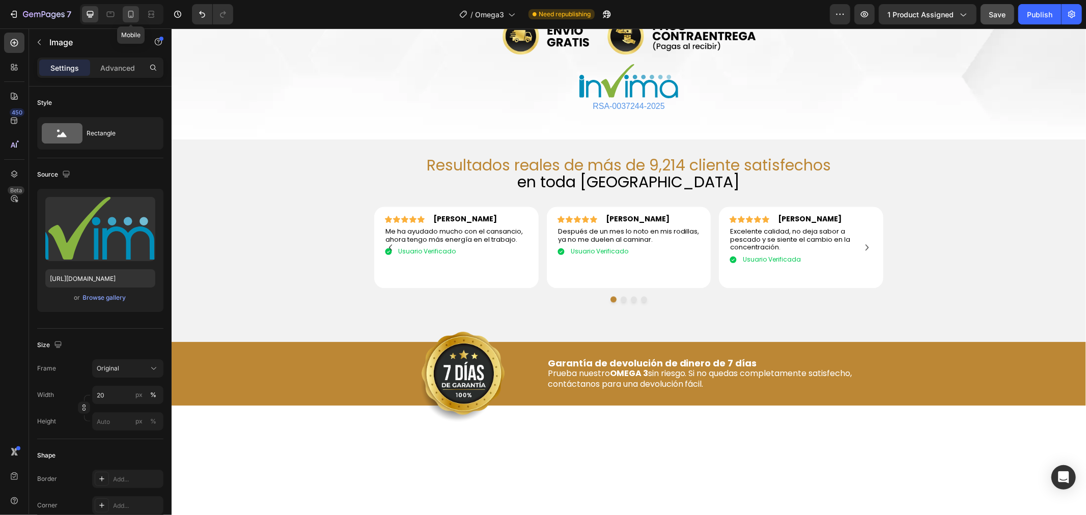
click at [129, 13] on icon at bounding box center [131, 14] width 6 height 7
type input "40"
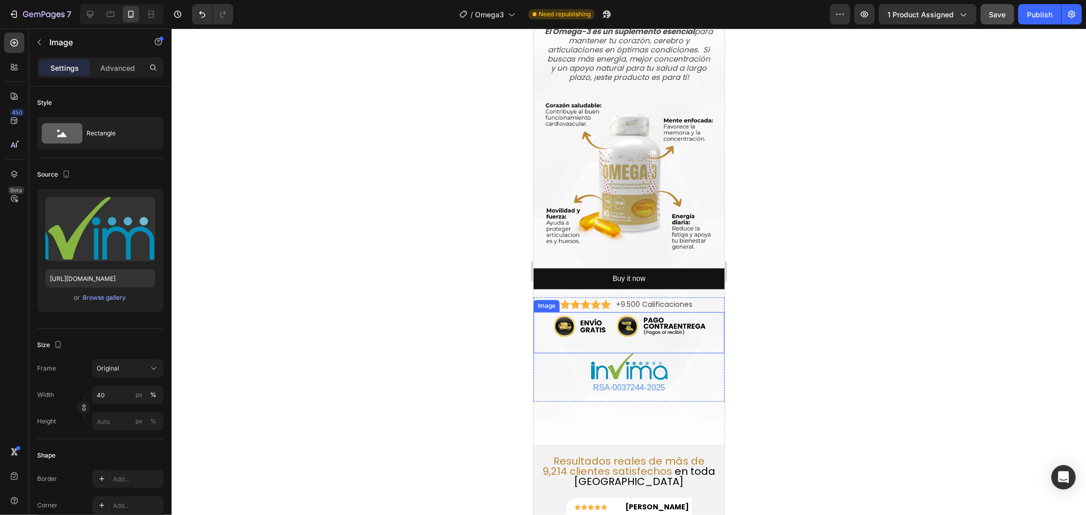
scroll to position [1978, 0]
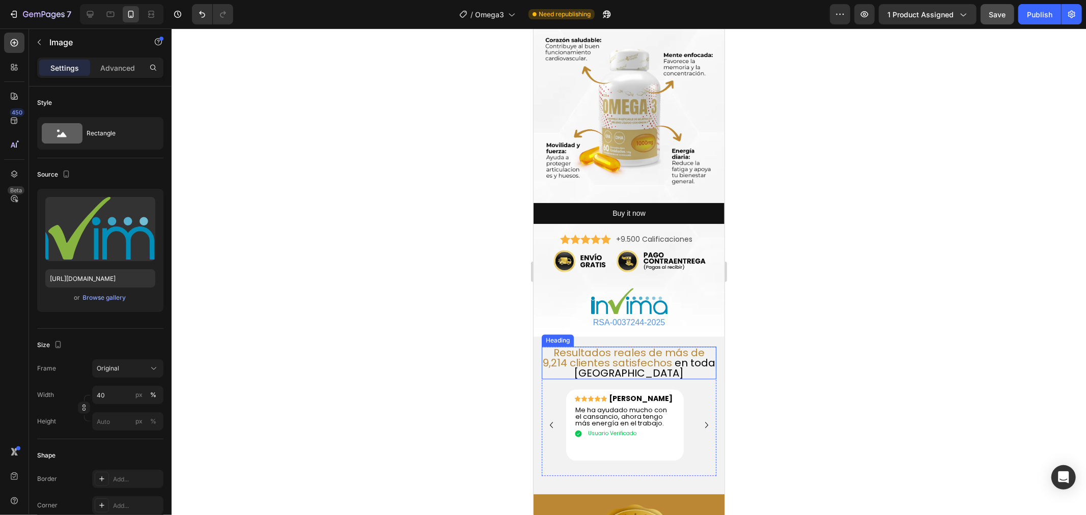
click at [597, 363] on span "Resultados reales de más de 9,214 clientes satisfechos" at bounding box center [623, 357] width 162 height 24
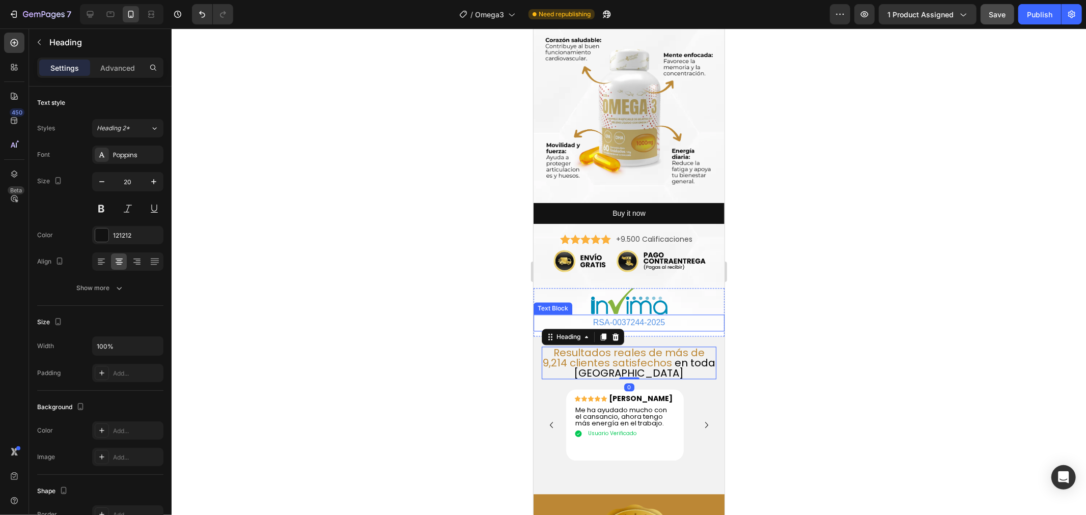
click at [610, 317] on p "RSA-0037244-2025" at bounding box center [628, 322] width 189 height 15
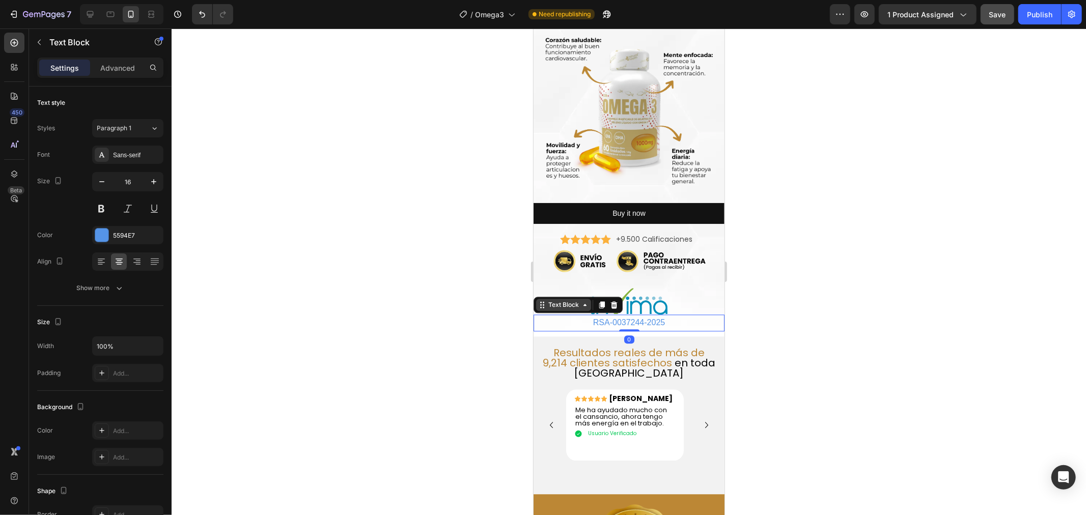
click at [582, 305] on icon at bounding box center [584, 304] width 8 height 8
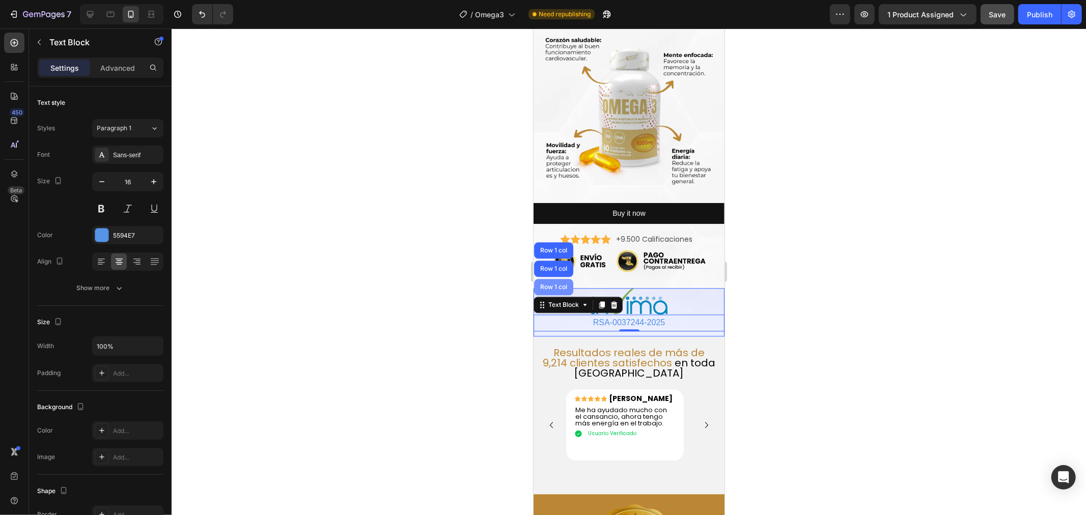
click at [554, 283] on div "Row 1 col" at bounding box center [552, 286] width 31 height 6
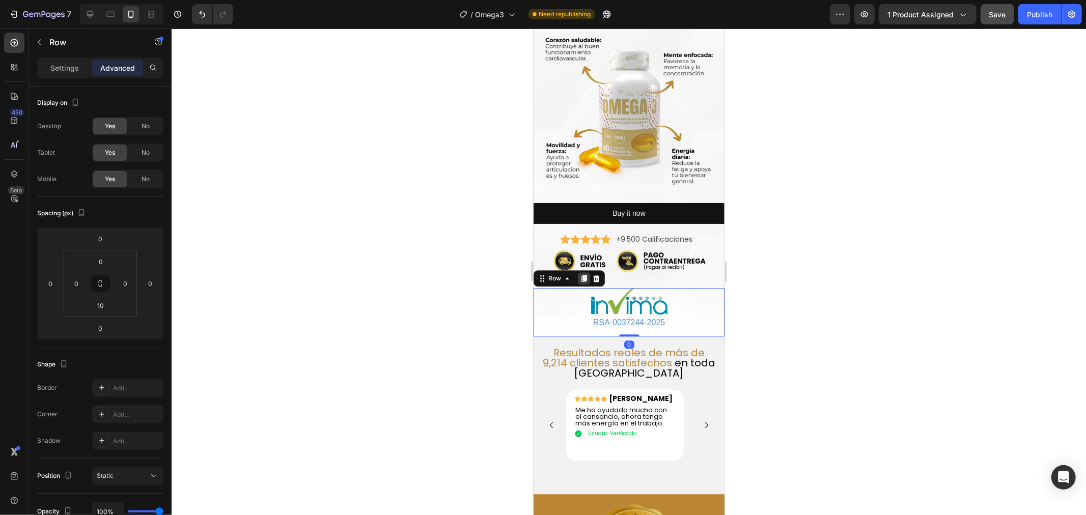
click at [582, 275] on icon at bounding box center [583, 278] width 8 height 8
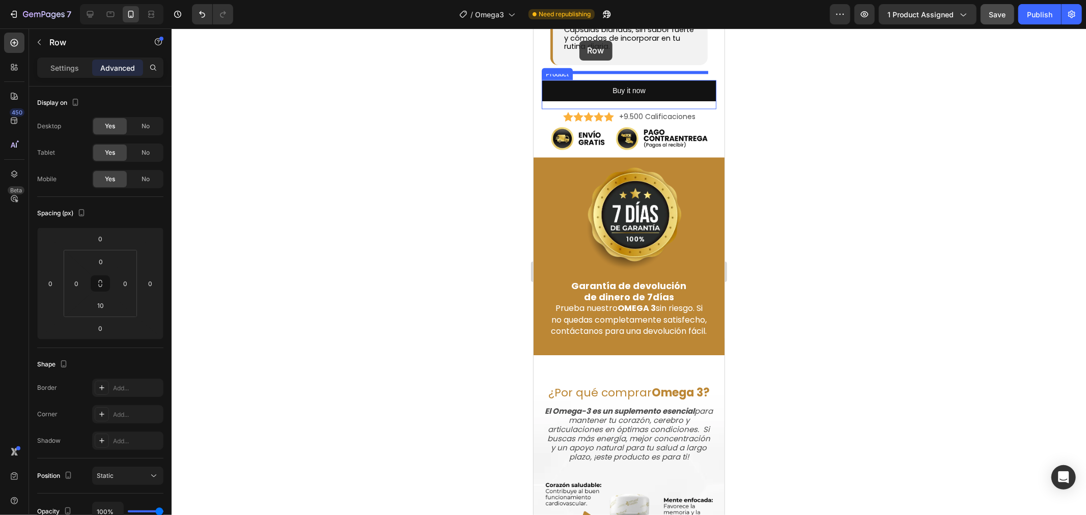
scroll to position [1495, 0]
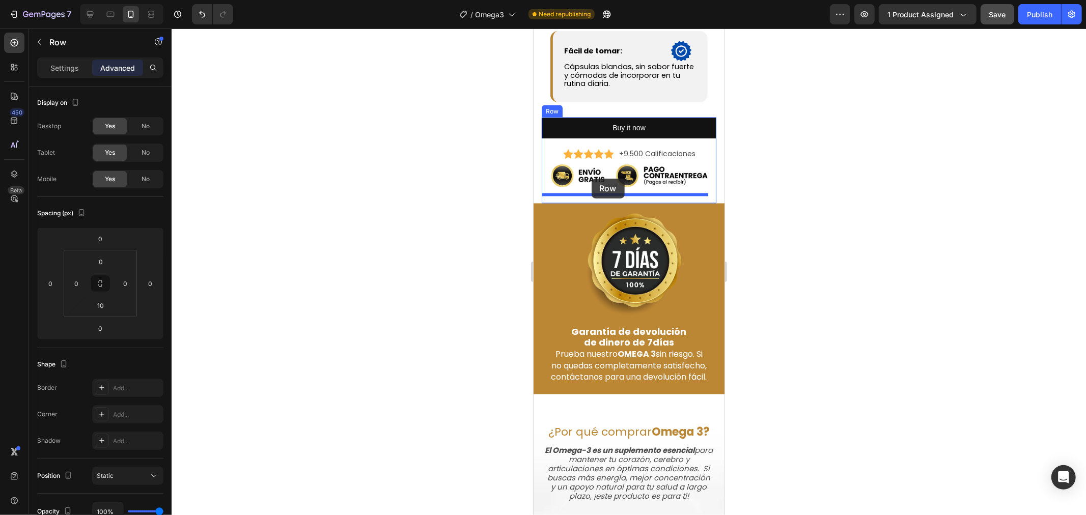
drag, startPoint x: 551, startPoint y: 327, endPoint x: 591, endPoint y: 178, distance: 154.3
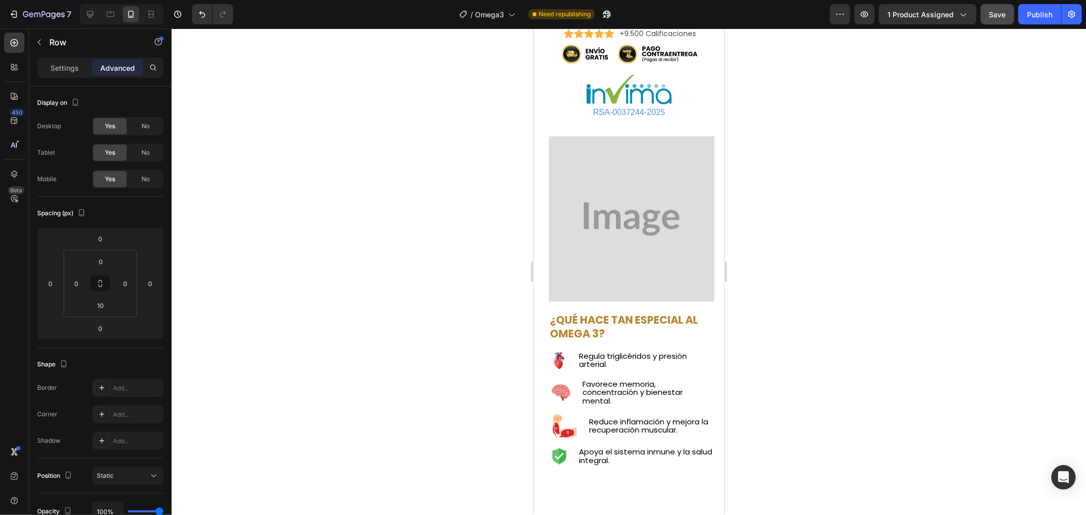
scroll to position [0, 0]
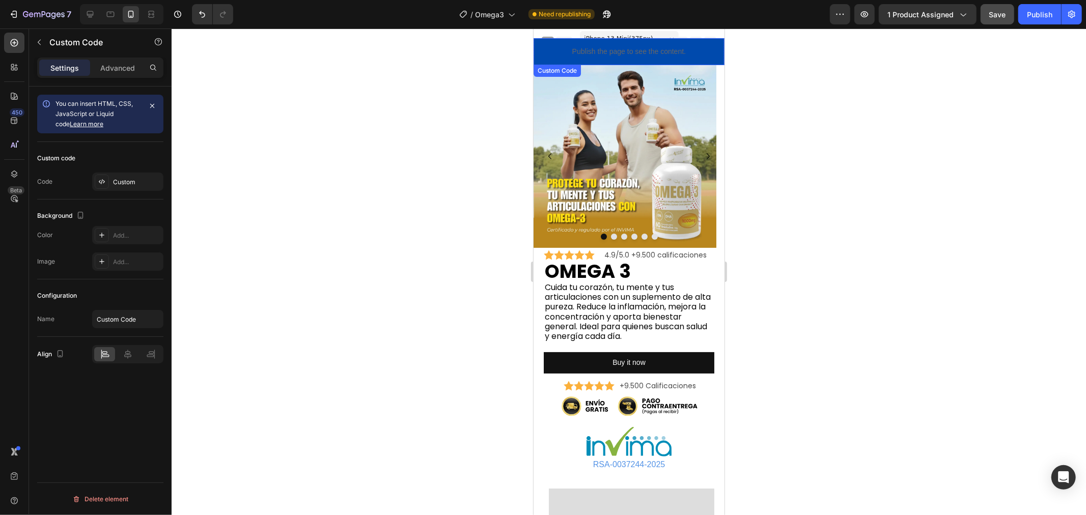
click at [616, 49] on p "Publish the page to see the content." at bounding box center [628, 51] width 191 height 11
click at [632, 463] on p "RSA-0037244-2025" at bounding box center [628, 464] width 168 height 15
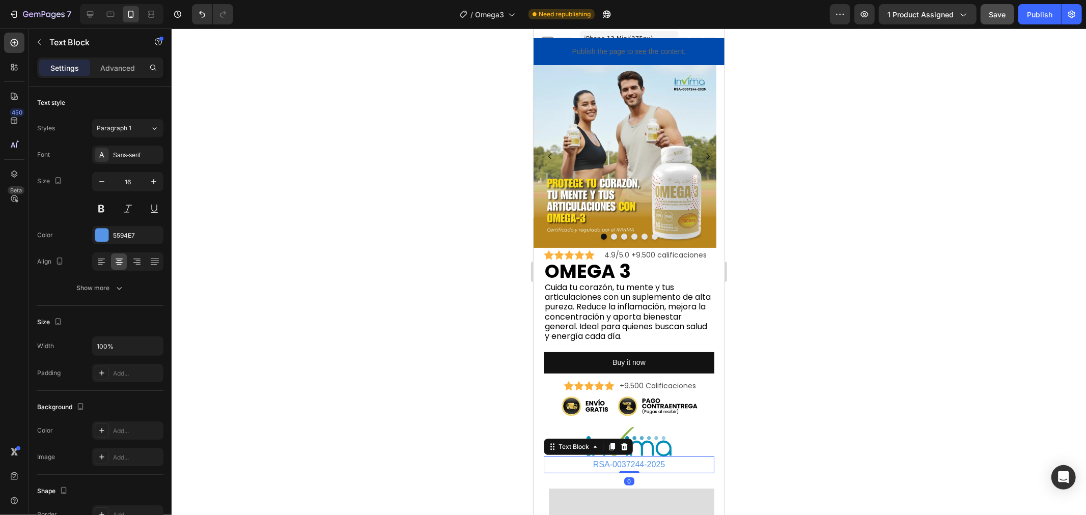
click at [632, 463] on p "RSA-0037244-2025" at bounding box center [628, 464] width 168 height 15
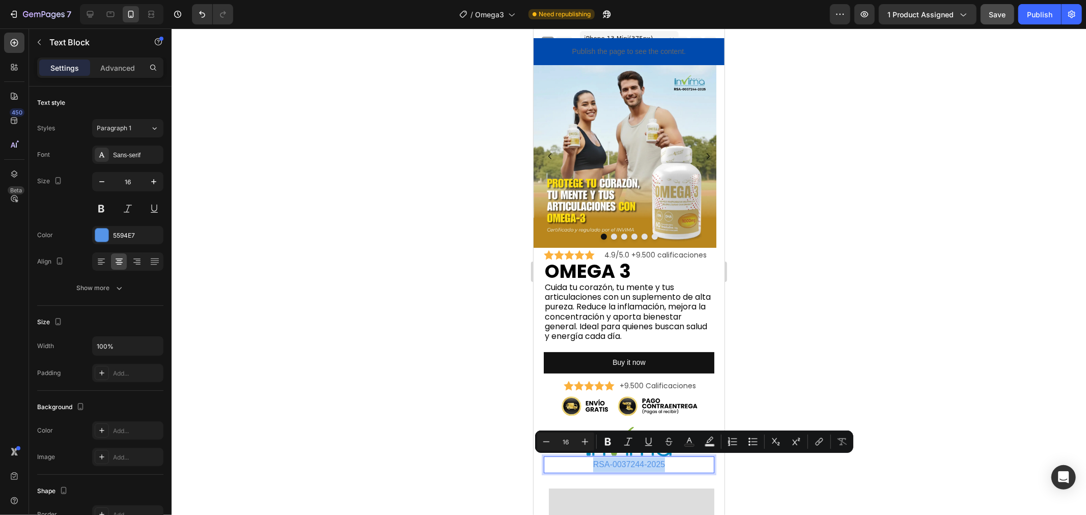
copy p "RSA-0037244-2025"
click at [580, 48] on p "Publish the page to see the content." at bounding box center [628, 51] width 191 height 11
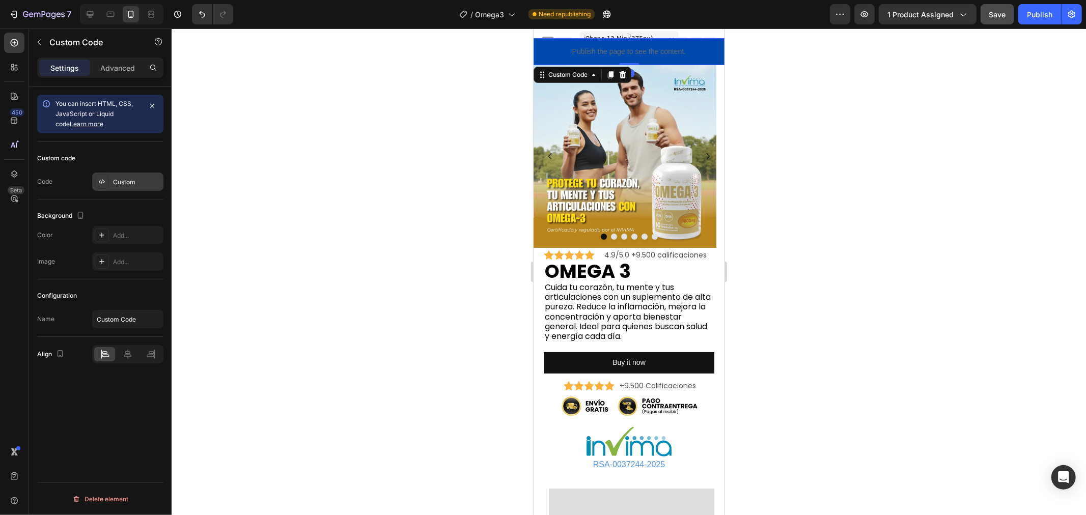
click at [140, 179] on div "Custom" at bounding box center [137, 182] width 48 height 9
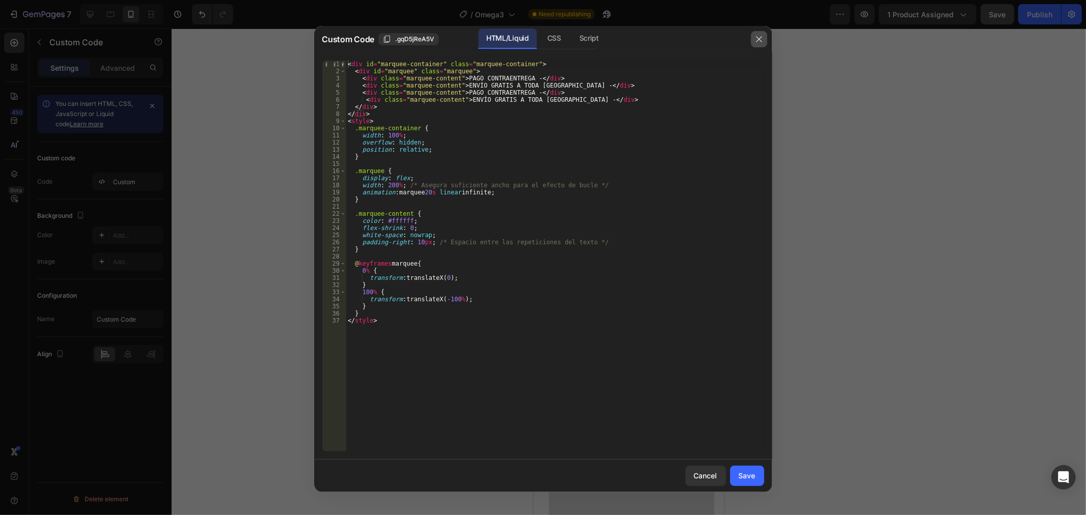
click at [761, 37] on icon "button" at bounding box center [759, 39] width 8 height 8
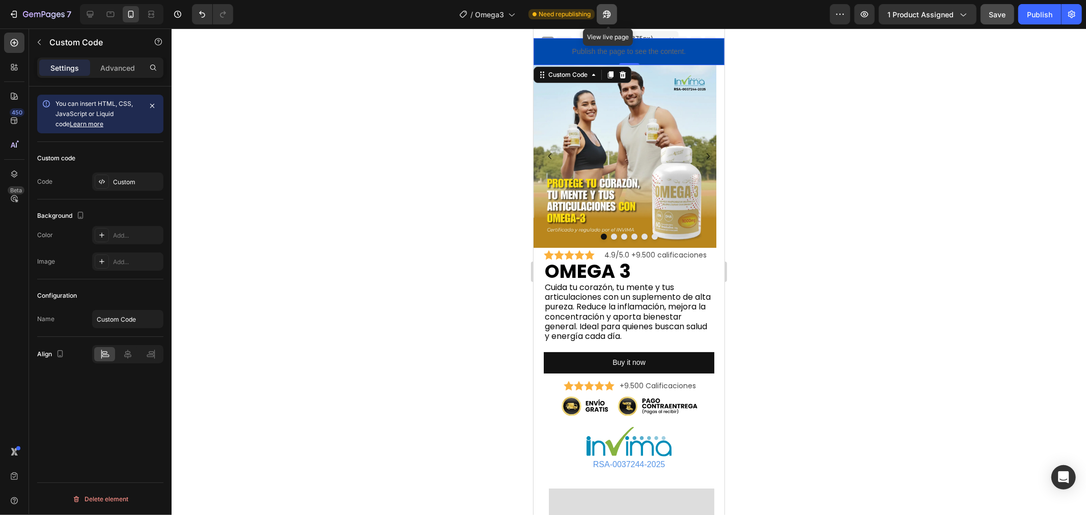
click at [604, 13] on icon "button" at bounding box center [607, 15] width 8 height 8
click at [566, 43] on div "Publish the page to see the content." at bounding box center [628, 51] width 191 height 27
click at [129, 180] on div "Custom" at bounding box center [137, 182] width 48 height 9
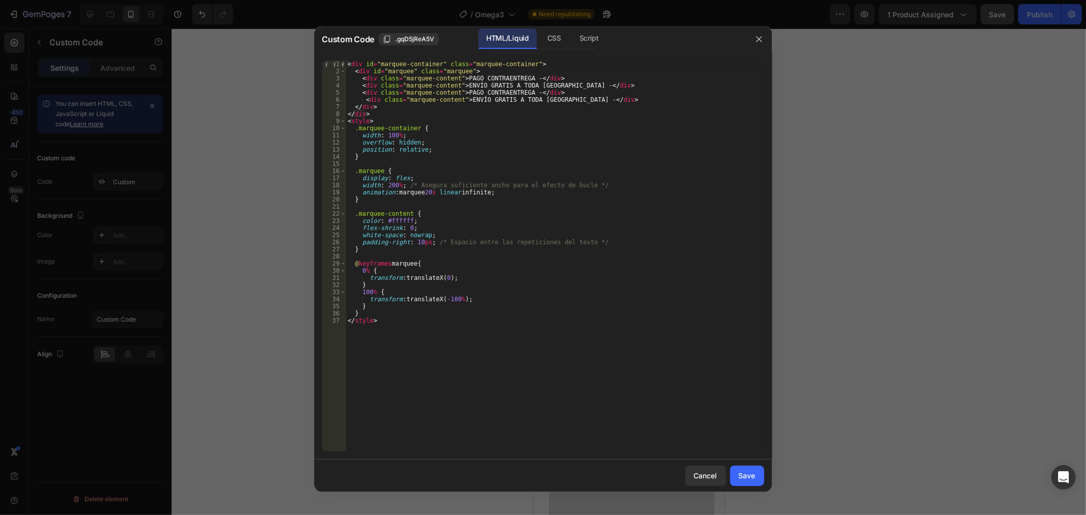
type textarea "<div class="marquee-content">ENVÍO GRATIS A TODA [GEOGRAPHIC_DATA] - </div>"
drag, startPoint x: 590, startPoint y: 86, endPoint x: 359, endPoint y: 83, distance: 231.1
click at [359, 83] on div "< div id = "marquee-container" class = "marquee-container" > < div id = "marque…" at bounding box center [555, 263] width 418 height 405
click at [752, 41] on button "button" at bounding box center [759, 39] width 16 height 16
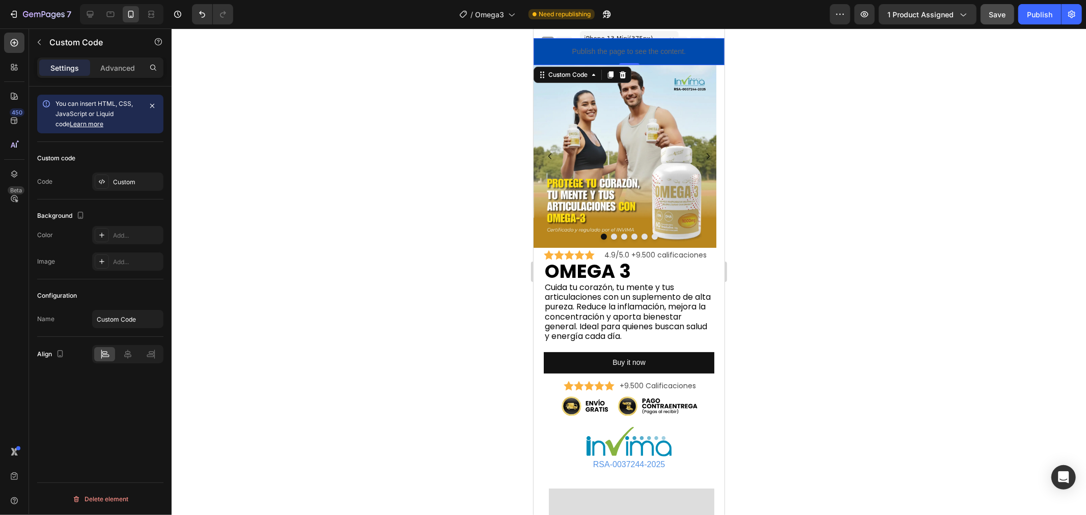
click at [566, 50] on p "Publish the page to see the content." at bounding box center [628, 51] width 191 height 11
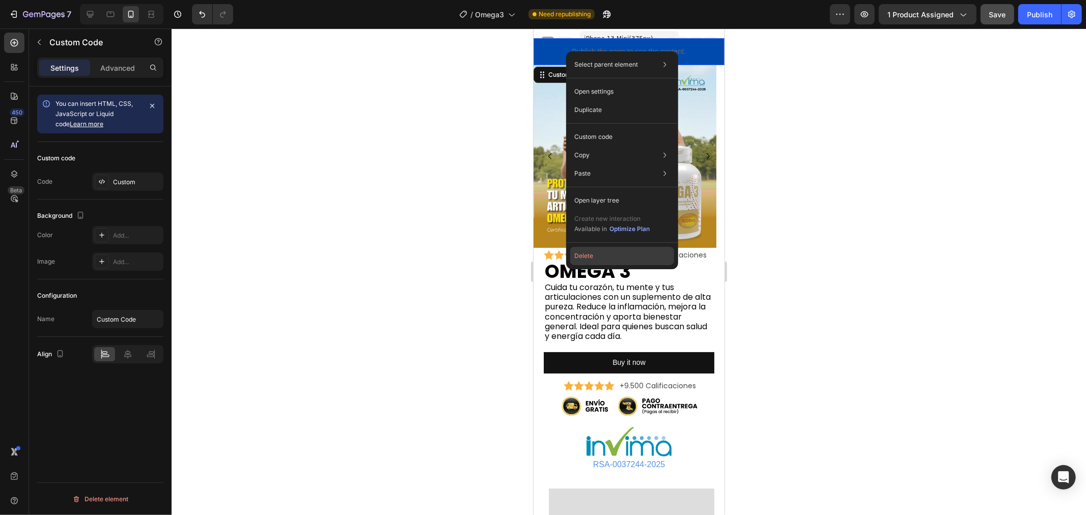
click at [642, 253] on button "Delete" at bounding box center [622, 256] width 104 height 18
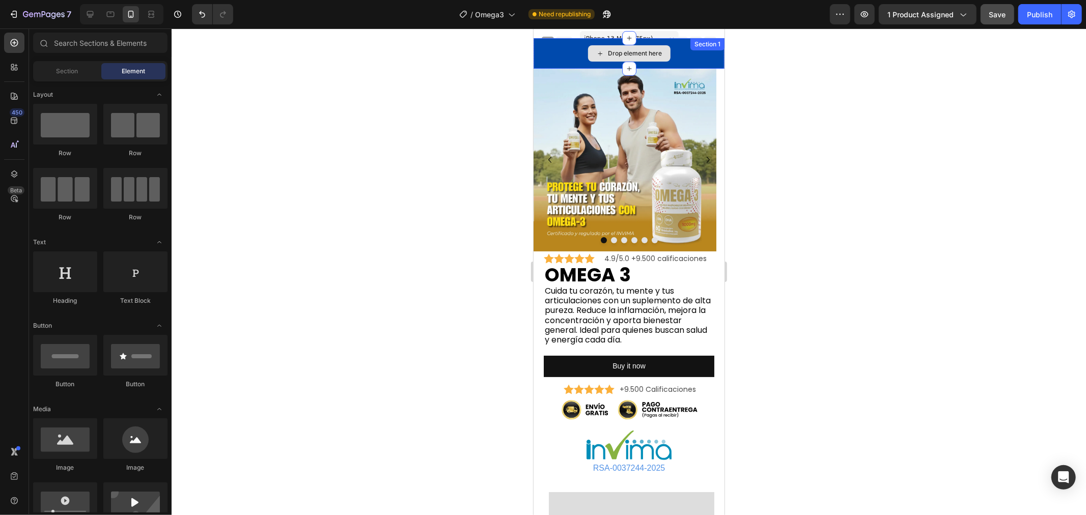
click at [617, 49] on div "Drop element here" at bounding box center [635, 53] width 54 height 8
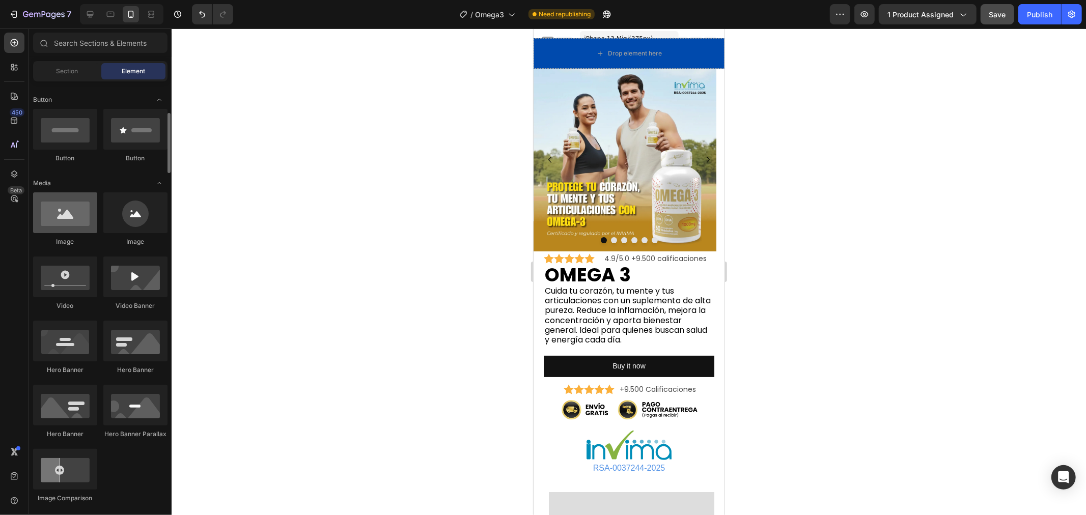
scroll to position [282, 0]
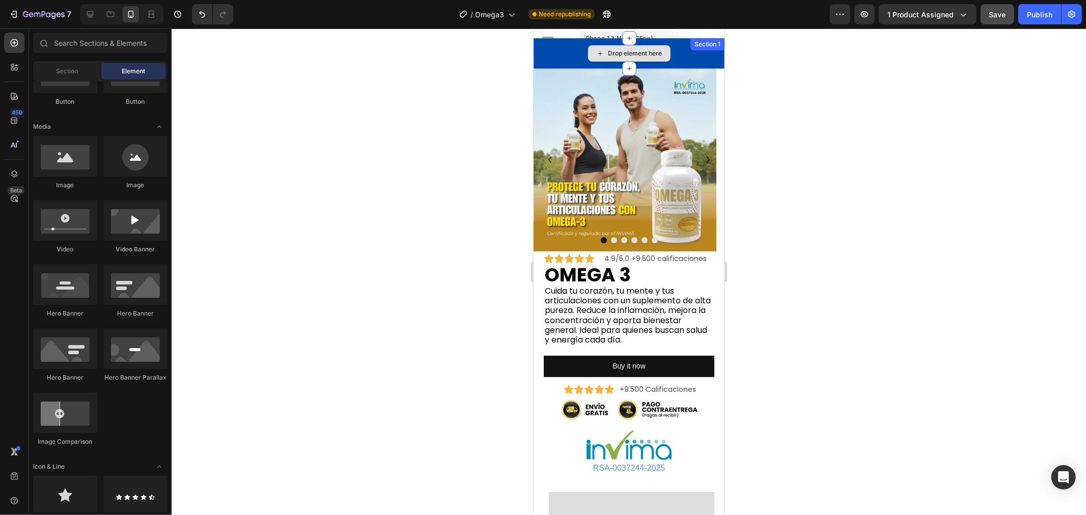
click at [547, 53] on div "Drop element here" at bounding box center [628, 53] width 191 height 31
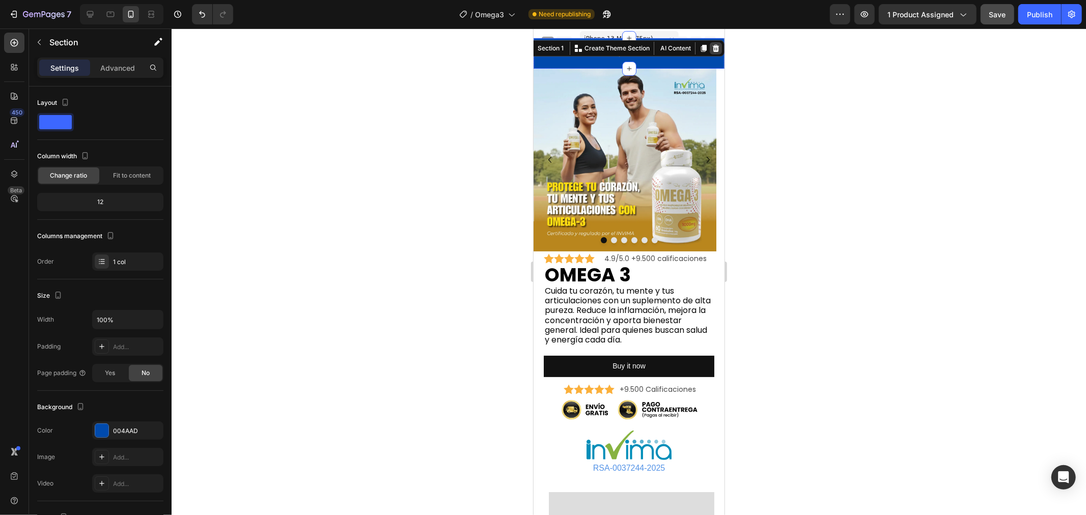
click at [711, 48] on icon at bounding box center [715, 48] width 8 height 8
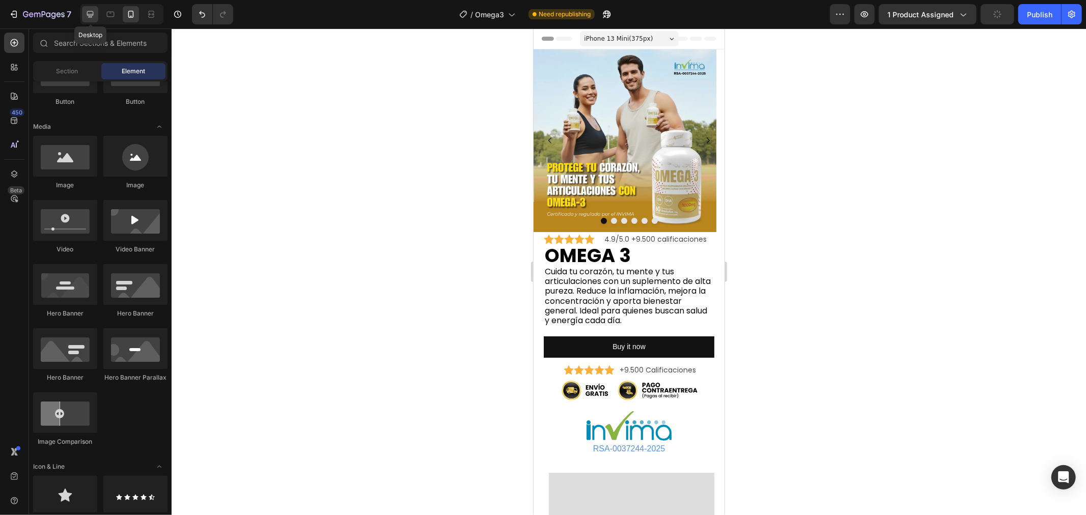
click at [92, 14] on icon at bounding box center [90, 14] width 7 height 7
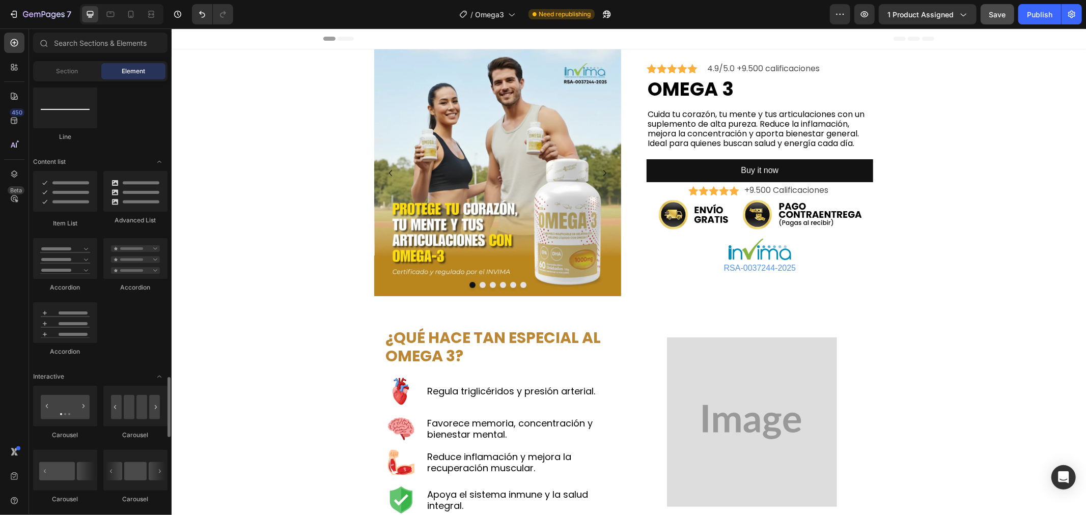
scroll to position [904, 0]
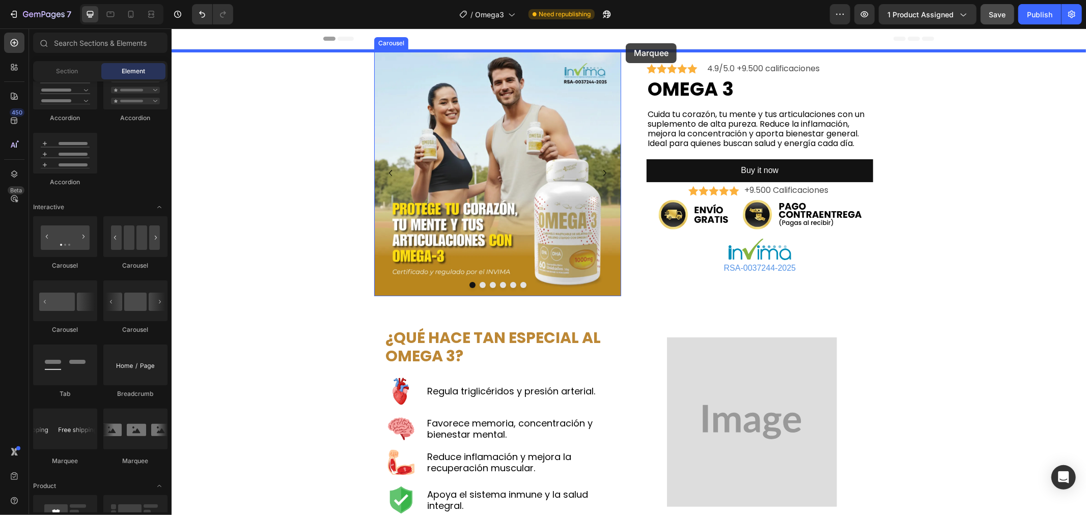
drag, startPoint x: 234, startPoint y: 460, endPoint x: 625, endPoint y: 43, distance: 571.4
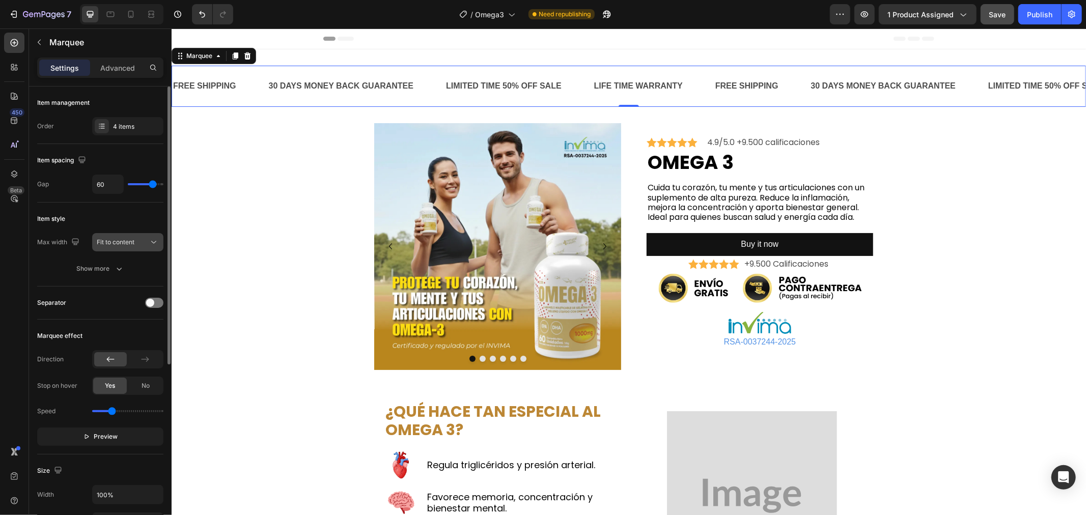
click at [135, 243] on div "Fit to content" at bounding box center [123, 242] width 52 height 9
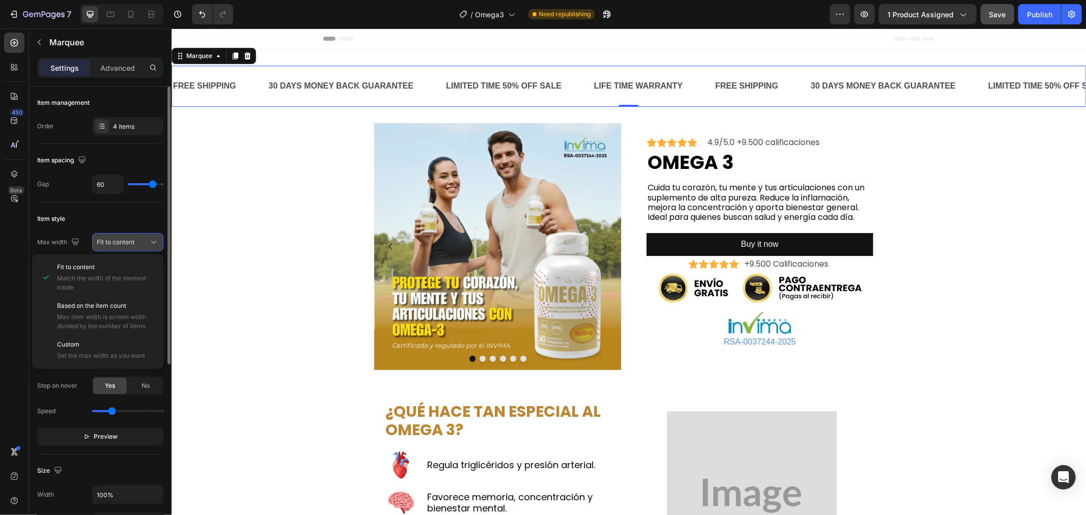
click at [135, 243] on div "Fit to content" at bounding box center [123, 242] width 52 height 9
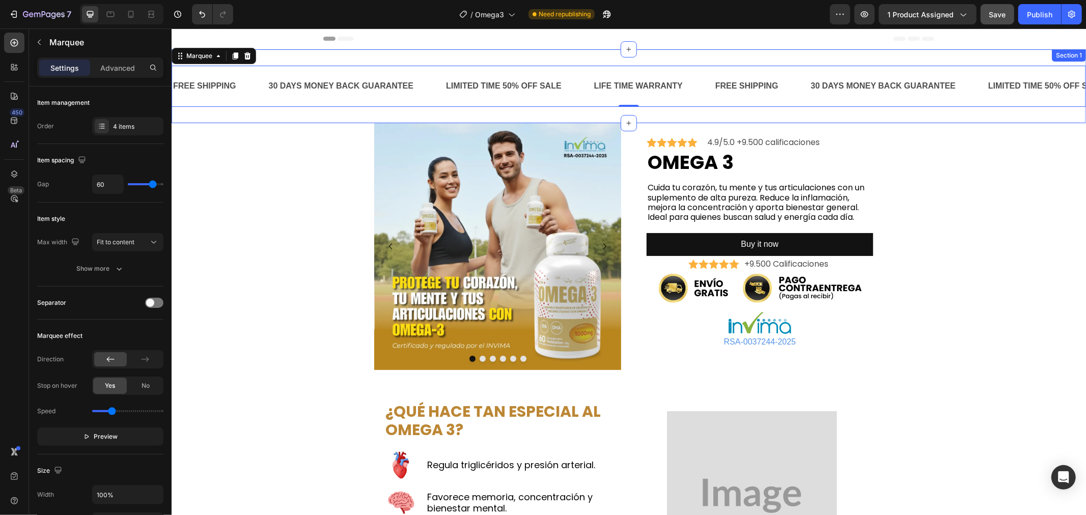
click at [348, 55] on div "FREE SHIPPING Text Block 30 DAYS MONEY BACK GUARANTEE Text Block LIMITED TIME 5…" at bounding box center [628, 86] width 914 height 74
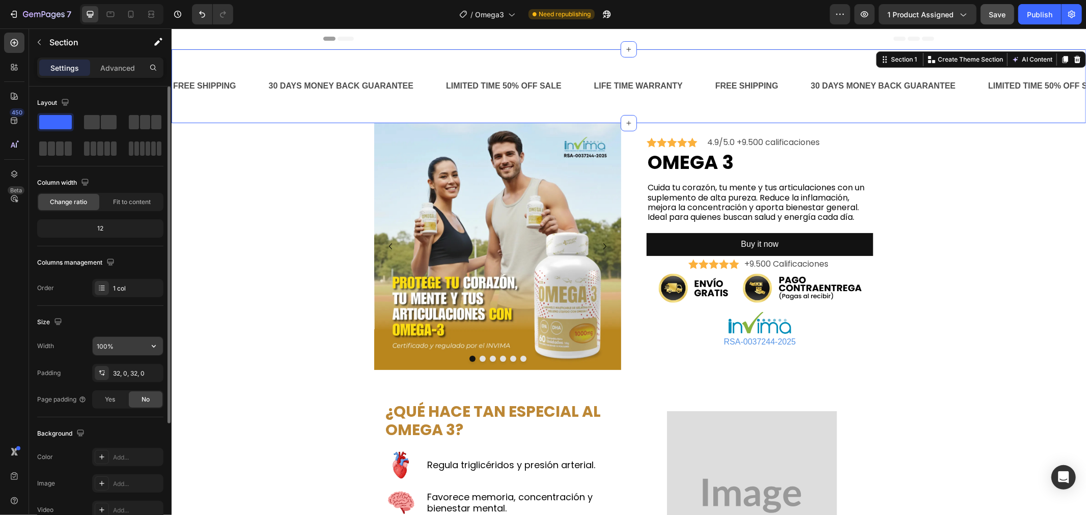
click at [120, 346] on input "100%" at bounding box center [128, 346] width 70 height 18
click at [151, 343] on icon "button" at bounding box center [154, 346] width 10 height 10
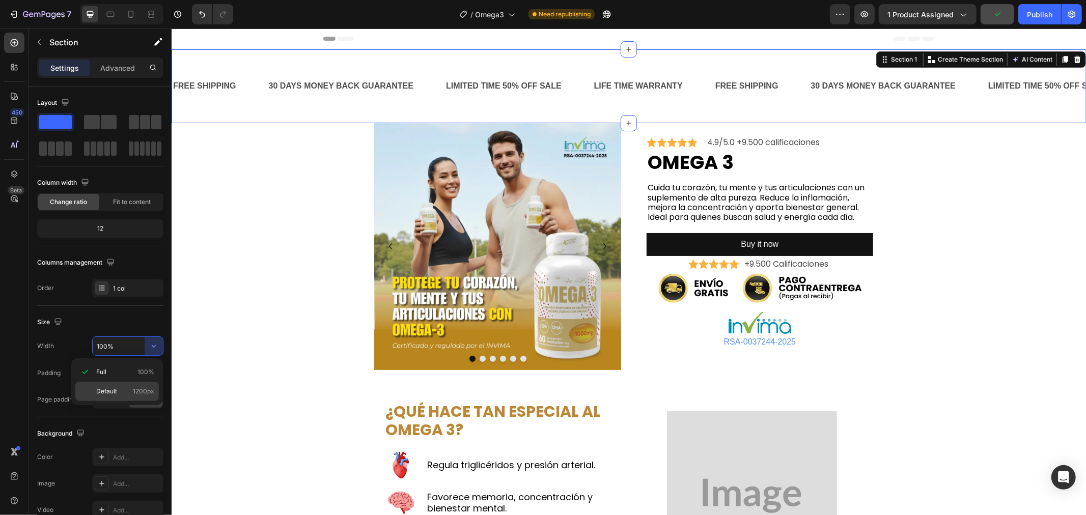
click at [127, 392] on p "Default 1200px" at bounding box center [125, 391] width 58 height 9
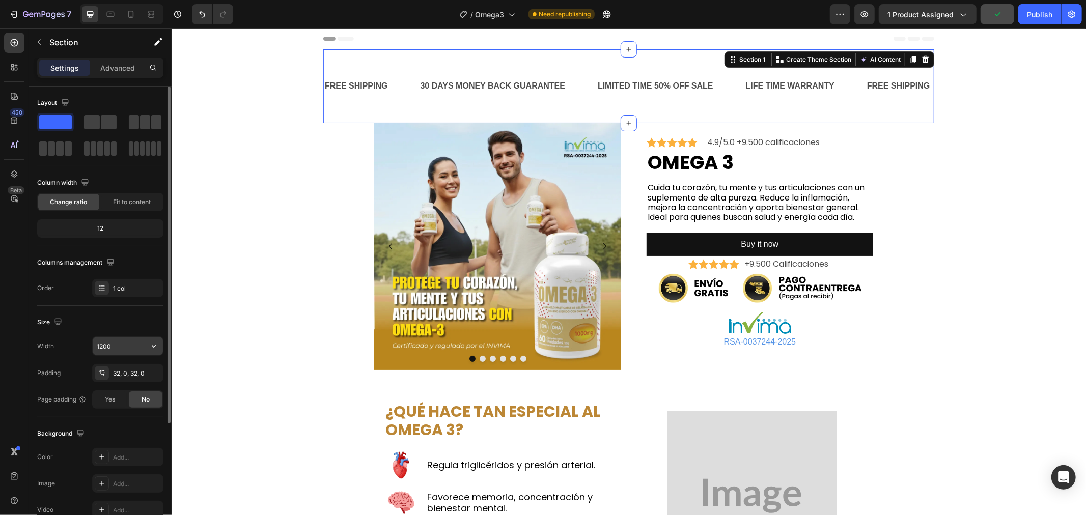
click at [133, 340] on input "1200" at bounding box center [128, 346] width 70 height 18
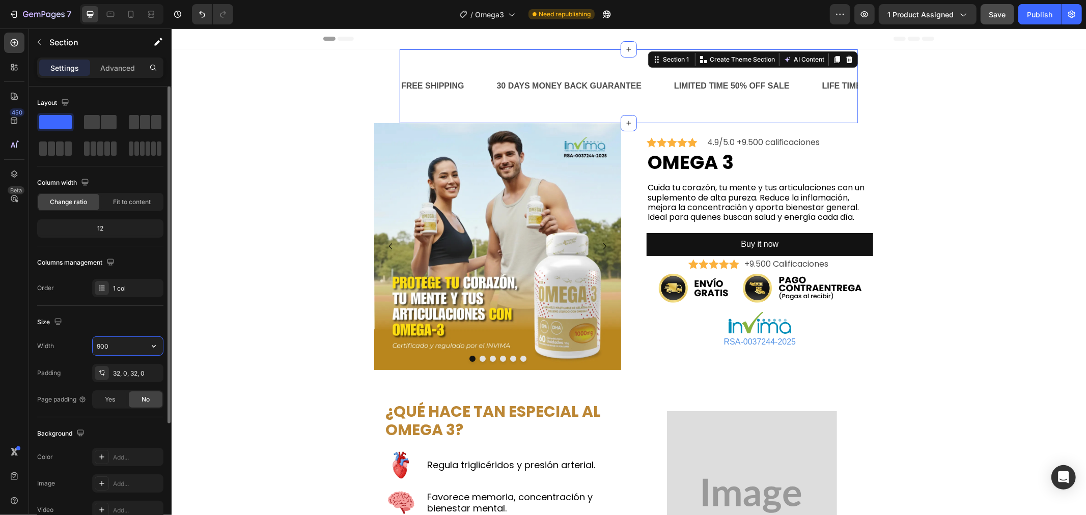
click at [133, 340] on input "900" at bounding box center [128, 346] width 70 height 18
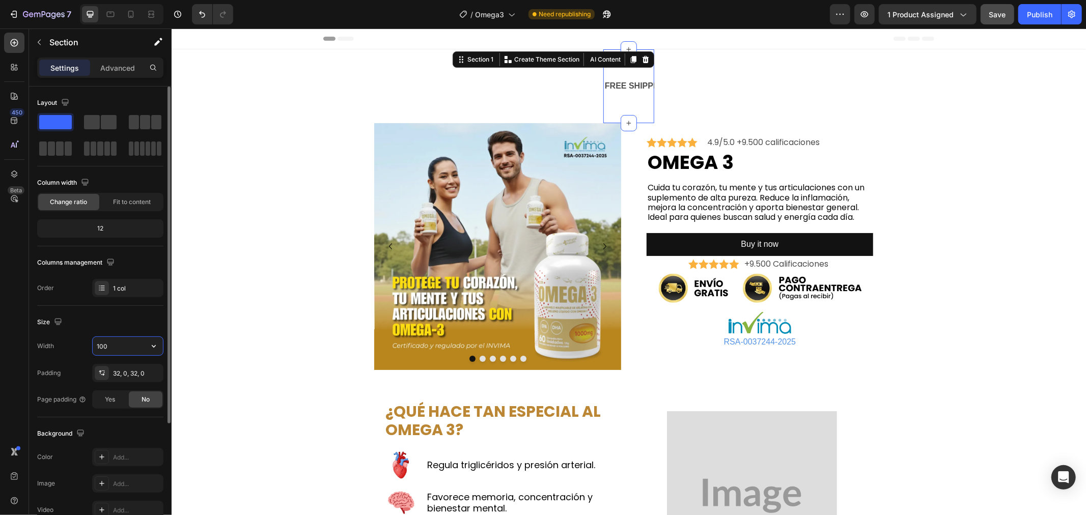
type input "1000"
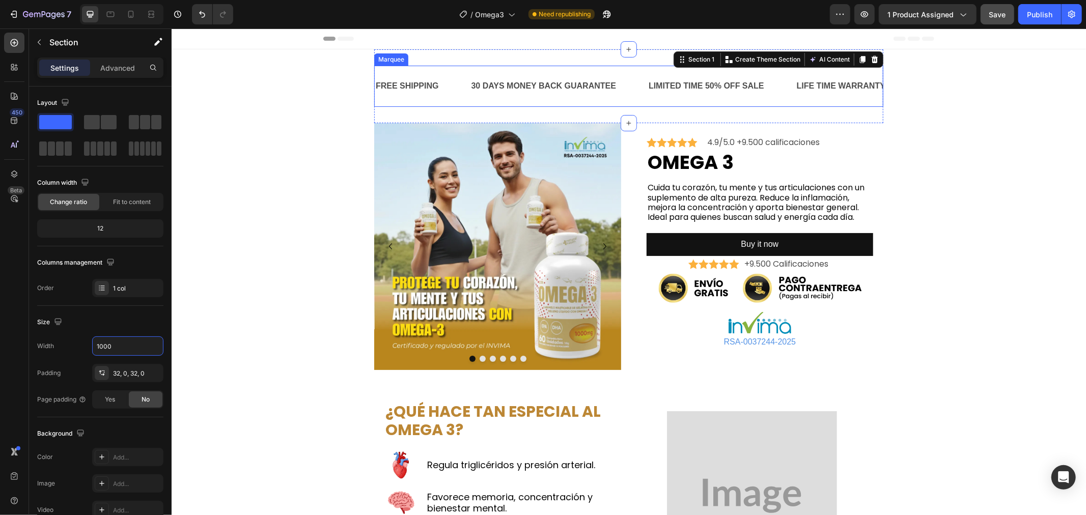
click at [490, 65] on div "FREE SHIPPING Text Block 30 DAYS MONEY BACK GUARANTEE Text Block LIMITED TIME 5…" at bounding box center [628, 85] width 509 height 41
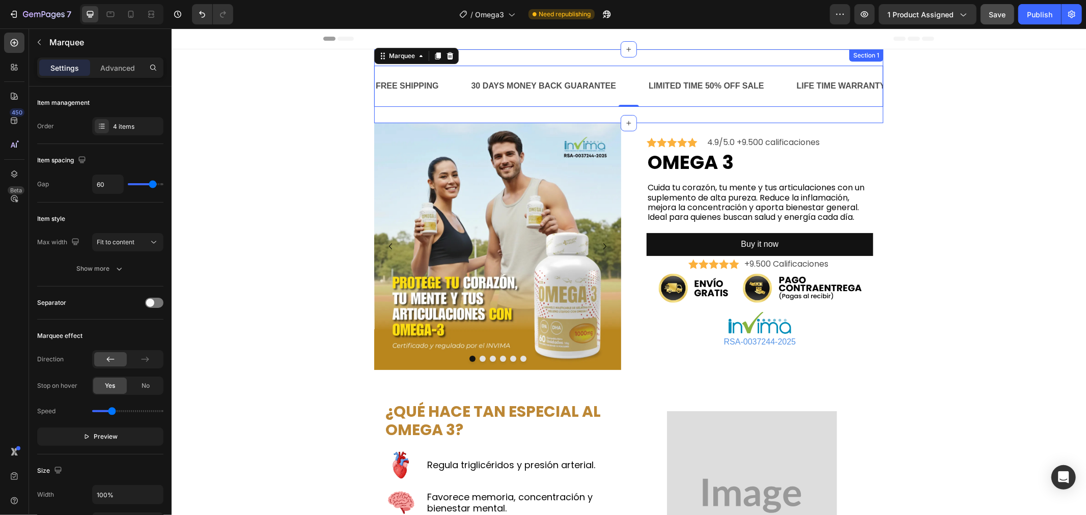
click at [487, 58] on div "FREE SHIPPING Text Block 30 DAYS MONEY BACK GUARANTEE Text Block LIMITED TIME 5…" at bounding box center [628, 86] width 509 height 74
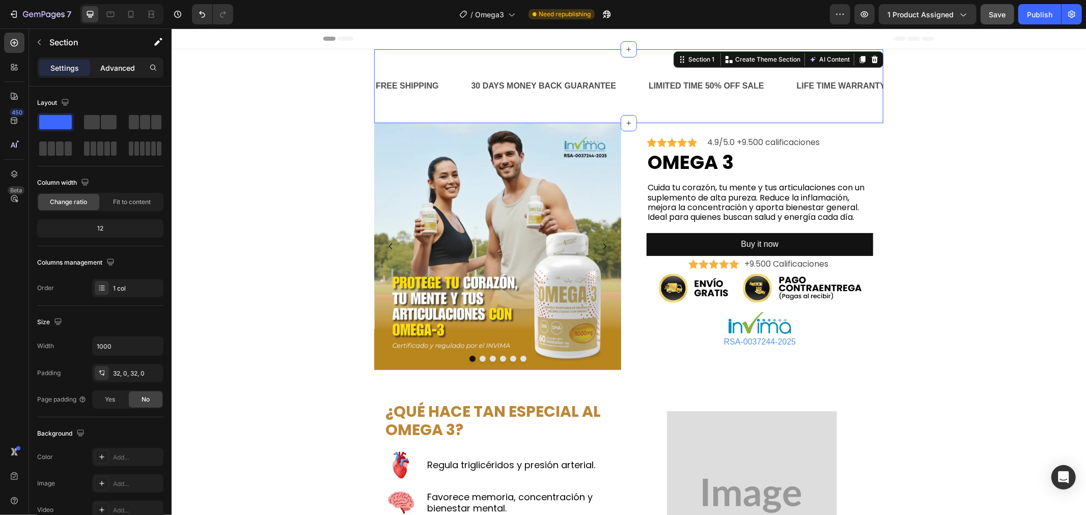
click at [106, 66] on p "Advanced" at bounding box center [117, 68] width 35 height 11
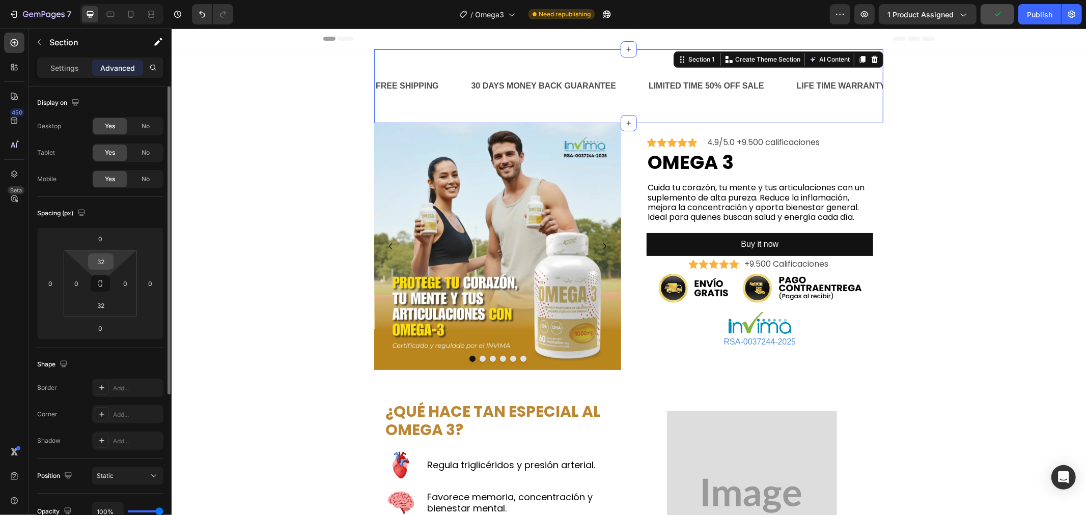
click at [99, 261] on input "32" at bounding box center [101, 261] width 20 height 15
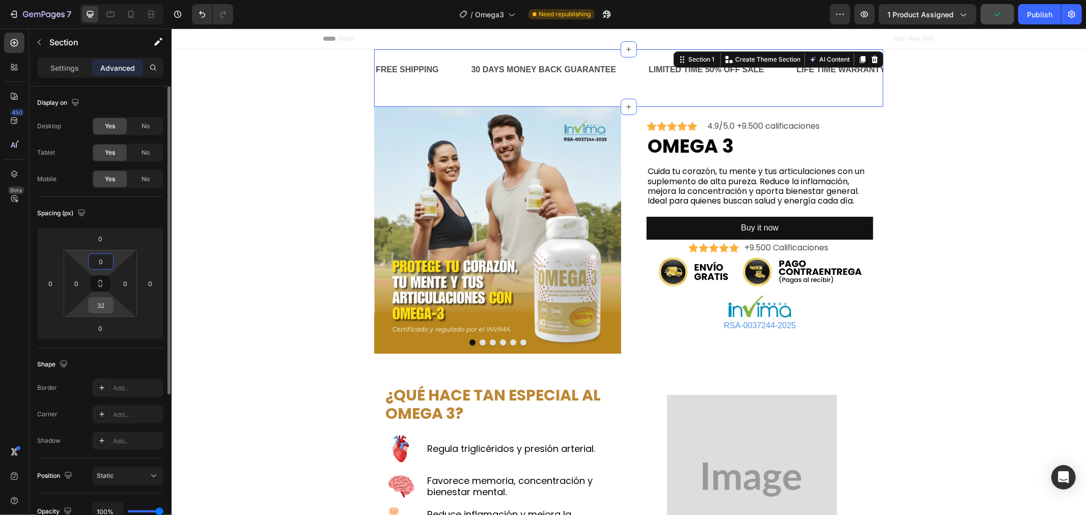
type input "0"
click at [97, 300] on input "32" at bounding box center [101, 305] width 20 height 15
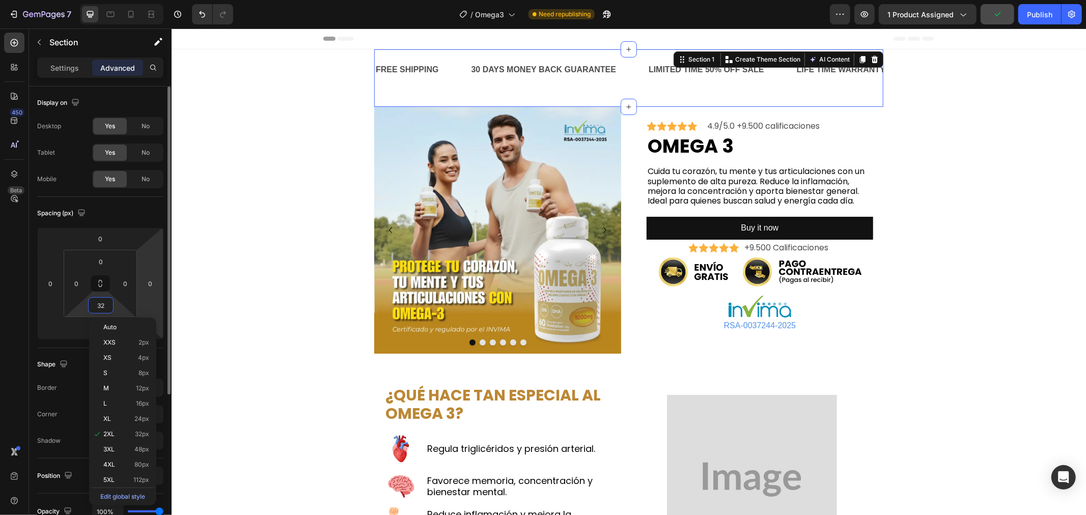
type input "0"
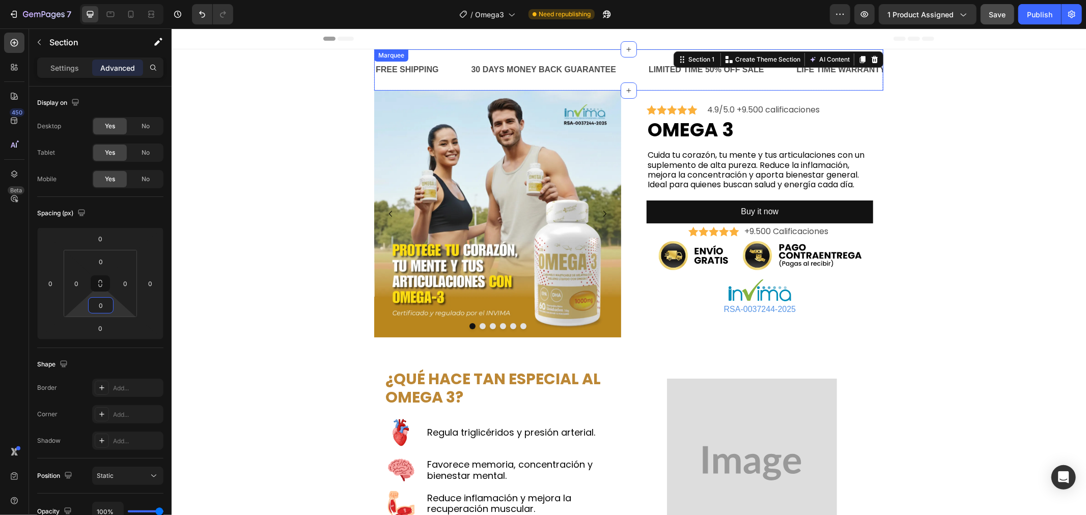
click at [451, 67] on div "FREE SHIPPING Text Block" at bounding box center [422, 69] width 96 height 25
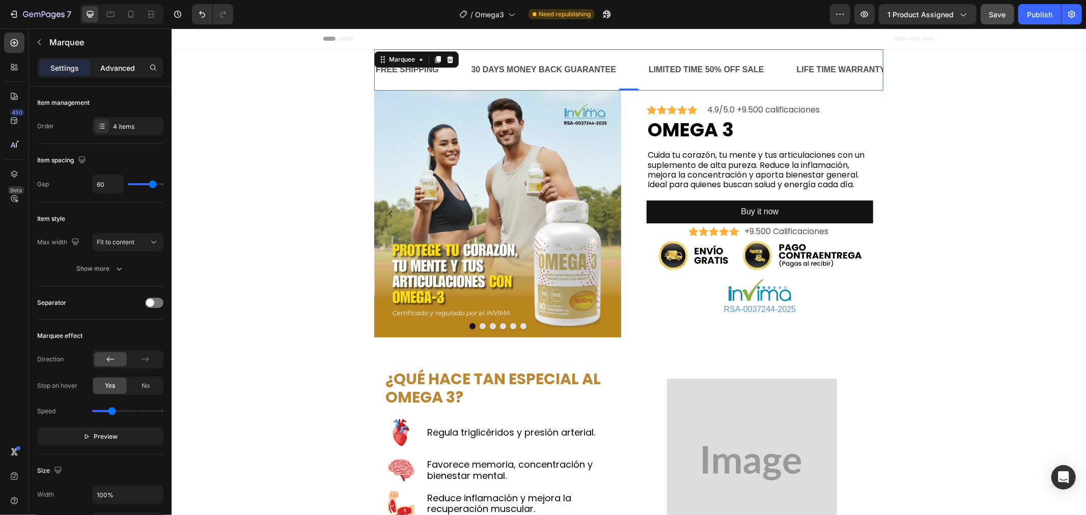
click at [107, 64] on p "Advanced" at bounding box center [117, 68] width 35 height 11
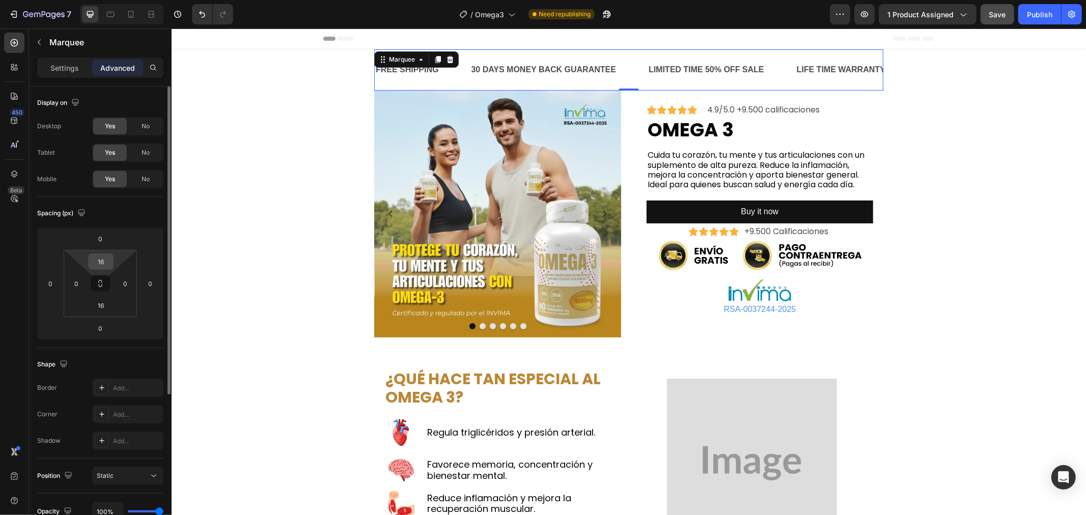
click at [95, 261] on input "16" at bounding box center [101, 261] width 20 height 15
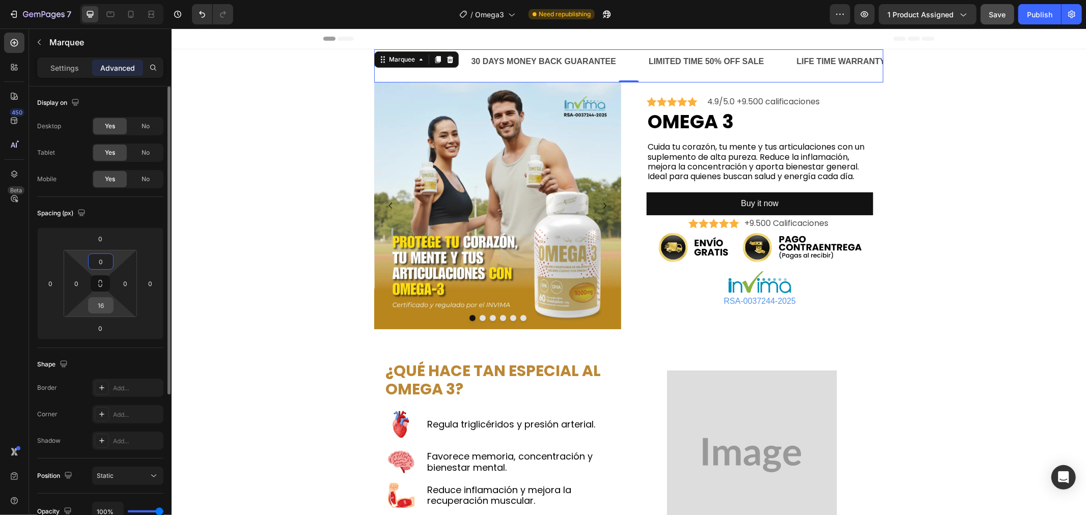
type input "0"
click at [98, 301] on input "16" at bounding box center [101, 305] width 20 height 15
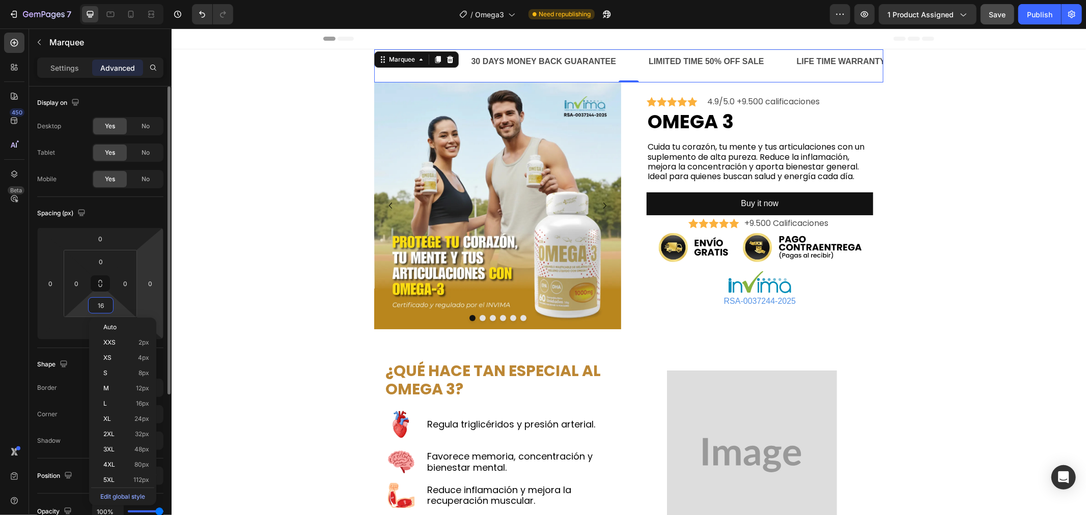
type input "0"
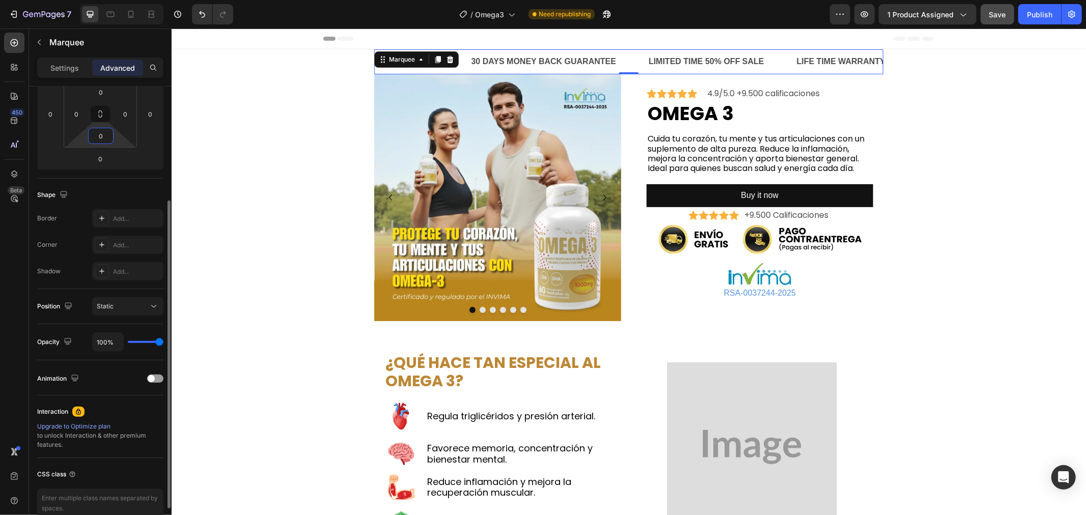
scroll to position [113, 0]
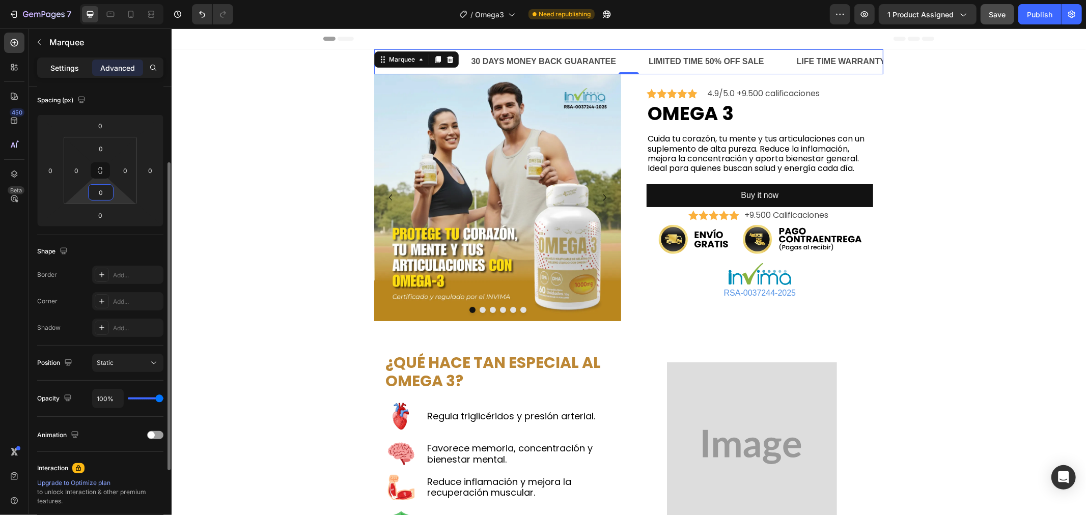
click at [67, 72] on p "Settings" at bounding box center [64, 68] width 29 height 11
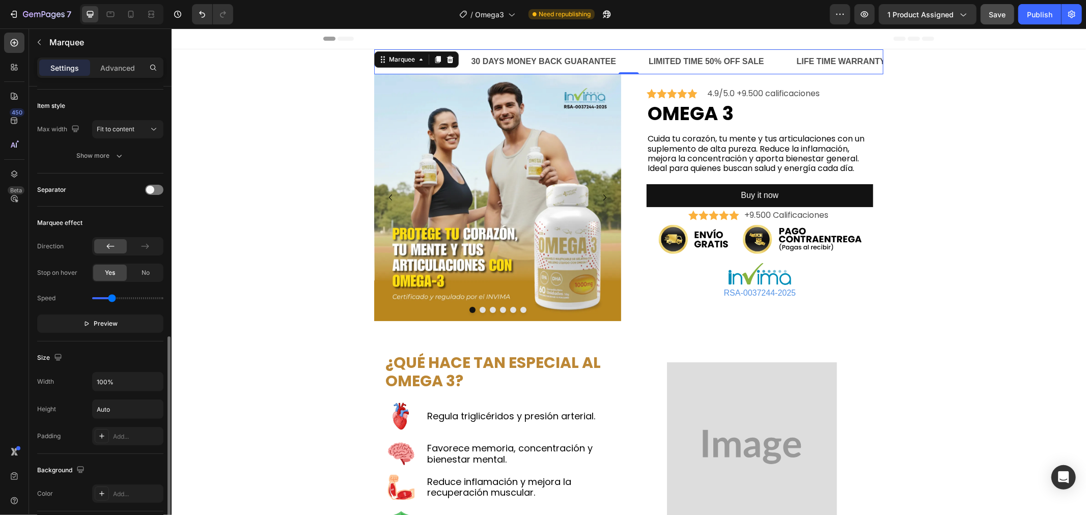
scroll to position [282, 0]
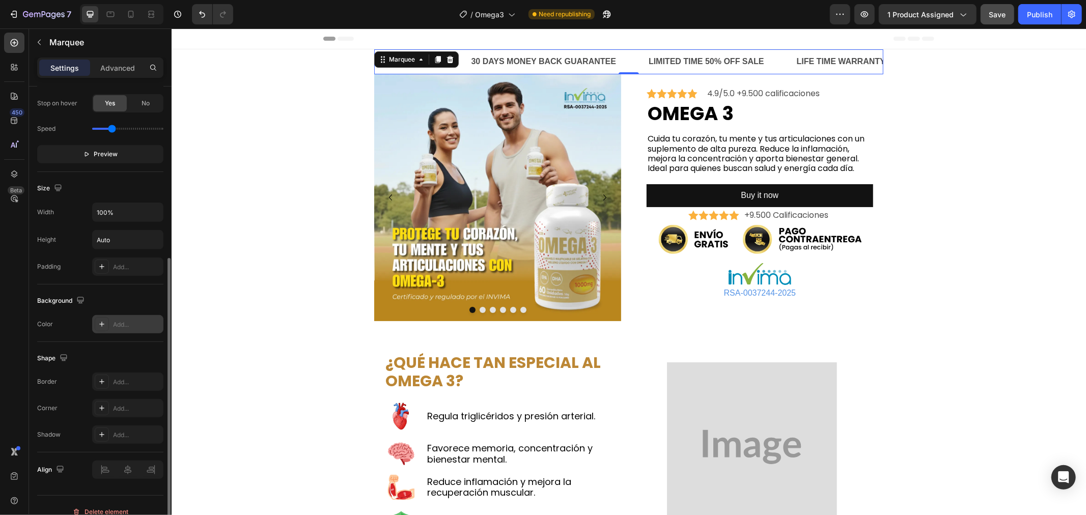
click at [131, 323] on div "Add..." at bounding box center [137, 324] width 48 height 9
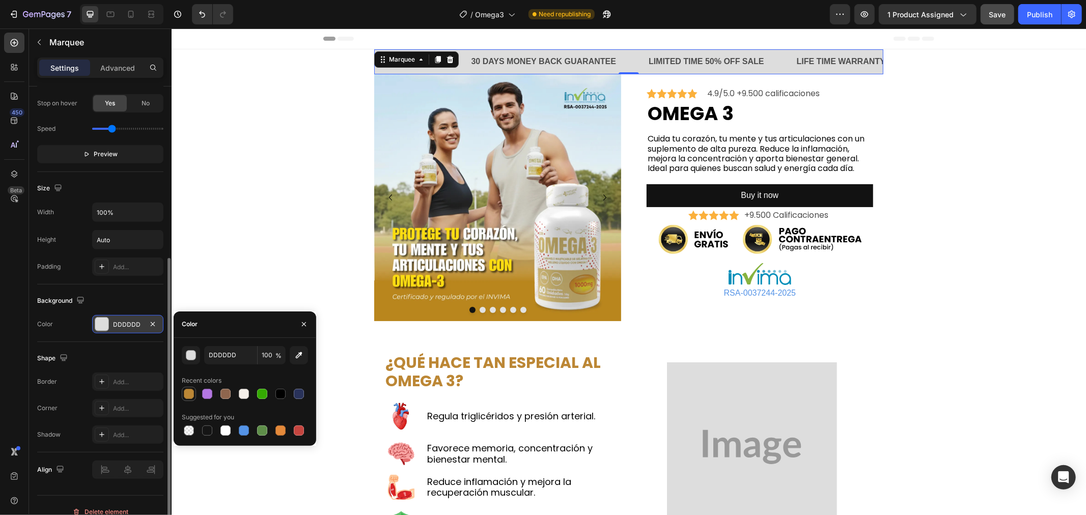
click at [185, 396] on div at bounding box center [189, 394] width 10 height 10
type input "BC8735"
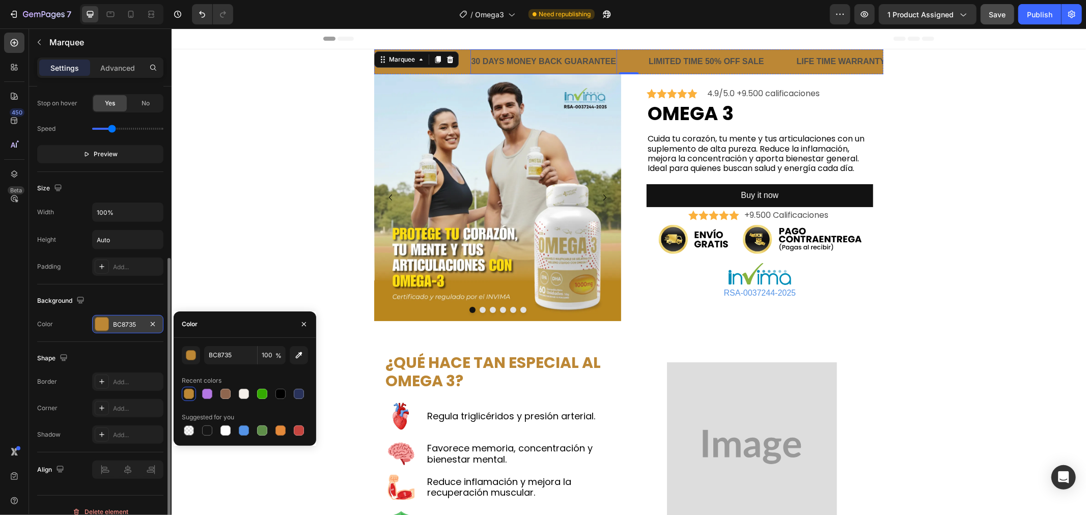
click at [502, 59] on div "30 DAYS MONEY BACK GUARANTEE" at bounding box center [543, 61] width 147 height 17
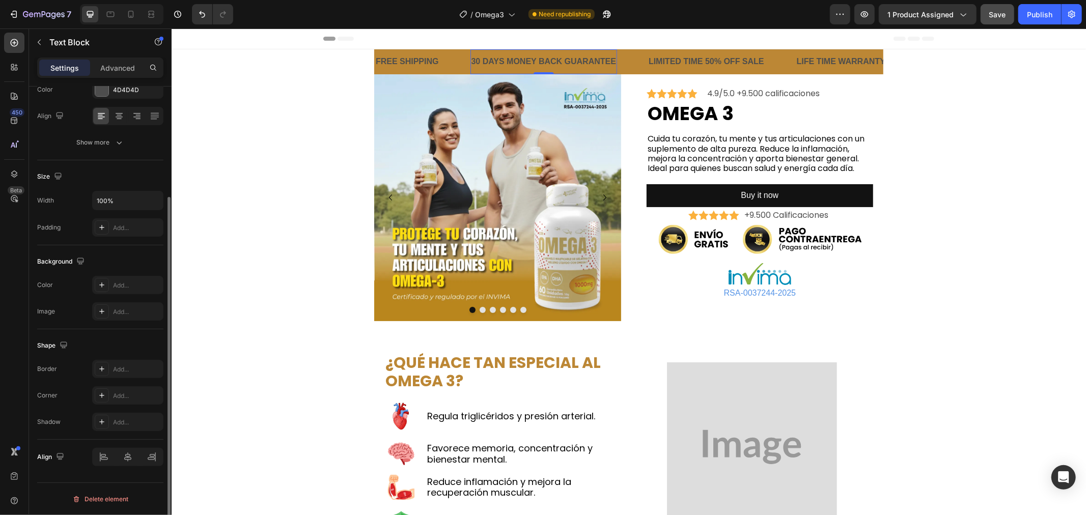
scroll to position [0, 0]
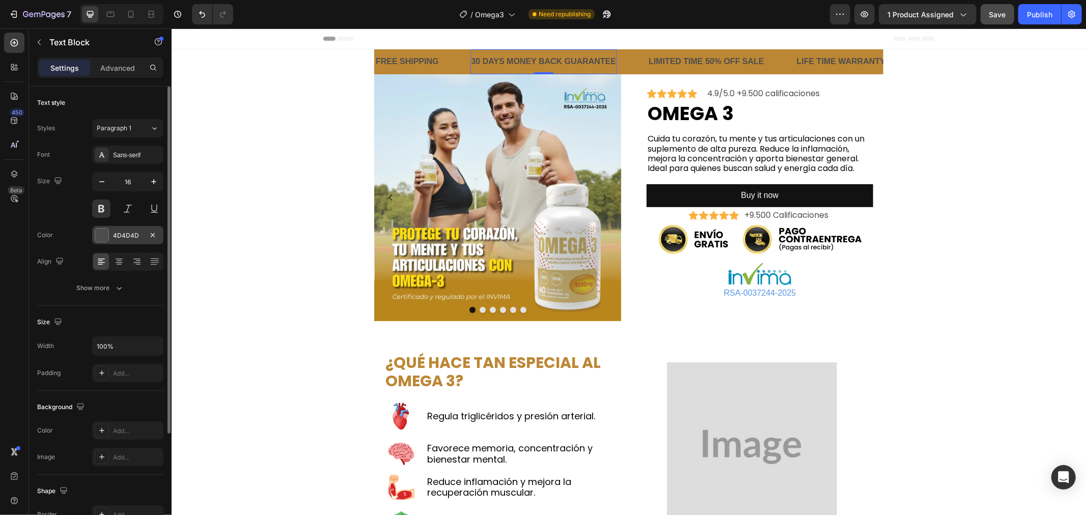
click at [121, 237] on div "4D4D4D" at bounding box center [128, 235] width 30 height 9
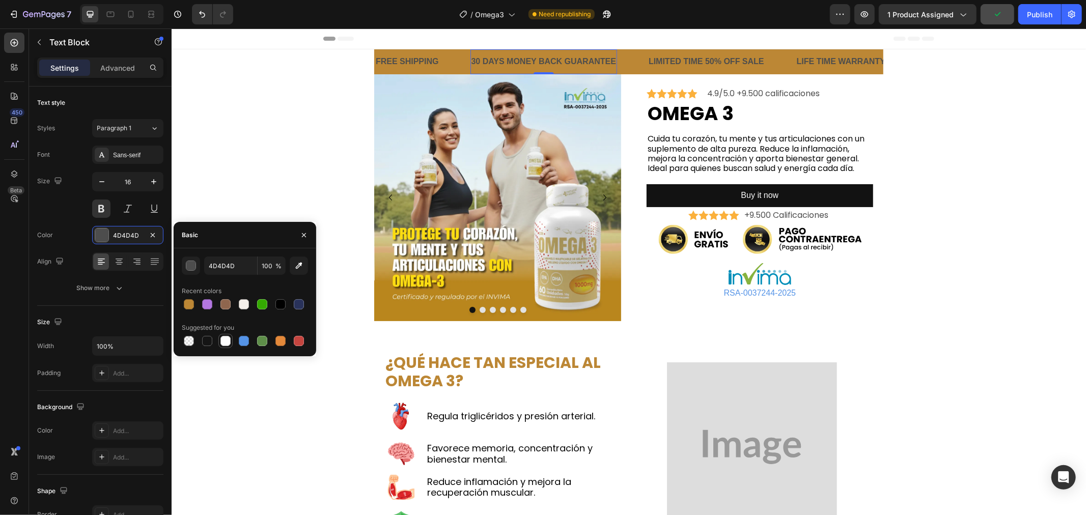
click at [224, 341] on div at bounding box center [225, 341] width 10 height 10
type input "FFFFFF"
click at [404, 55] on div "FREE SHIPPING" at bounding box center [406, 61] width 65 height 17
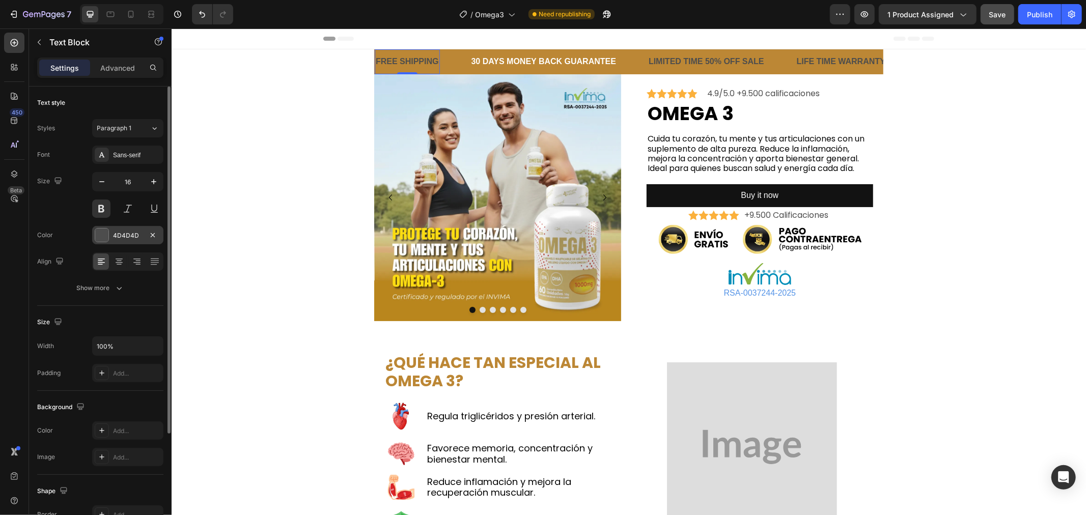
click at [124, 238] on div "4D4D4D" at bounding box center [128, 235] width 30 height 9
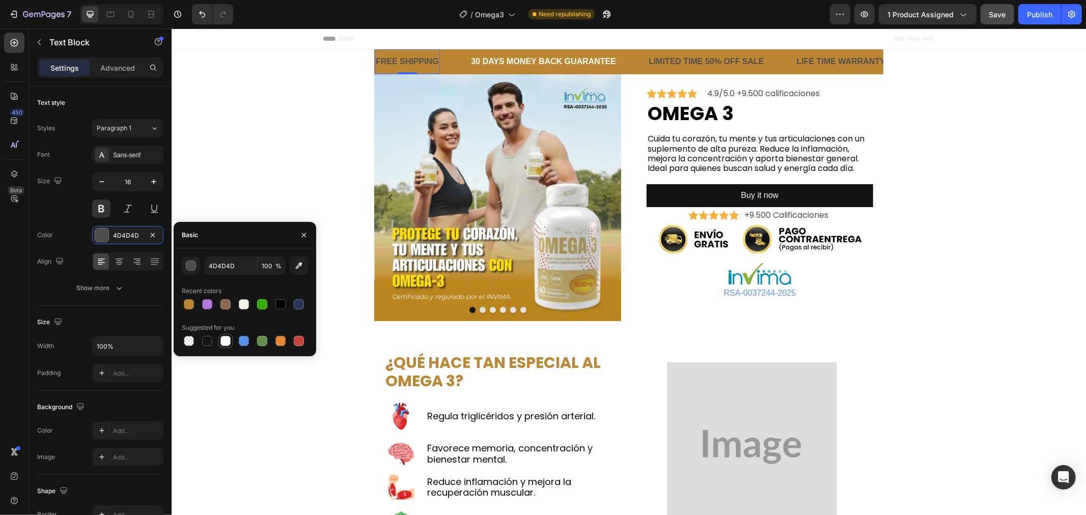
click at [229, 343] on div at bounding box center [225, 341] width 10 height 10
type input "FFFFFF"
click at [446, 65] on div "FREE SHIPPING Text Block 0" at bounding box center [422, 61] width 96 height 25
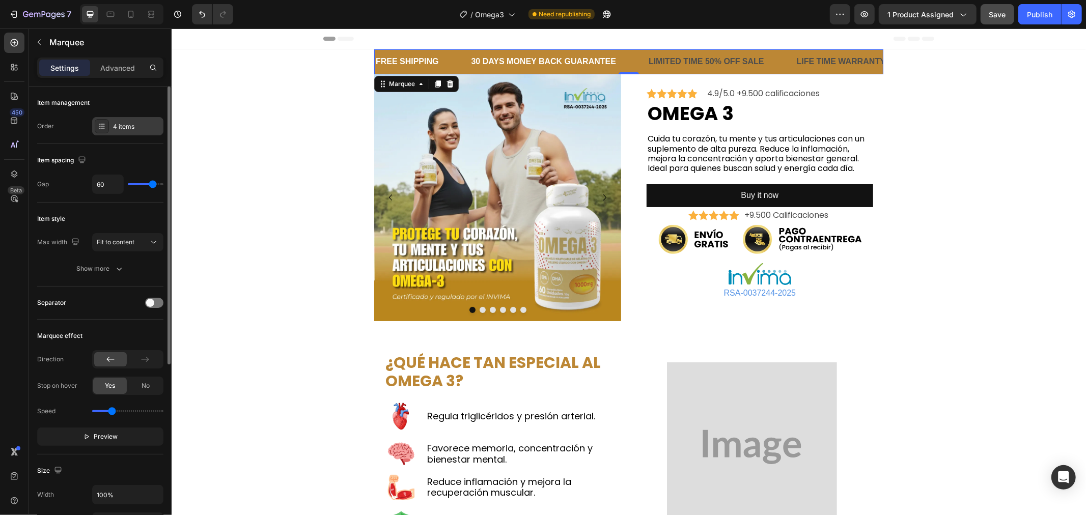
click at [127, 130] on div "4 items" at bounding box center [137, 126] width 48 height 9
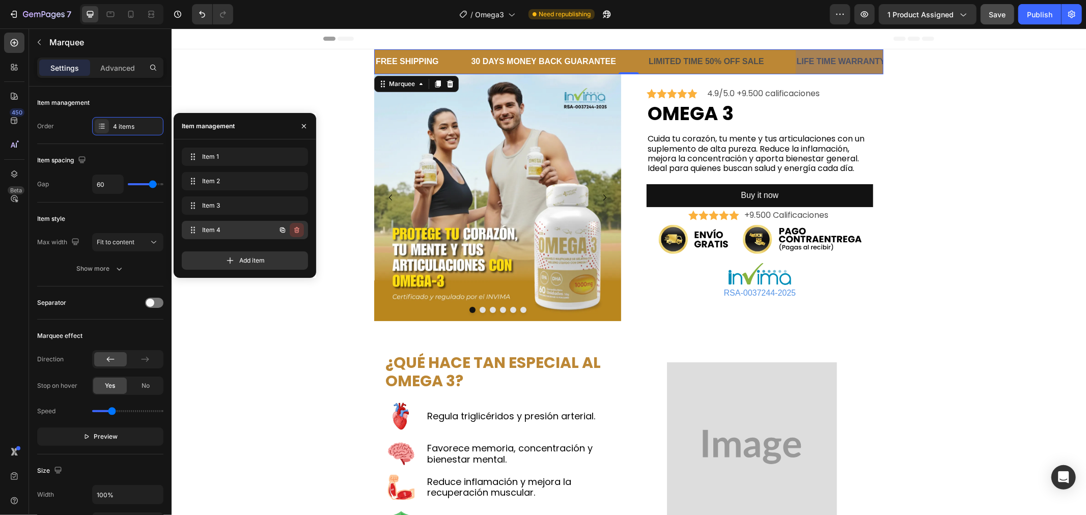
click at [297, 229] on icon "button" at bounding box center [297, 230] width 8 height 8
click at [296, 229] on div "Delete" at bounding box center [289, 229] width 19 height 9
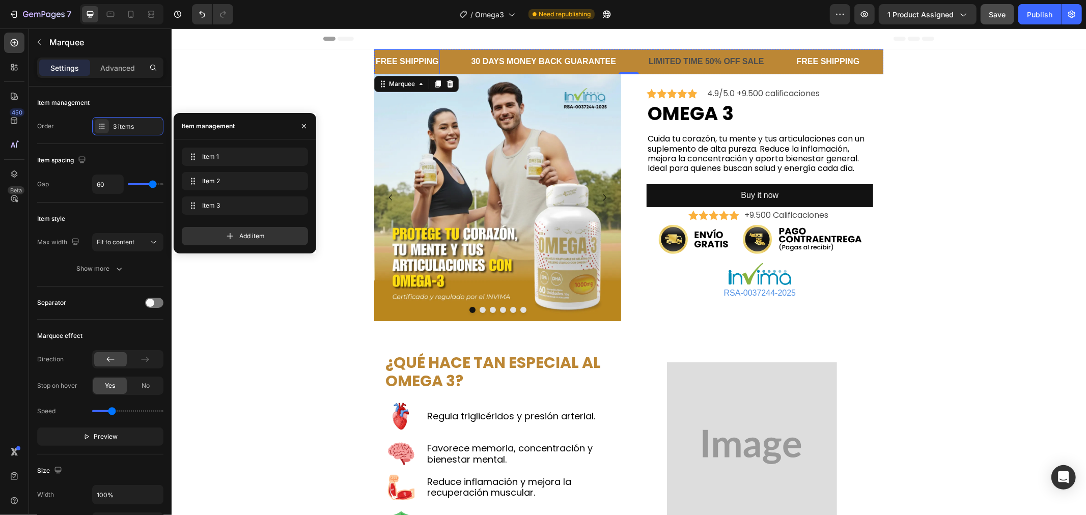
click at [395, 59] on div "FREE SHIPPING" at bounding box center [406, 61] width 65 height 17
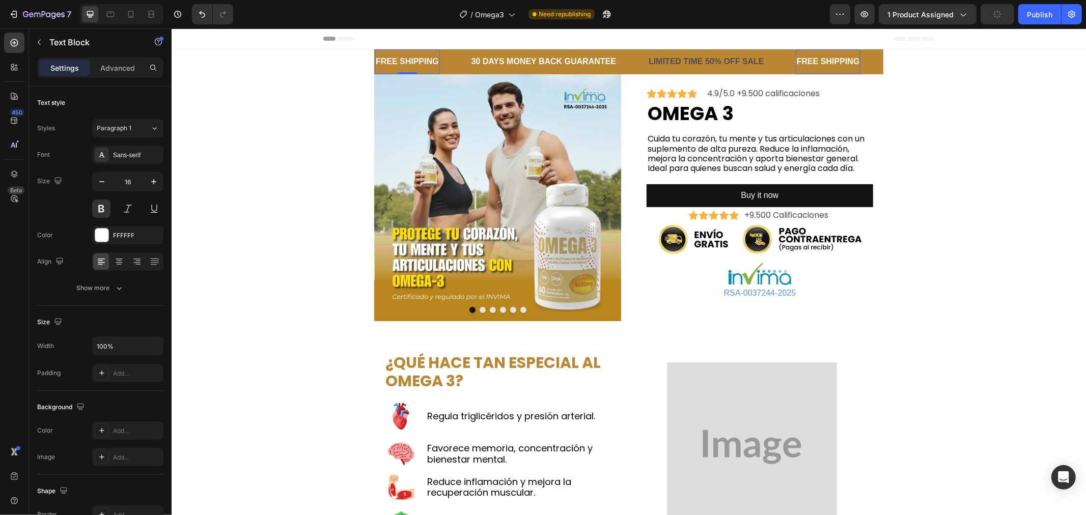
click at [395, 59] on div "FREE SHIPPING" at bounding box center [406, 61] width 65 height 17
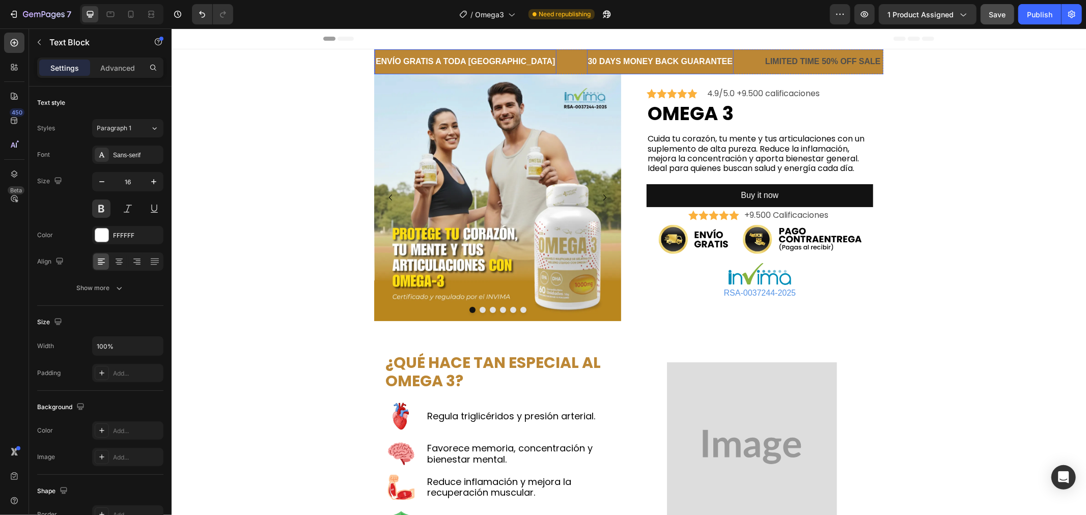
click at [586, 62] on div "30 DAYS MONEY BACK GUARANTEE" at bounding box center [659, 61] width 147 height 17
click at [739, 59] on div "LIMITED TIME 50% OFF SALE" at bounding box center [778, 61] width 118 height 17
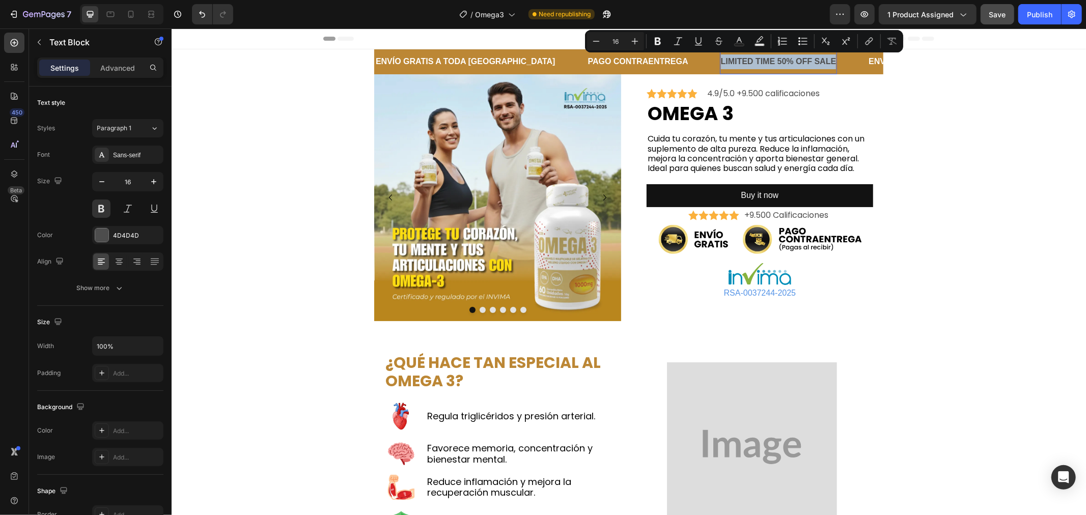
click at [739, 59] on p "LIMITED TIME 50% OFF SALE" at bounding box center [778, 61] width 116 height 15
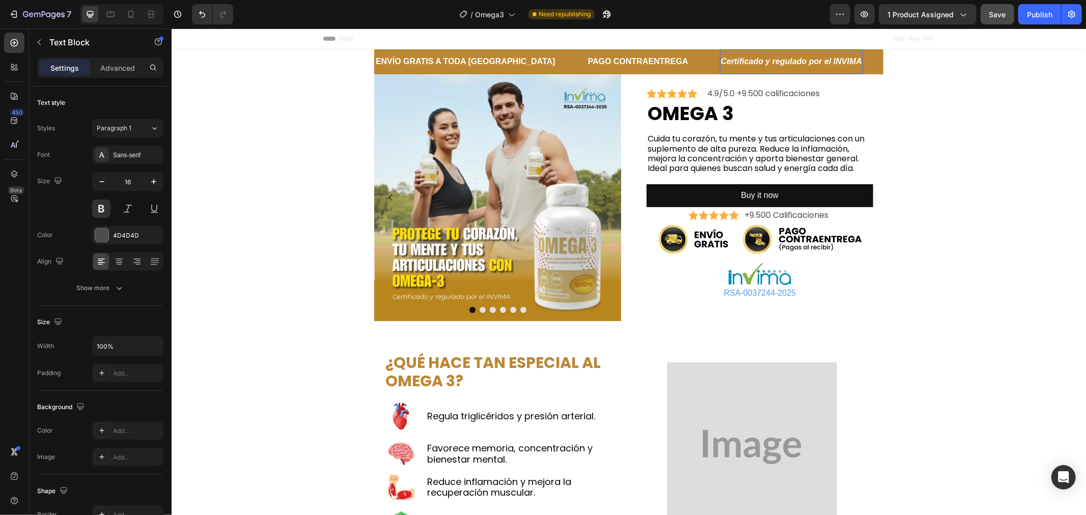
click at [730, 63] on icon "Certificado y regulado por el INVIMA" at bounding box center [790, 60] width 141 height 9
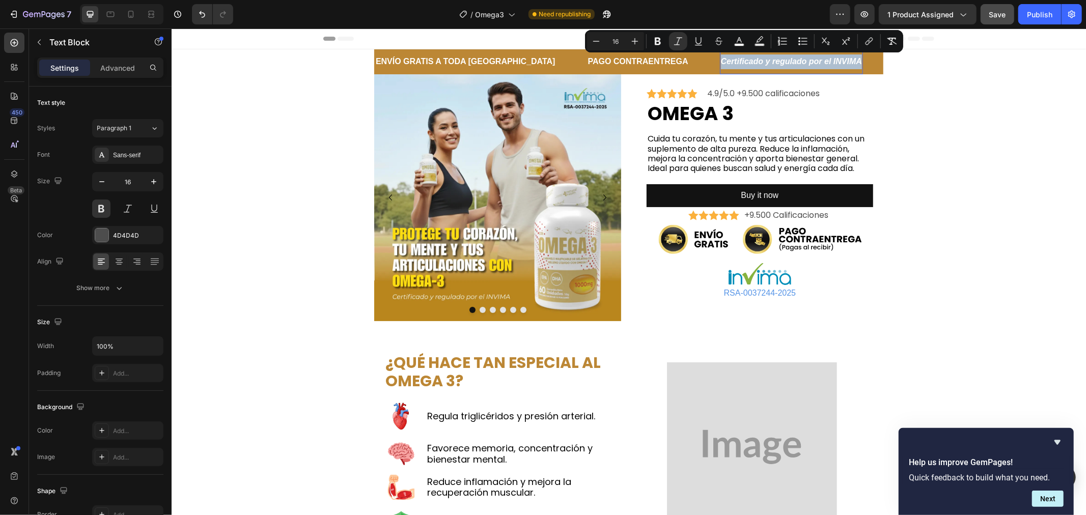
click at [723, 66] on div at bounding box center [723, 66] width 0 height 0
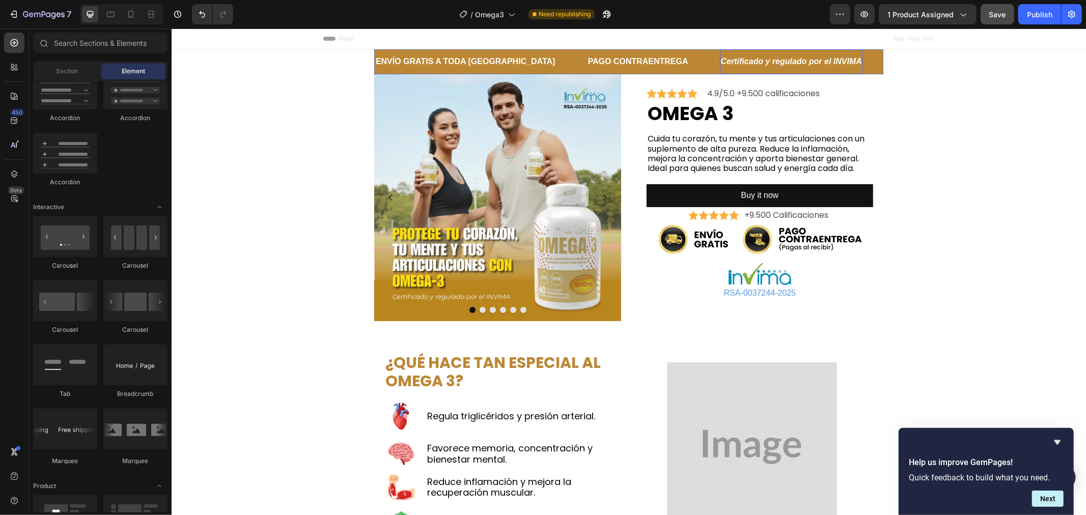
click at [720, 55] on p "Certificado y regulado por el INVIMA" at bounding box center [790, 61] width 141 height 15
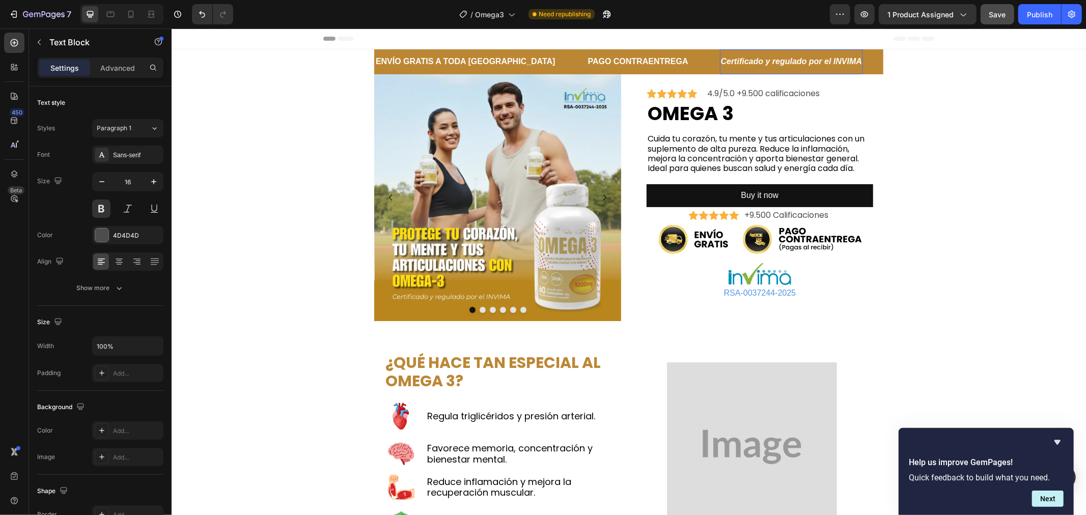
click at [720, 55] on p "Certificado y regulado por el INVIMA" at bounding box center [790, 61] width 141 height 15
click at [720, 56] on icon "Certificado y regulado por el INVIMA" at bounding box center [790, 60] width 141 height 9
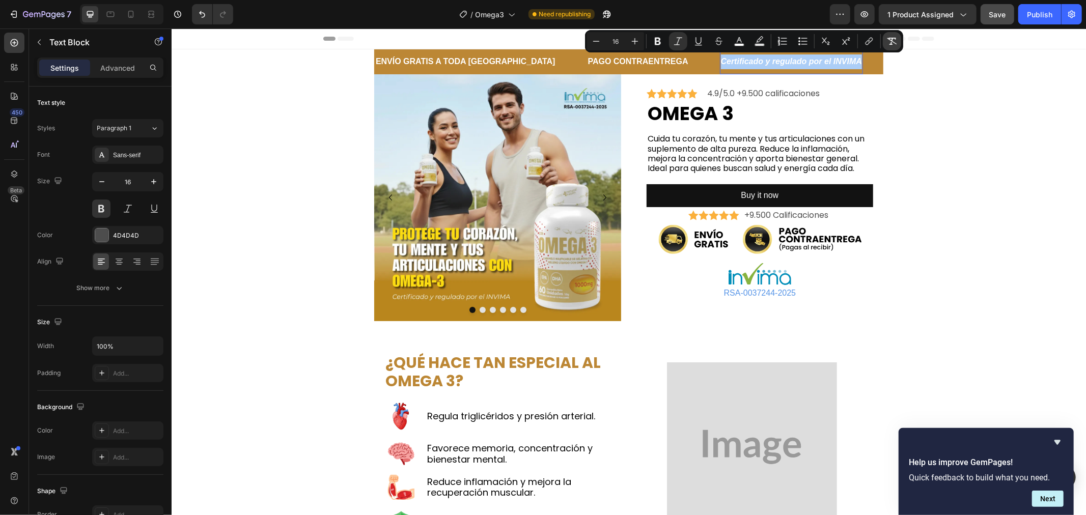
click at [892, 38] on icon "Editor contextual toolbar" at bounding box center [892, 41] width 10 height 7
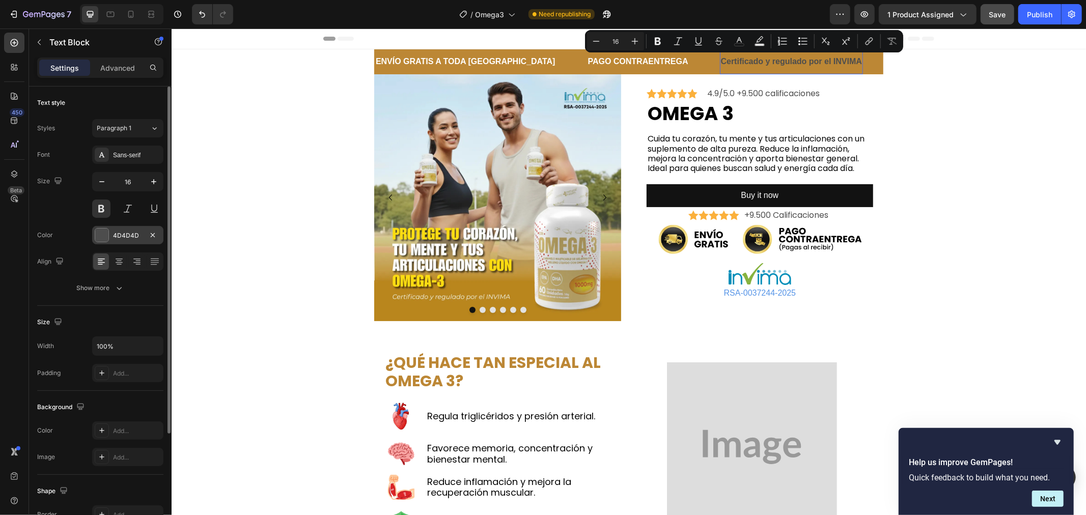
click at [113, 237] on div "4D4D4D" at bounding box center [128, 235] width 30 height 9
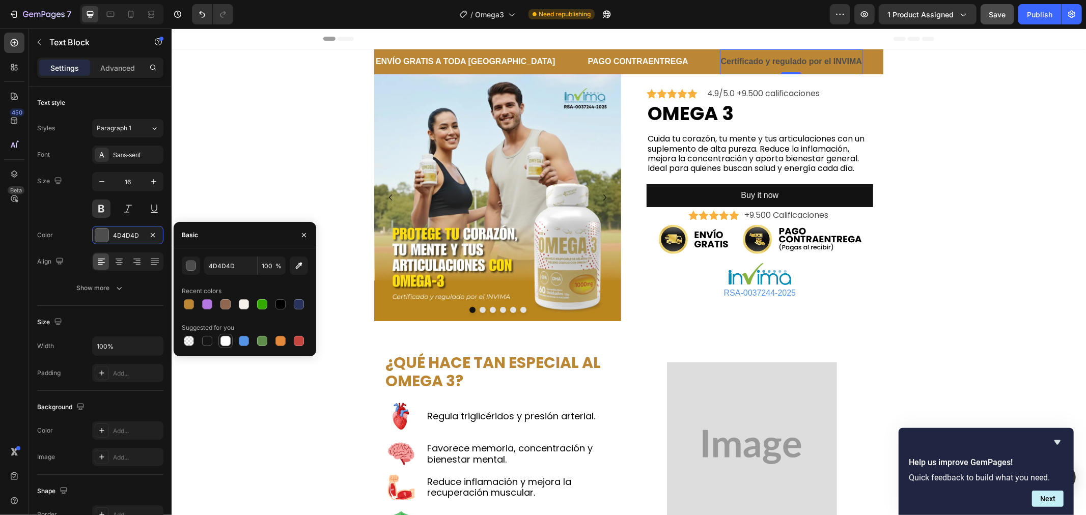
click at [221, 343] on div at bounding box center [225, 341] width 10 height 10
type input "FFFFFF"
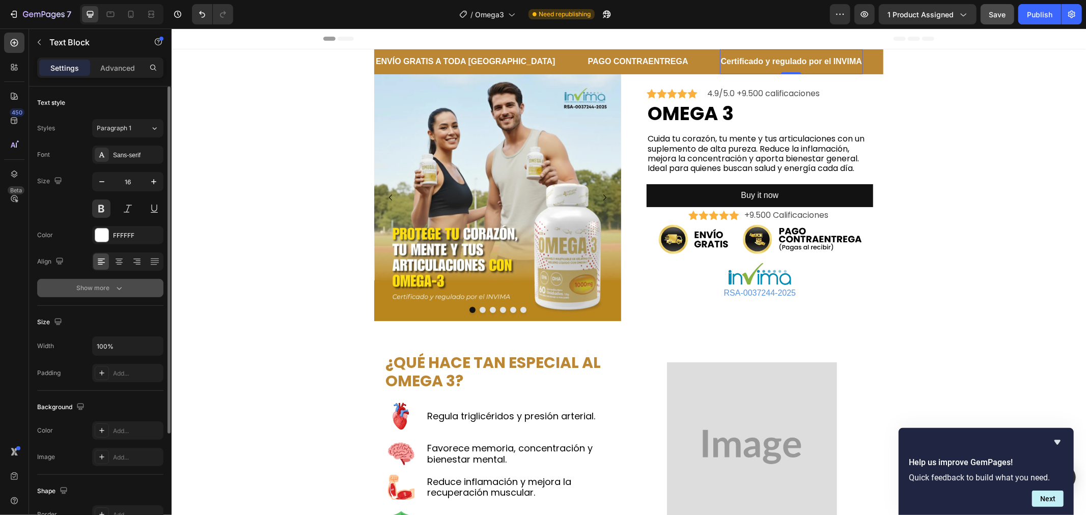
click at [119, 288] on icon "button" at bounding box center [119, 288] width 10 height 10
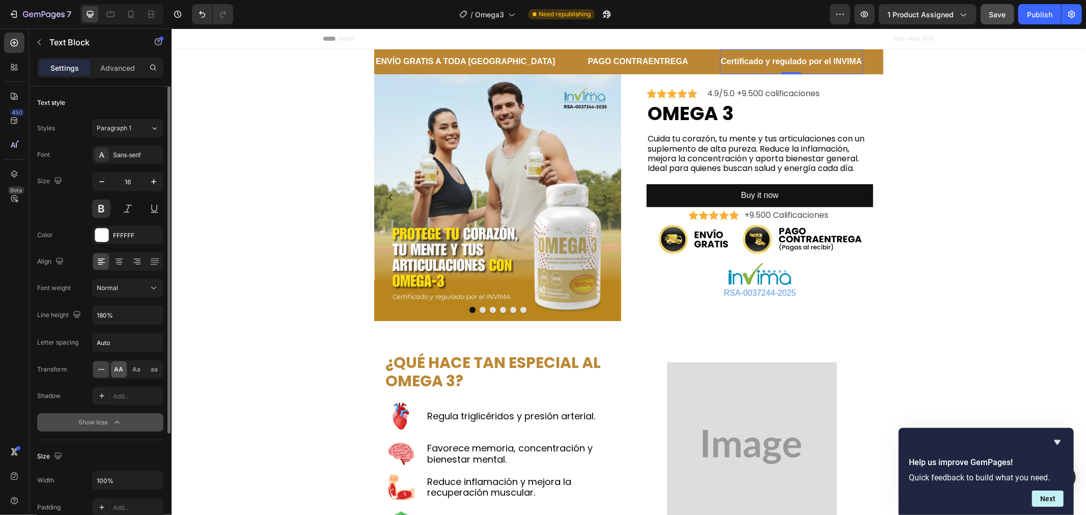
click at [119, 367] on span "AA" at bounding box center [119, 369] width 9 height 9
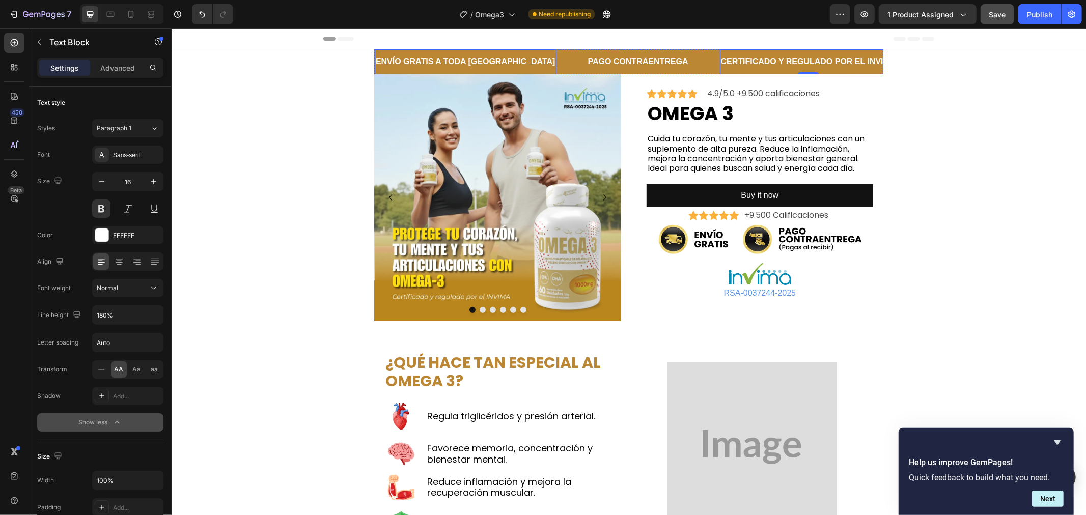
click at [409, 67] on p "ENVÍO GRATIS A TODA [GEOGRAPHIC_DATA]" at bounding box center [465, 61] width 180 height 15
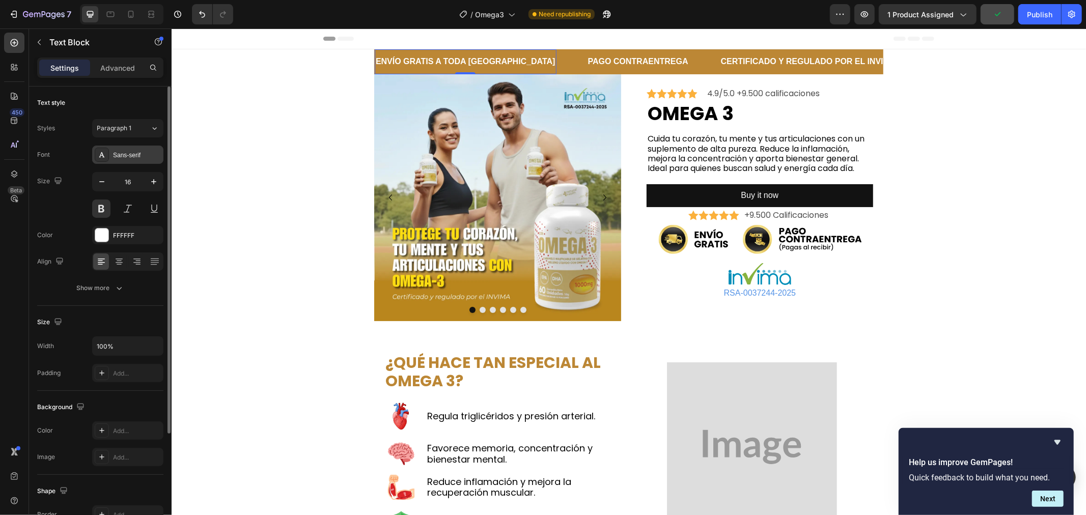
click at [135, 159] on div "Sans-serif" at bounding box center [137, 155] width 48 height 9
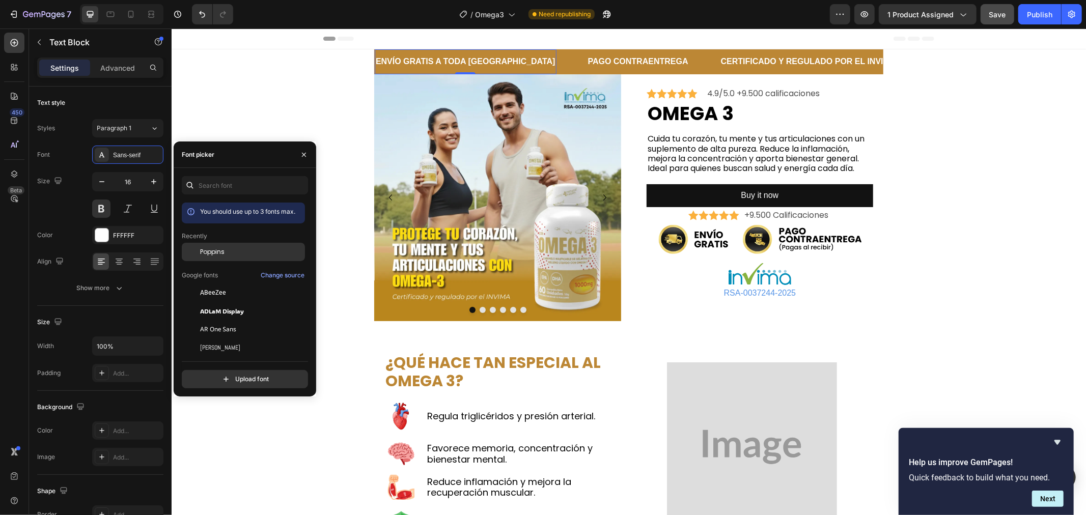
click at [241, 250] on div "Poppins" at bounding box center [251, 251] width 103 height 9
click at [597, 59] on p "PAGO CONTRAENTREGA" at bounding box center [647, 61] width 100 height 15
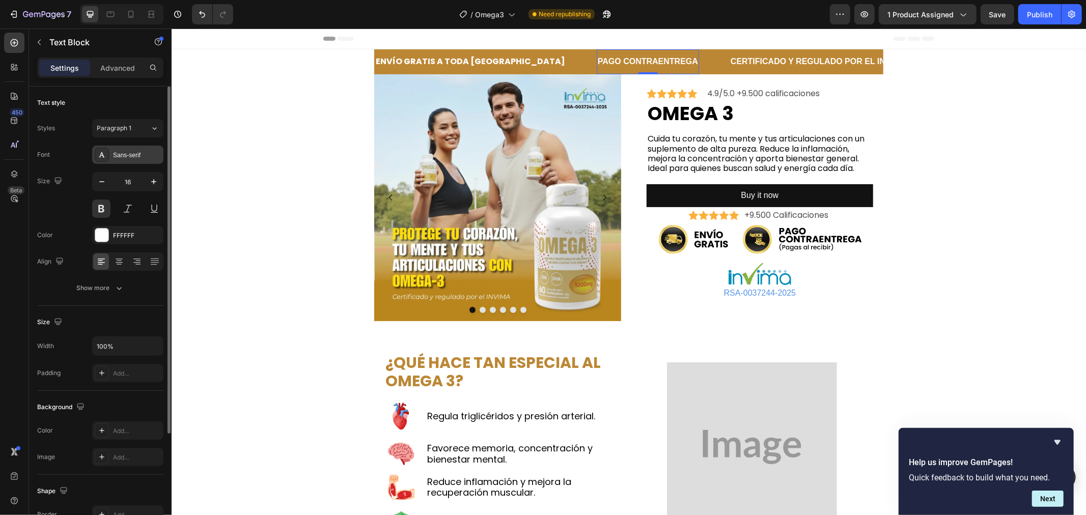
click at [134, 155] on div "Sans-serif" at bounding box center [137, 155] width 48 height 9
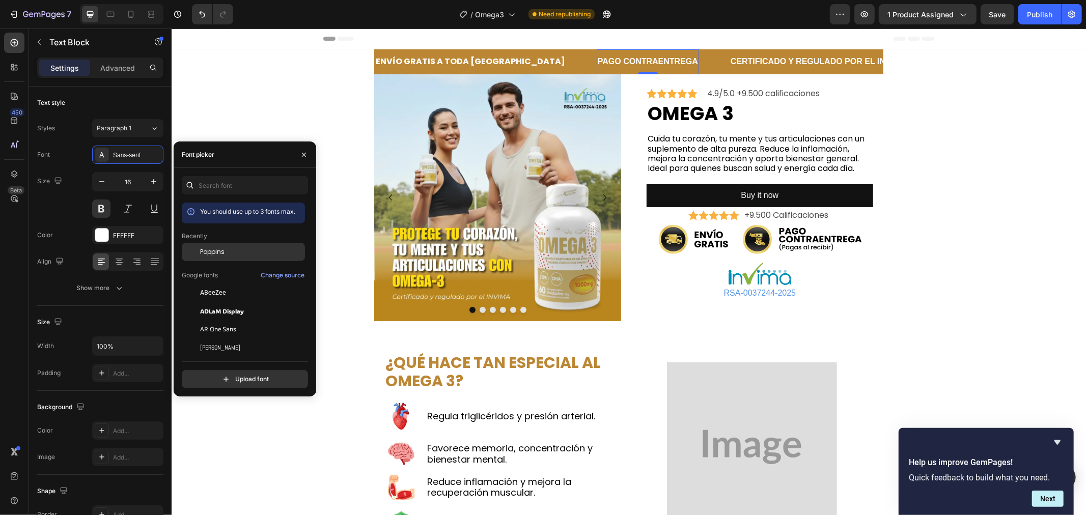
click at [212, 244] on div "Poppins" at bounding box center [243, 252] width 123 height 18
click at [731, 64] on p "Certificado y regulado por el INVIMA" at bounding box center [818, 61] width 175 height 15
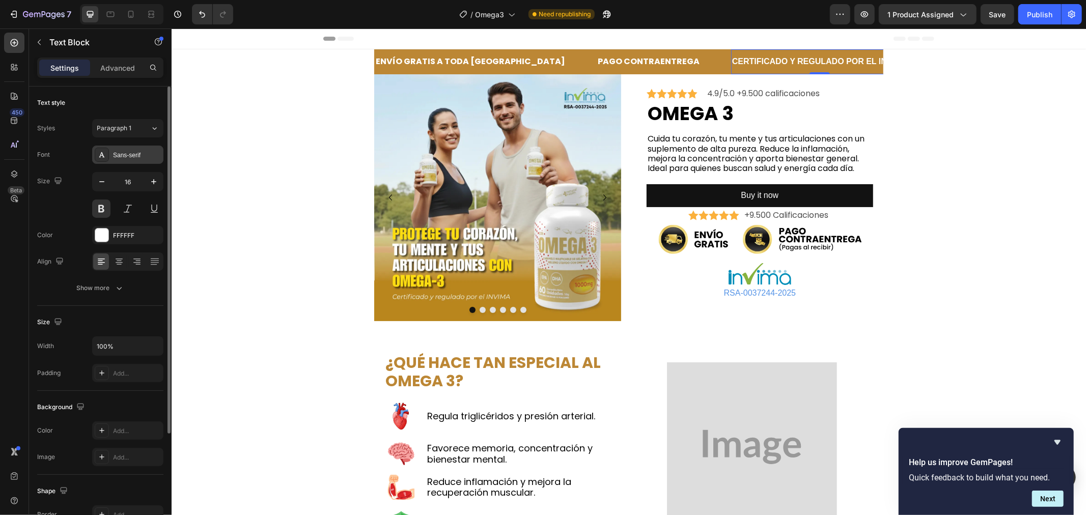
click at [121, 154] on div "Sans-serif" at bounding box center [137, 155] width 48 height 9
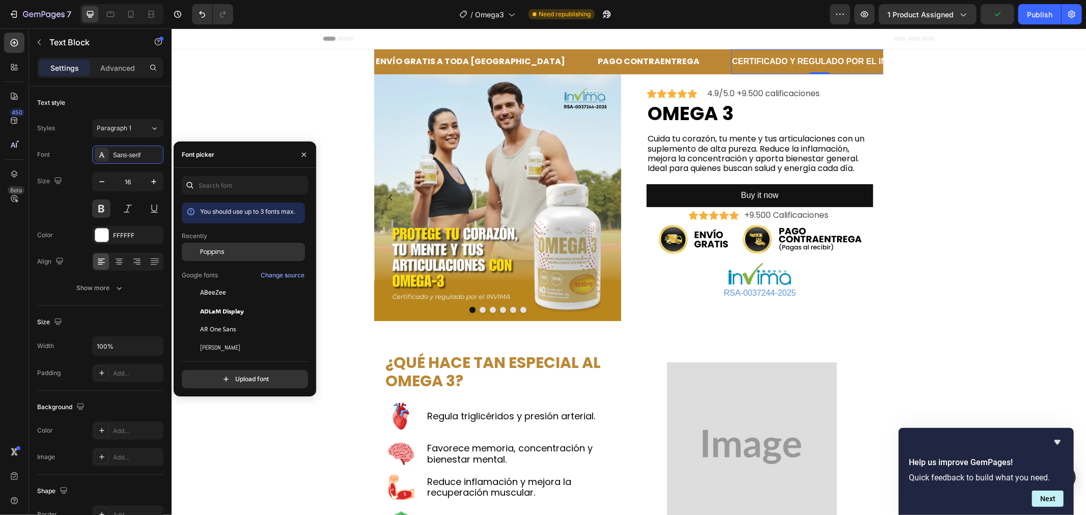
click at [240, 248] on div "Poppins" at bounding box center [251, 251] width 103 height 9
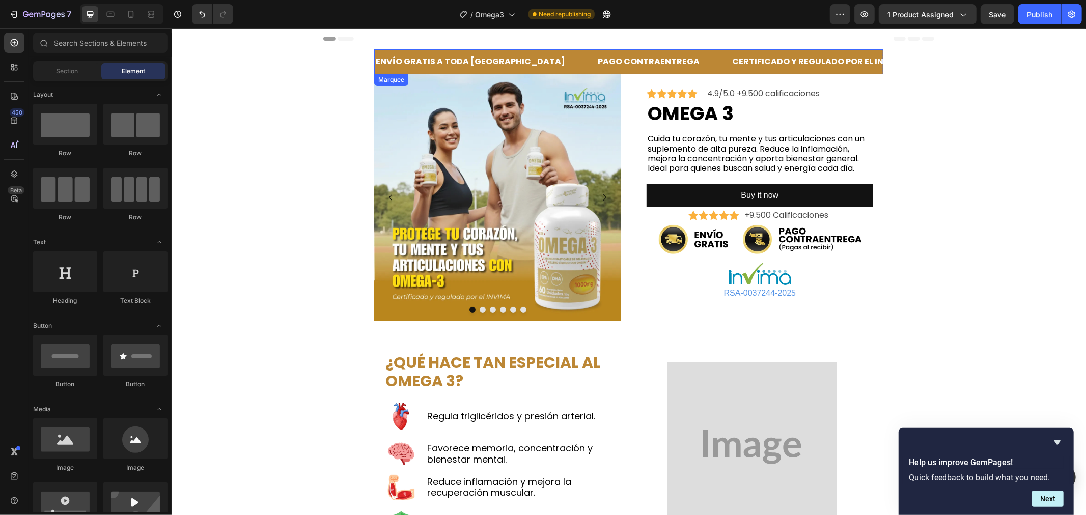
click at [521, 62] on div "ENVÍO GRATIS A TODA COLOMBIA Text Block" at bounding box center [485, 61] width 222 height 25
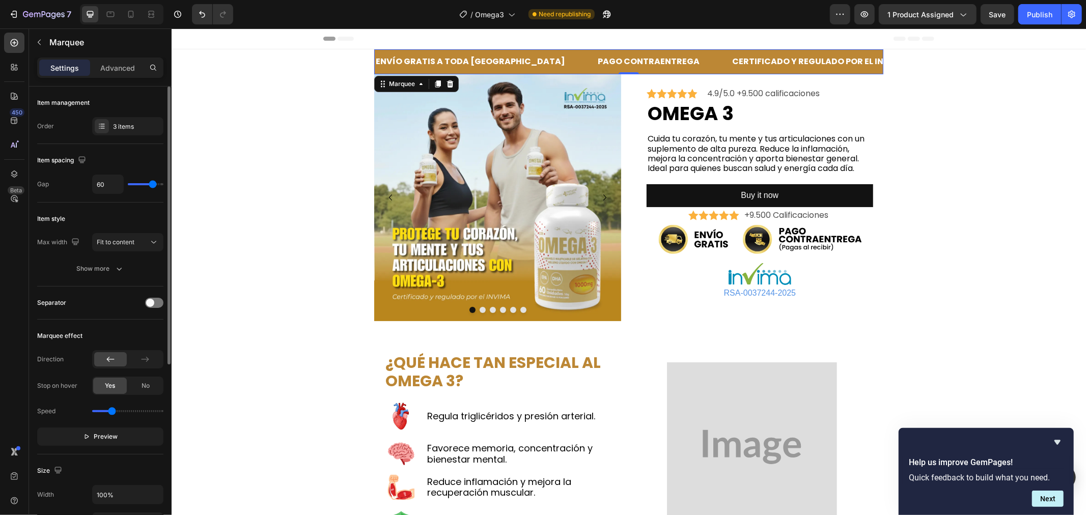
type input "56"
type input "26"
type input "20"
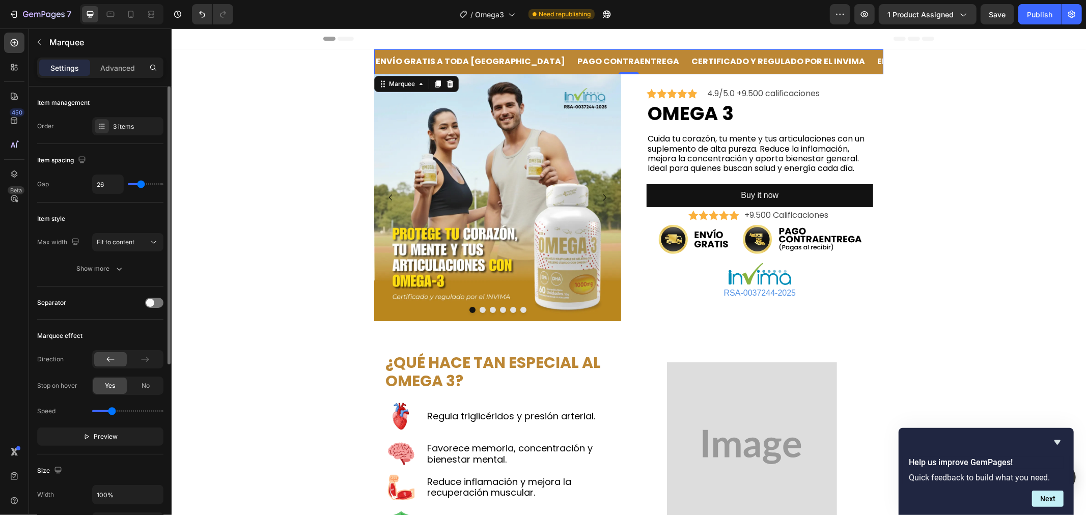
type input "20"
type input "23"
type input "53"
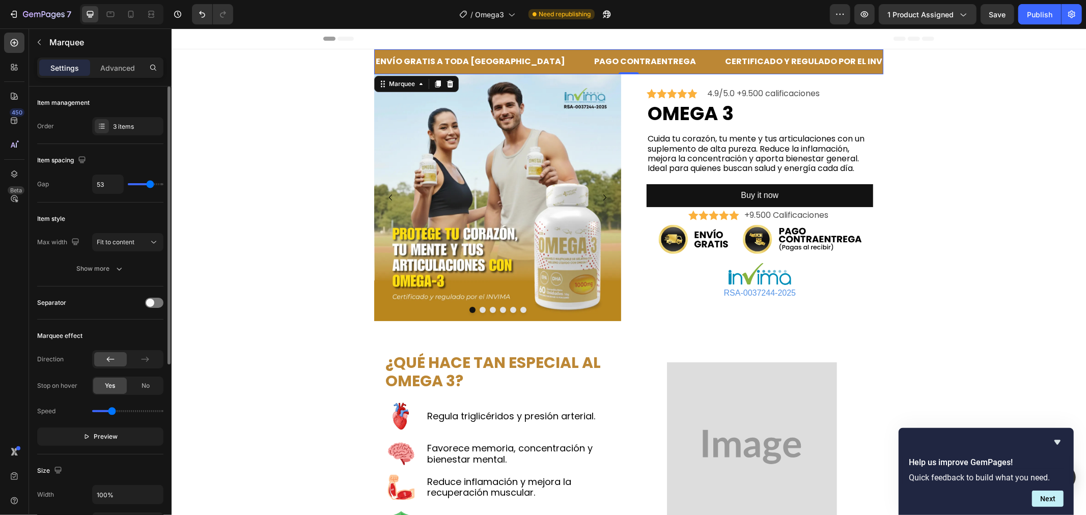
type input "46"
type input "43"
type input "46"
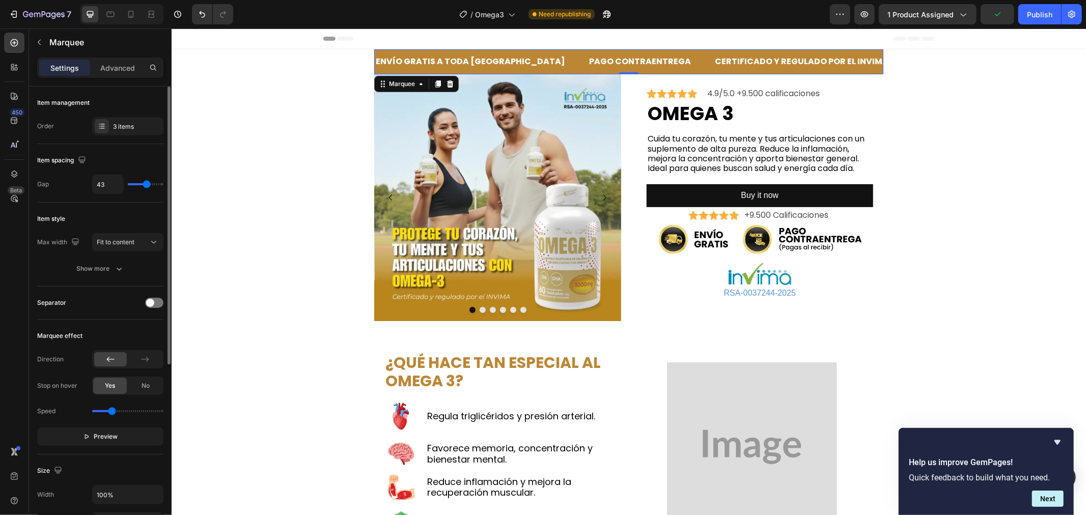
type input "46"
type input "48"
type input "53"
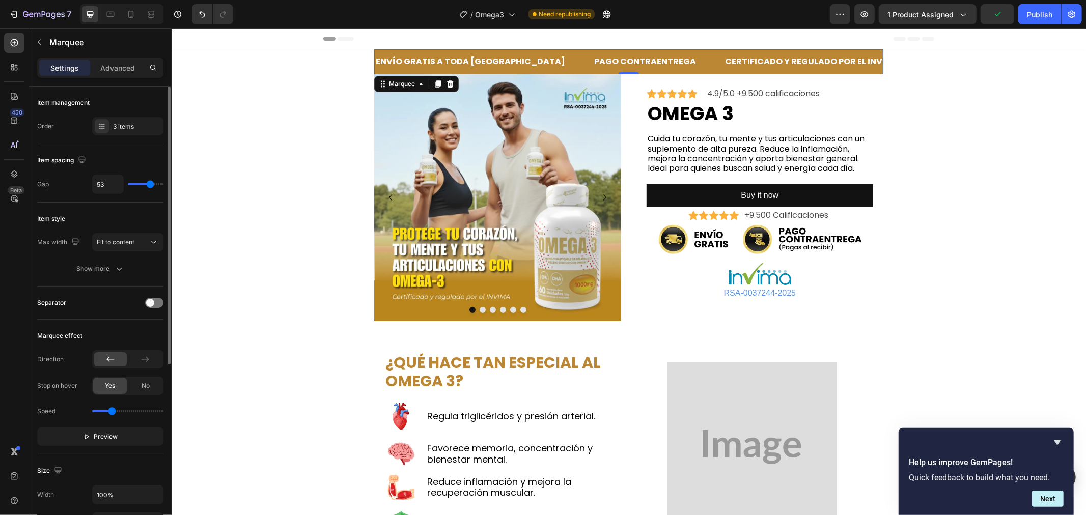
type input "54"
type input "57"
type input "59"
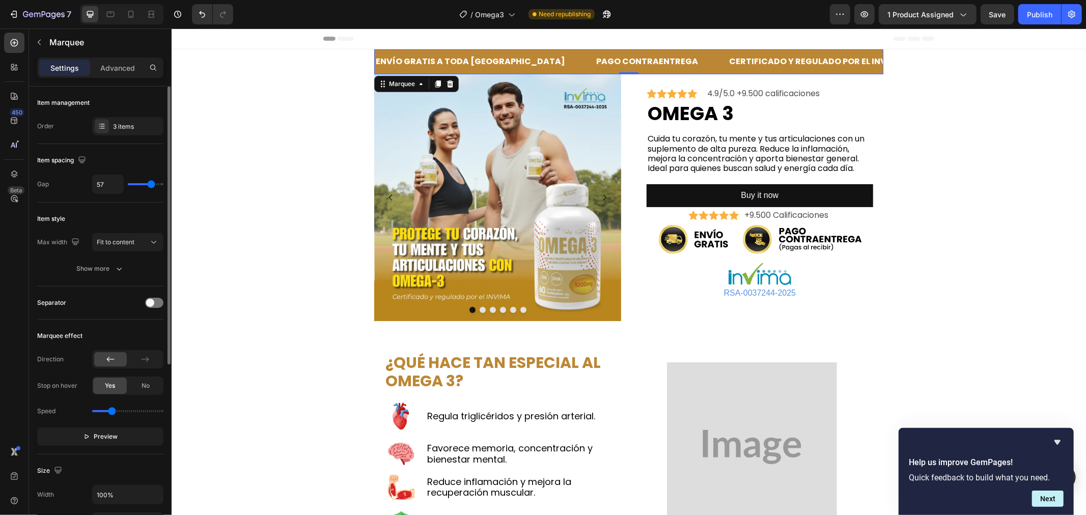
type input "59"
type input "61"
drag, startPoint x: 151, startPoint y: 186, endPoint x: 128, endPoint y: 183, distance: 23.1
type input "62"
click at [153, 185] on input "range" at bounding box center [146, 184] width 36 height 2
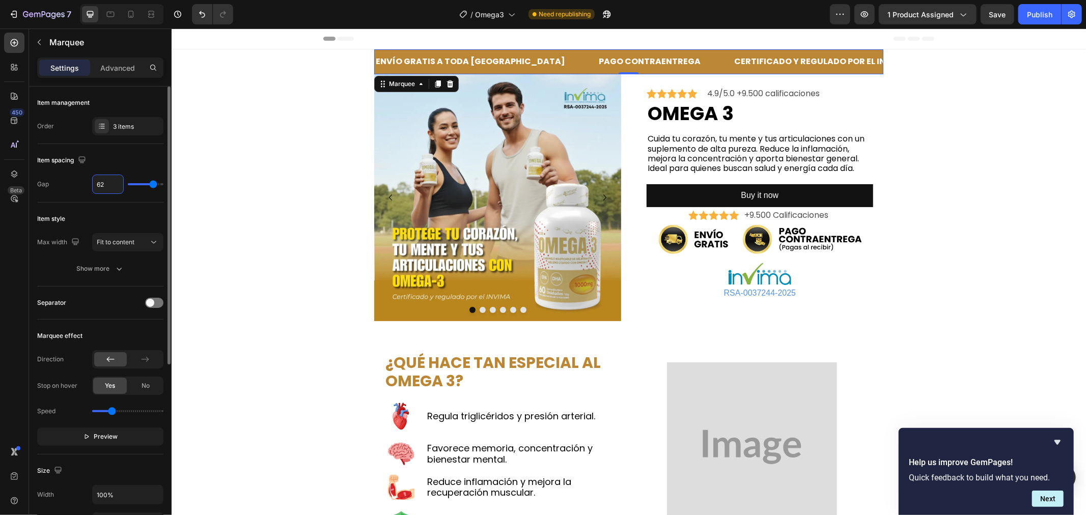
click at [114, 181] on input "62" at bounding box center [108, 184] width 31 height 18
type input "6"
type input "60"
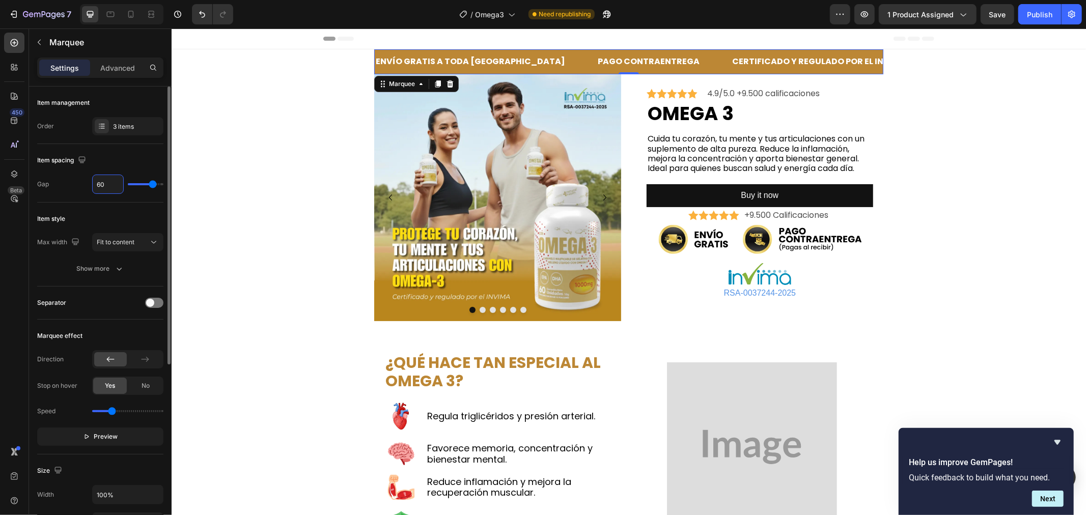
type input "60"
type input "0.7"
click at [107, 412] on input "range" at bounding box center [127, 411] width 71 height 2
click at [727, 55] on p "Certificado y regulado por el INVIMA" at bounding box center [814, 61] width 174 height 15
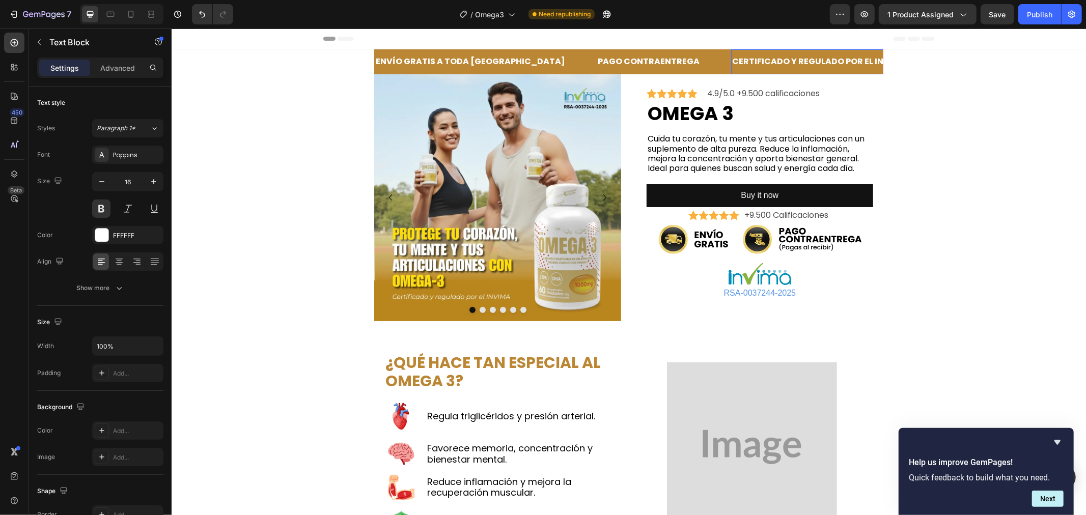
click at [832, 60] on p "Certificado y regulado por el INVIMA" at bounding box center [767, 61] width 174 height 15
click at [832, 60] on p "Certificado y regulado por el INVIMA" at bounding box center [755, 61] width 174 height 15
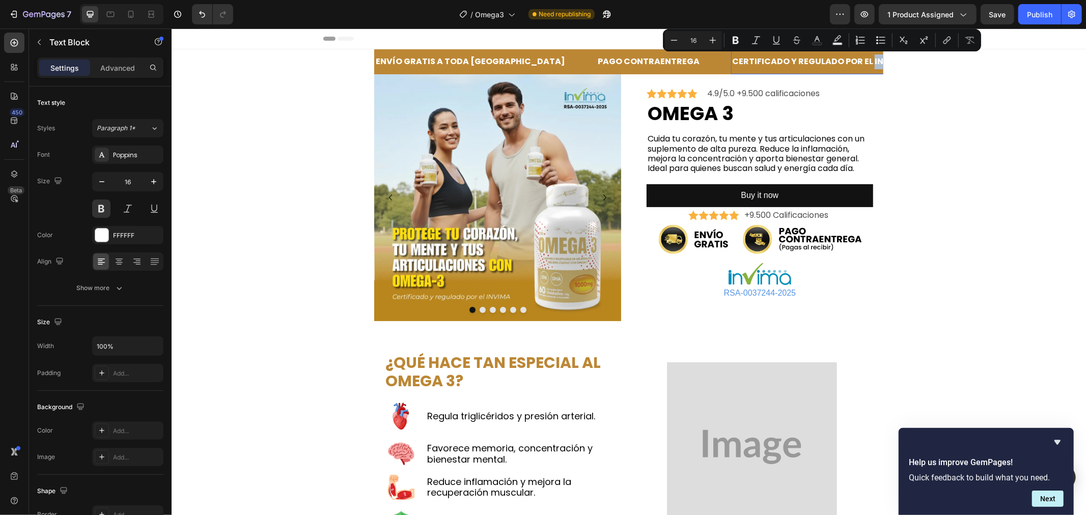
click at [832, 60] on p "Certificado y regulado por el INVIMA" at bounding box center [815, 61] width 174 height 15
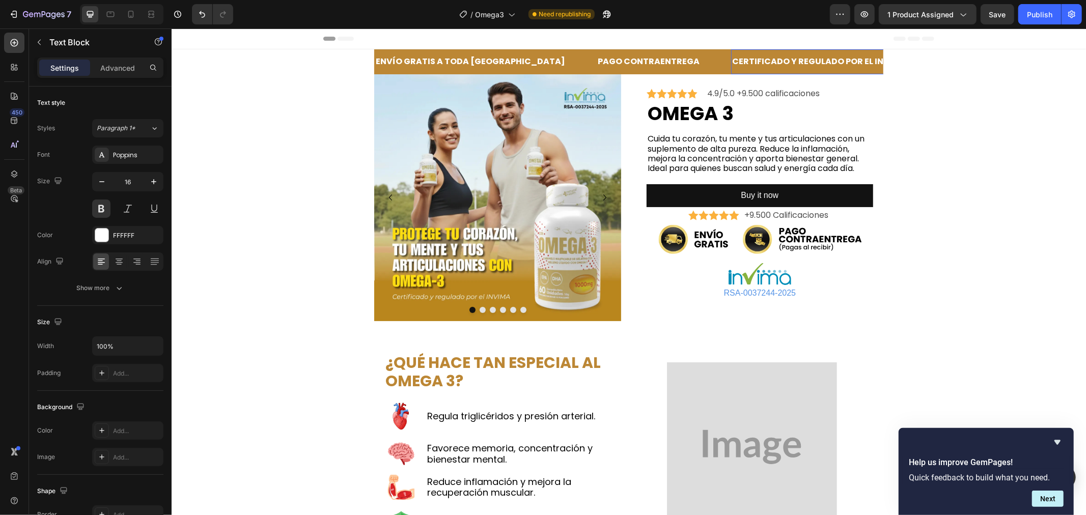
click at [834, 60] on p "Certificado y regulado por el INVIMA" at bounding box center [810, 61] width 174 height 15
click at [852, 58] on strong "RSA-0037244-2025" at bounding box center [894, 61] width 84 height 12
click at [830, 58] on strong "RSA-0037244-2025" at bounding box center [872, 61] width 84 height 12
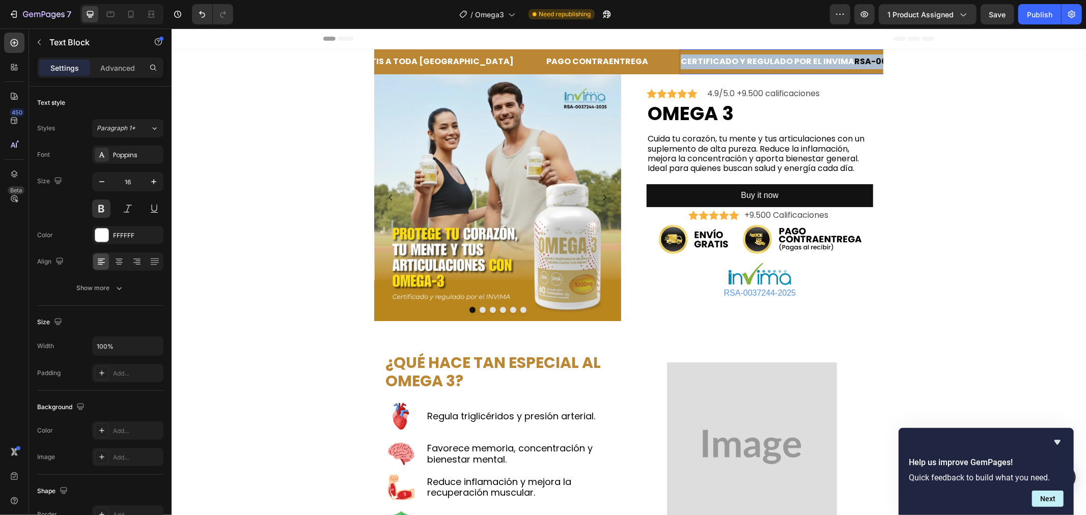
click at [835, 58] on strong "RSA-0037244-2025" at bounding box center [877, 61] width 84 height 12
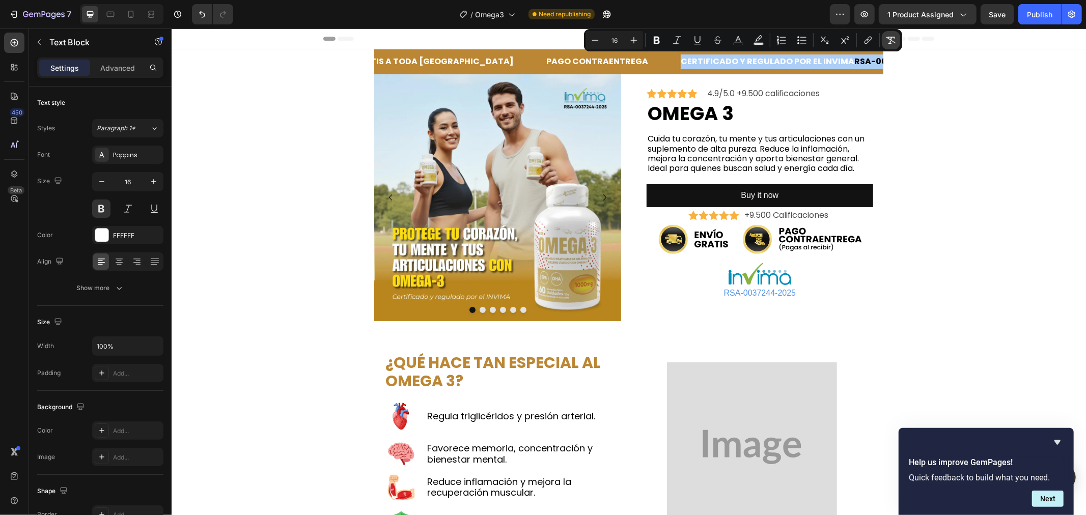
click at [883, 38] on button "Remove Format" at bounding box center [890, 40] width 18 height 18
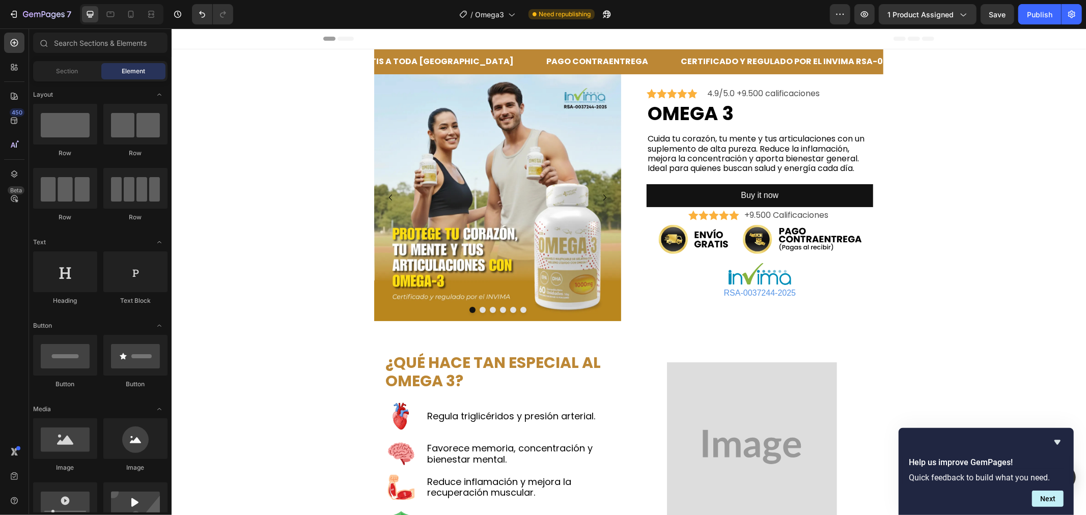
click at [787, 59] on p "Certificado y regulado por el INVIMA RSA-0037244-2025" at bounding box center [806, 61] width 260 height 15
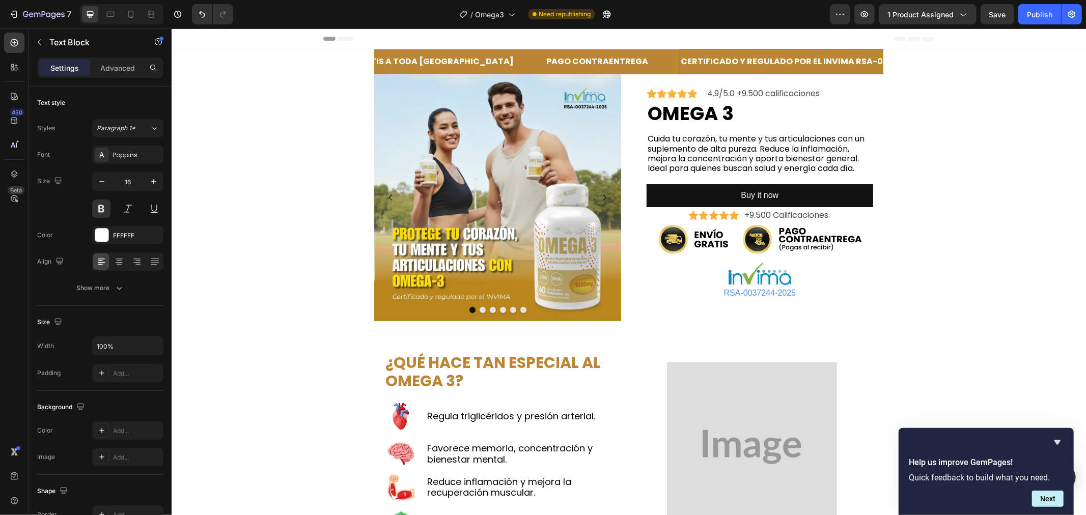
click at [794, 59] on p "Certificado y regulado por el INVIMA RSA-0037244-2025" at bounding box center [808, 61] width 260 height 15
click at [794, 59] on p "Certificado y regulado por el INVIMA RSA-0037244-2025" at bounding box center [781, 61] width 260 height 15
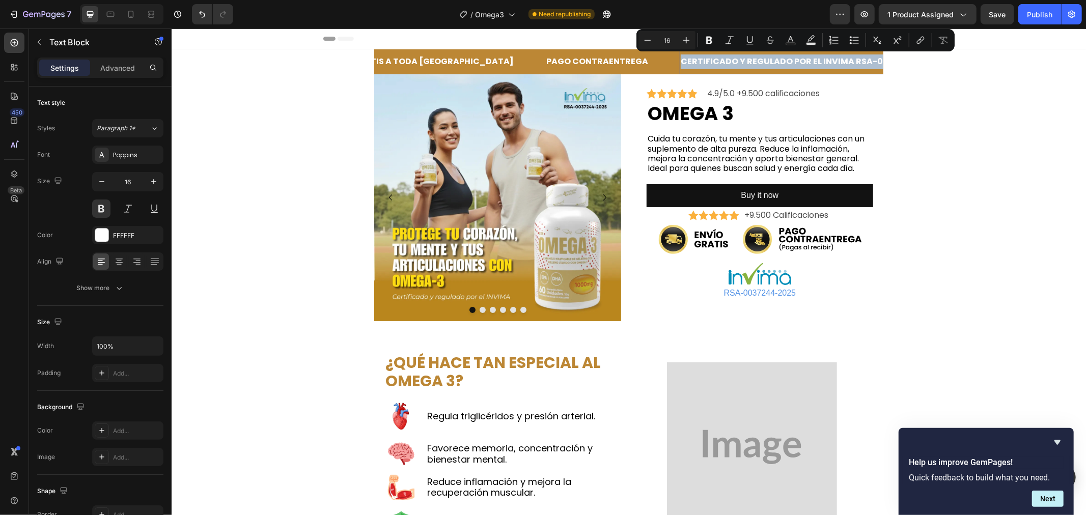
click at [794, 59] on p "Certificado y regulado por el INVIMA RSA-0037244-2025" at bounding box center [807, 61] width 260 height 15
click at [792, 62] on p "Certificado y regulado por el INVIMA RSA-0037244-2025" at bounding box center [788, 61] width 260 height 15
click at [788, 62] on p "Certificado y regulado por el INVIMA RSA-0037244-2025" at bounding box center [806, 61] width 260 height 15
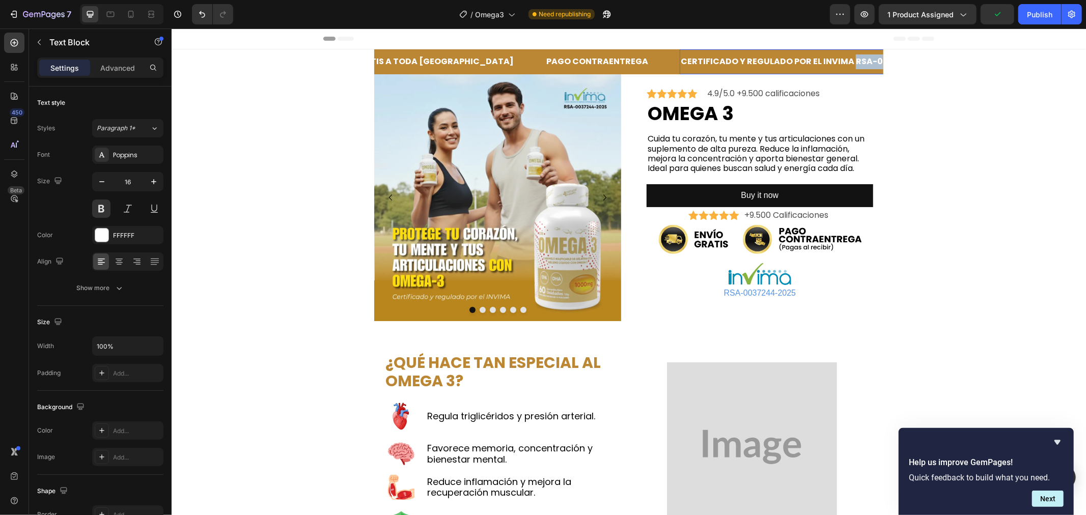
drag, startPoint x: 792, startPoint y: 61, endPoint x: 866, endPoint y: 59, distance: 73.3
click at [866, 59] on p "Certificado y regulado por el INVIMA RSA-0037244-2025" at bounding box center [806, 61] width 260 height 15
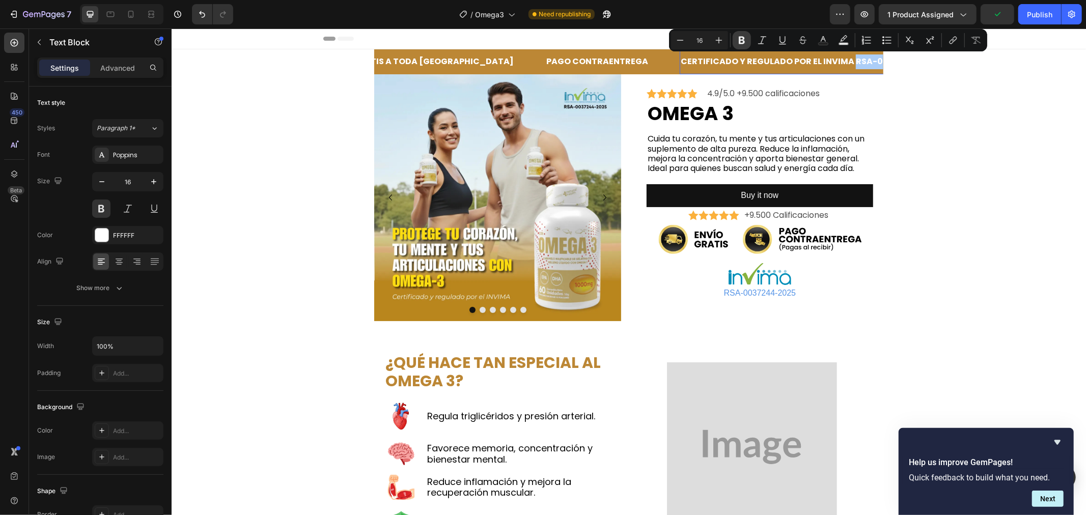
click at [733, 40] on button "Bold" at bounding box center [741, 40] width 18 height 18
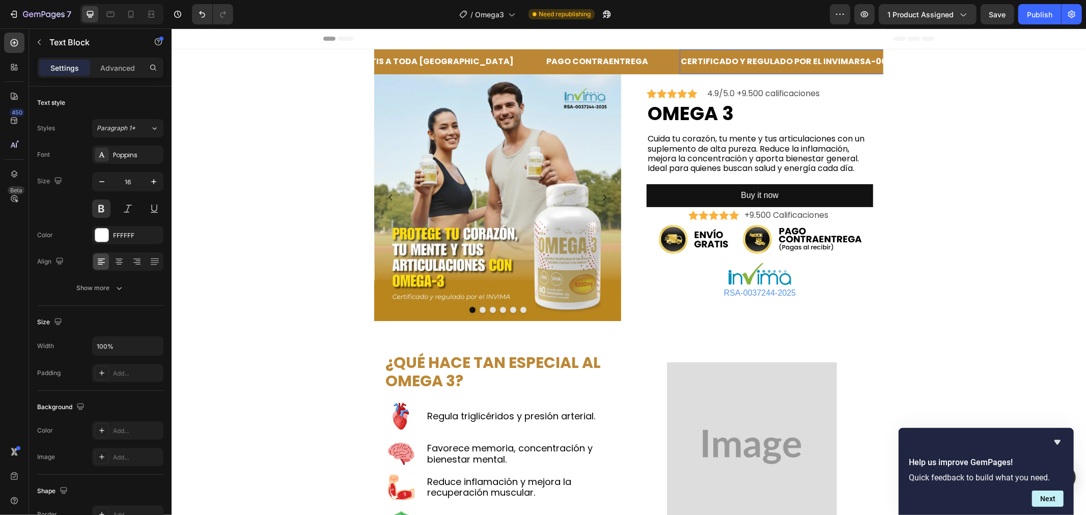
click at [676, 63] on p "Certificado y regulado por el INVIMA RSA-0037244-2025" at bounding box center [805, 61] width 258 height 15
click at [675, 63] on p "Certificado y regulado por el INVIMA RSA-0037244-2025" at bounding box center [804, 61] width 258 height 15
drag, startPoint x: 788, startPoint y: 59, endPoint x: 866, endPoint y: 58, distance: 77.9
click at [866, 58] on strong "RSA-0037244-2025" at bounding box center [891, 61] width 84 height 12
click at [851, 59] on strong "RSA-0037244-2025" at bounding box center [893, 61] width 84 height 12
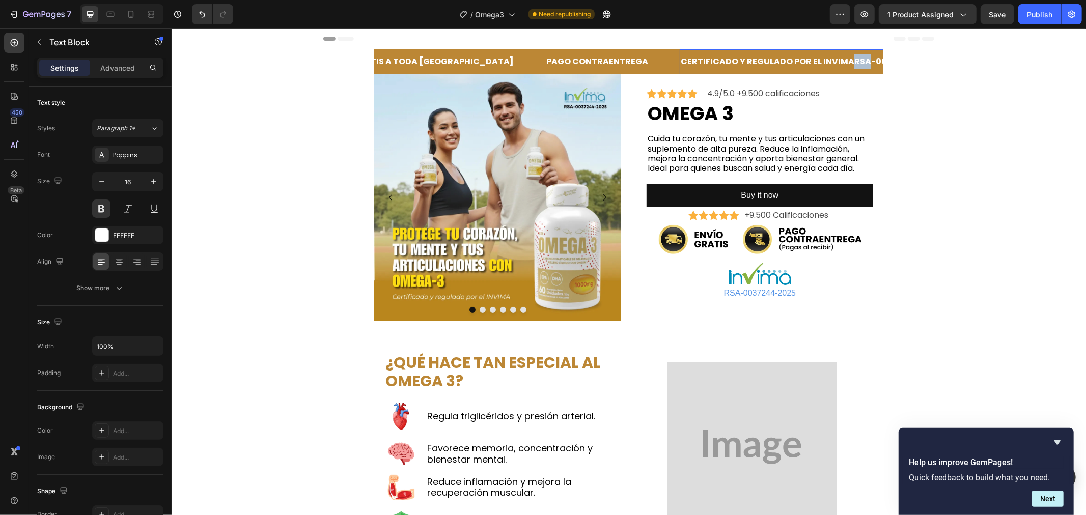
click at [830, 59] on strong "RSA-0037244-2025" at bounding box center [872, 61] width 84 height 12
click at [850, 59] on strong "RSA-0037244-2025" at bounding box center [892, 61] width 84 height 12
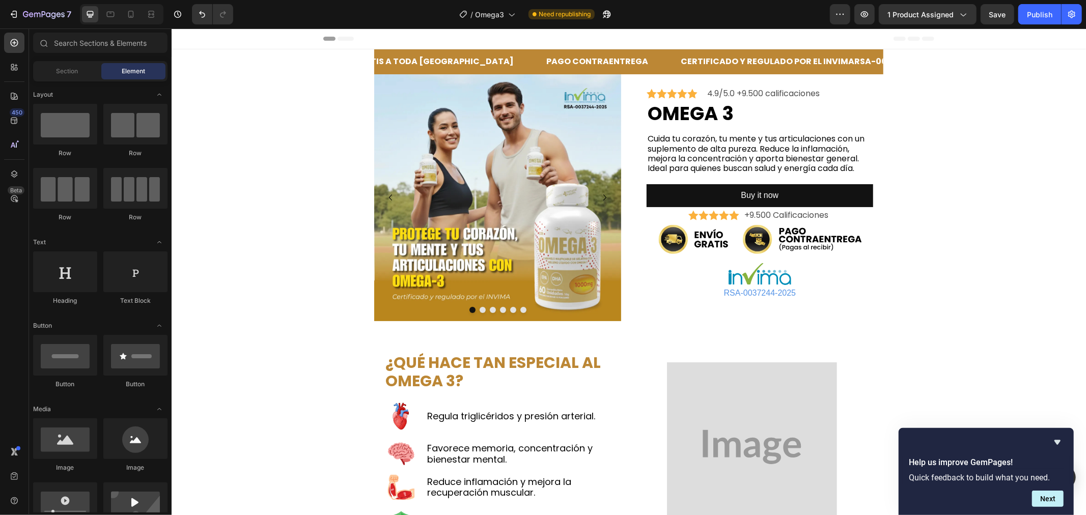
click at [678, 62] on p "Certificado y regulado por el INVIMA RSA-0037244-2025" at bounding box center [807, 61] width 258 height 15
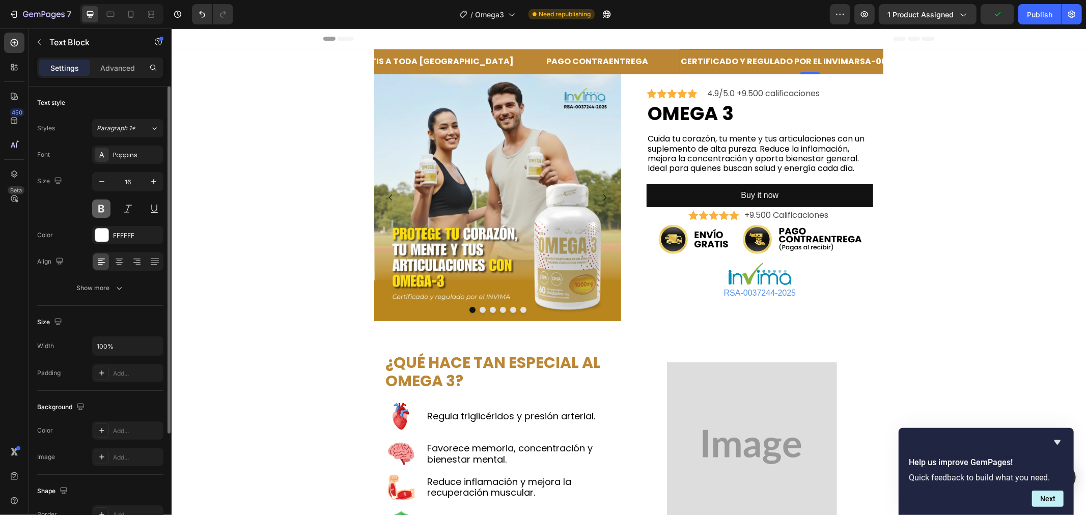
click at [107, 207] on button at bounding box center [101, 209] width 18 height 18
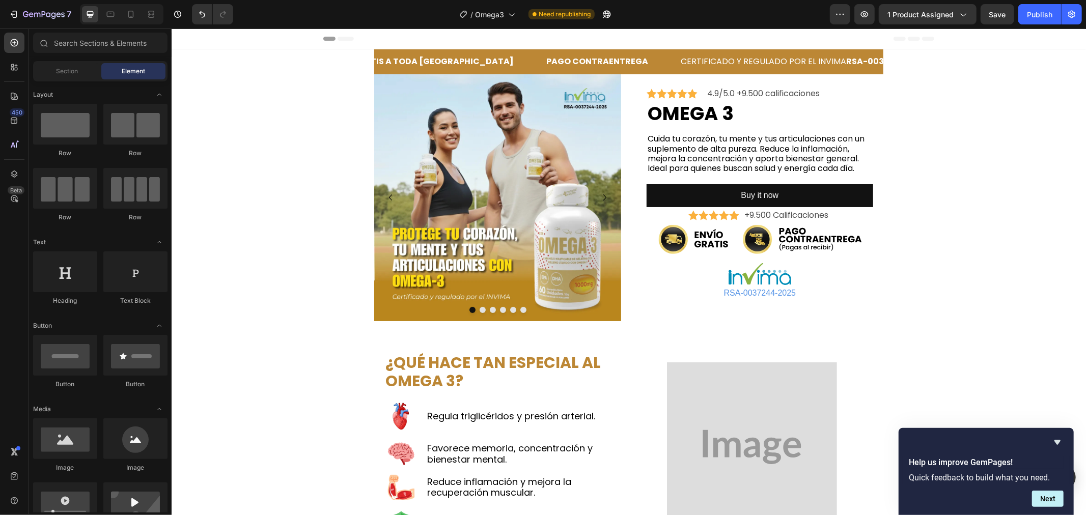
click at [542, 62] on p "PAGO CONTRAENTREGA" at bounding box center [593, 61] width 102 height 15
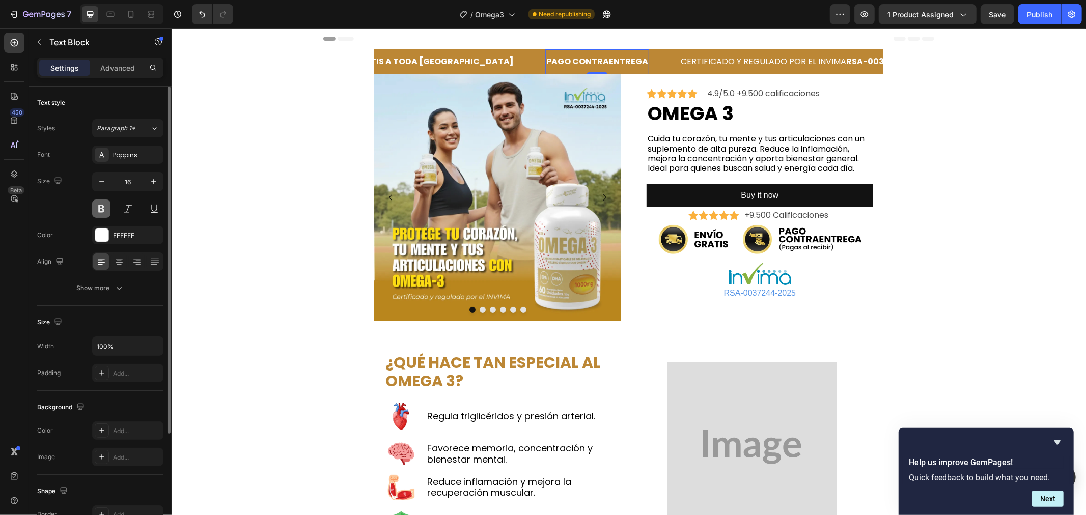
drag, startPoint x: 102, startPoint y: 211, endPoint x: 144, endPoint y: 101, distance: 117.4
click at [102, 211] on button at bounding box center [101, 209] width 18 height 18
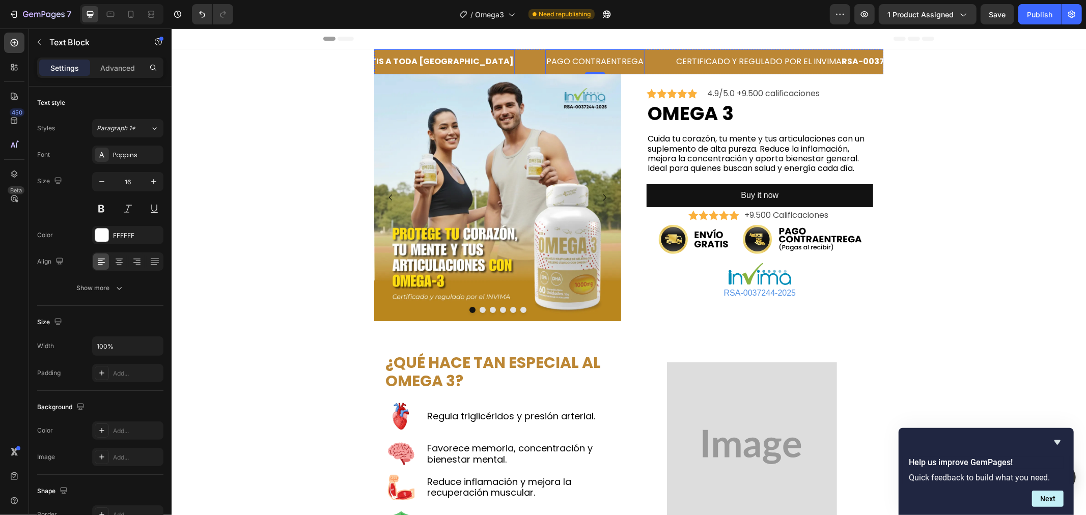
drag, startPoint x: 427, startPoint y: 64, endPoint x: 420, endPoint y: 69, distance: 8.8
click at [426, 64] on p "ENVÍO GRATIS A TODA [GEOGRAPHIC_DATA]" at bounding box center [414, 61] width 189 height 15
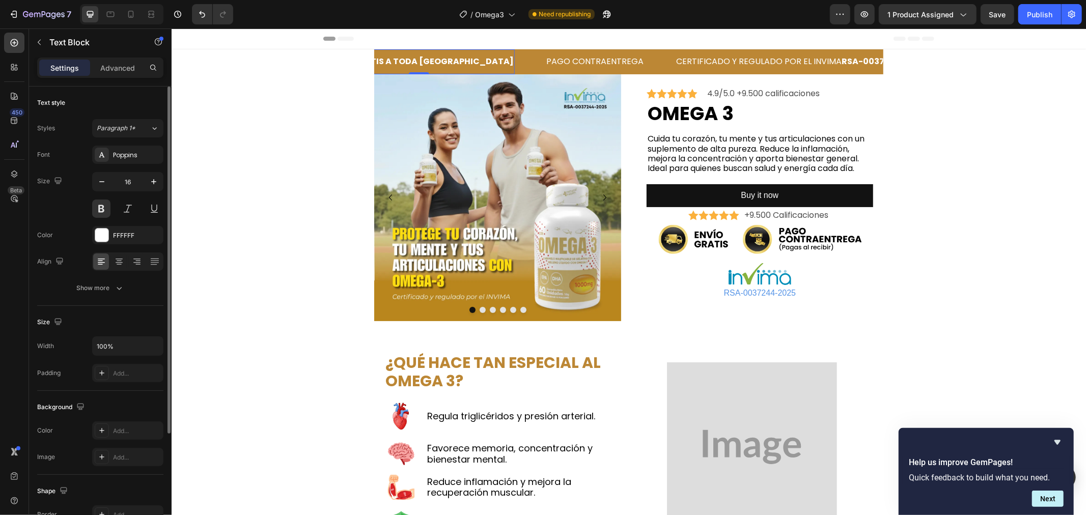
click at [104, 206] on button at bounding box center [101, 209] width 18 height 18
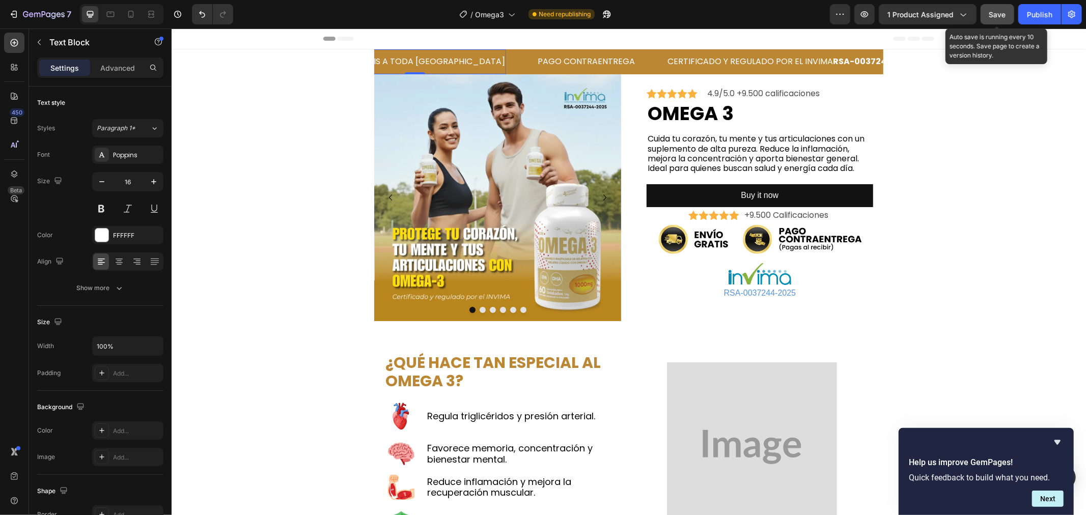
click at [996, 8] on button "Save" at bounding box center [997, 14] width 34 height 20
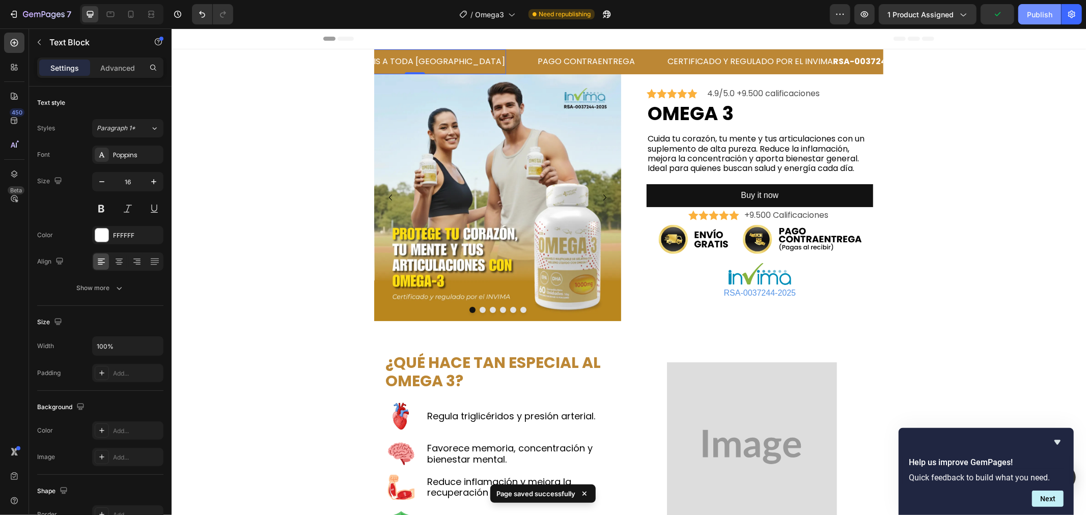
click at [1032, 15] on div "Publish" at bounding box center [1039, 14] width 25 height 11
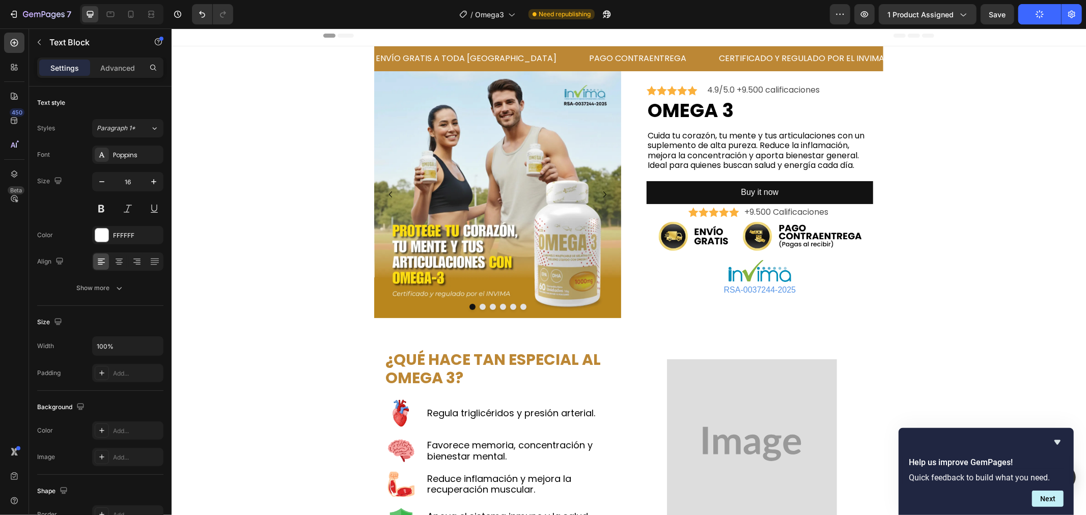
scroll to position [0, 0]
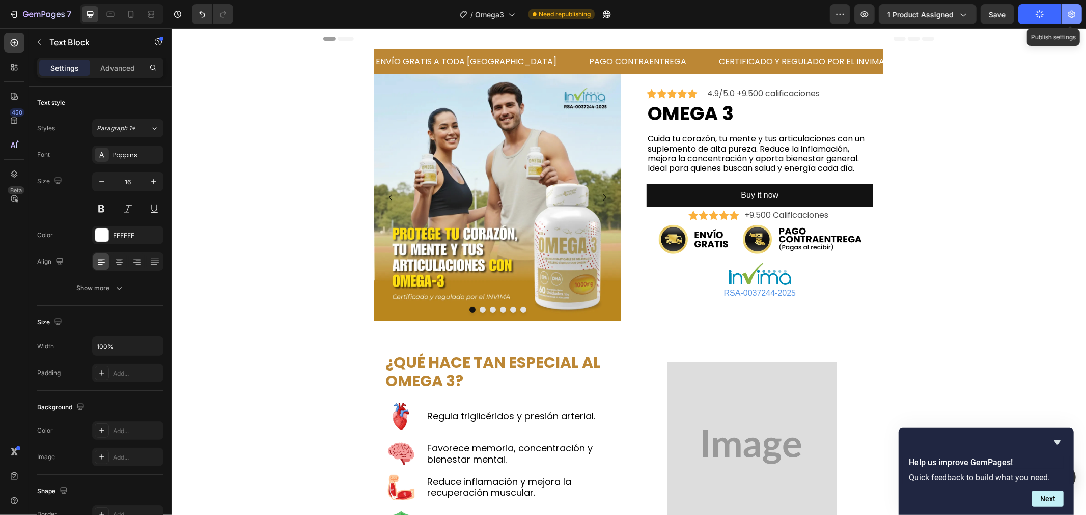
click at [1070, 19] on button "button" at bounding box center [1071, 14] width 20 height 20
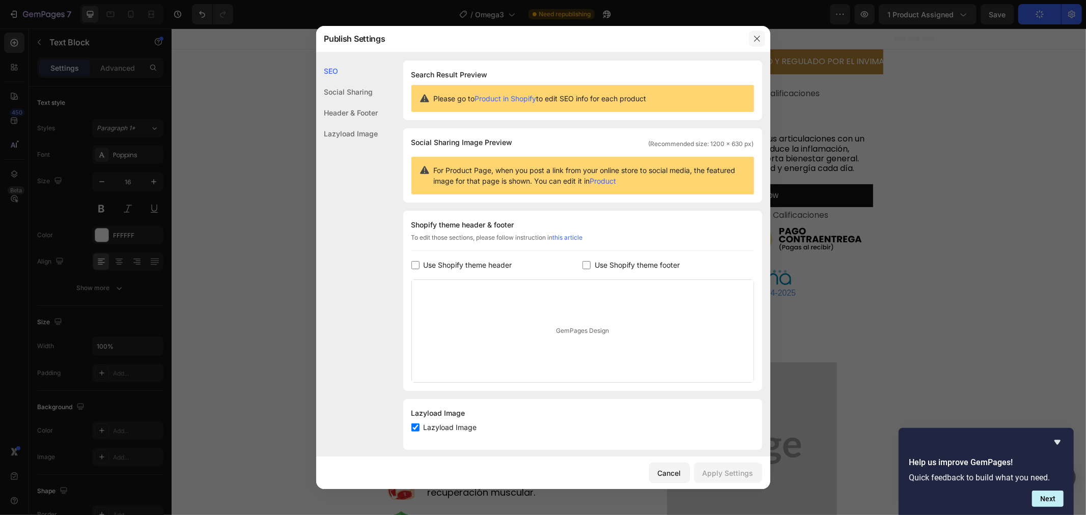
click at [756, 43] on button "button" at bounding box center [757, 39] width 16 height 16
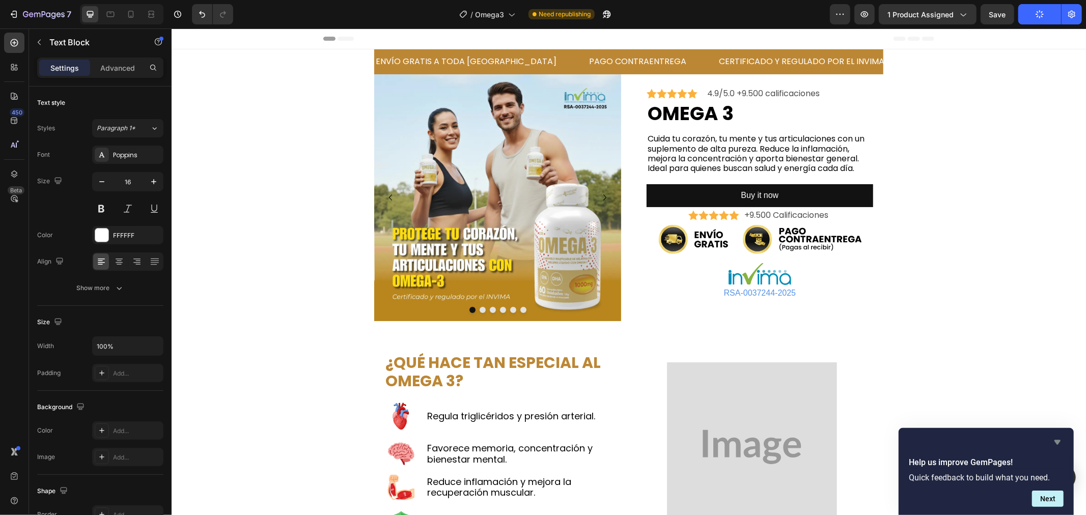
click at [1059, 439] on icon "Hide survey" at bounding box center [1057, 442] width 12 height 12
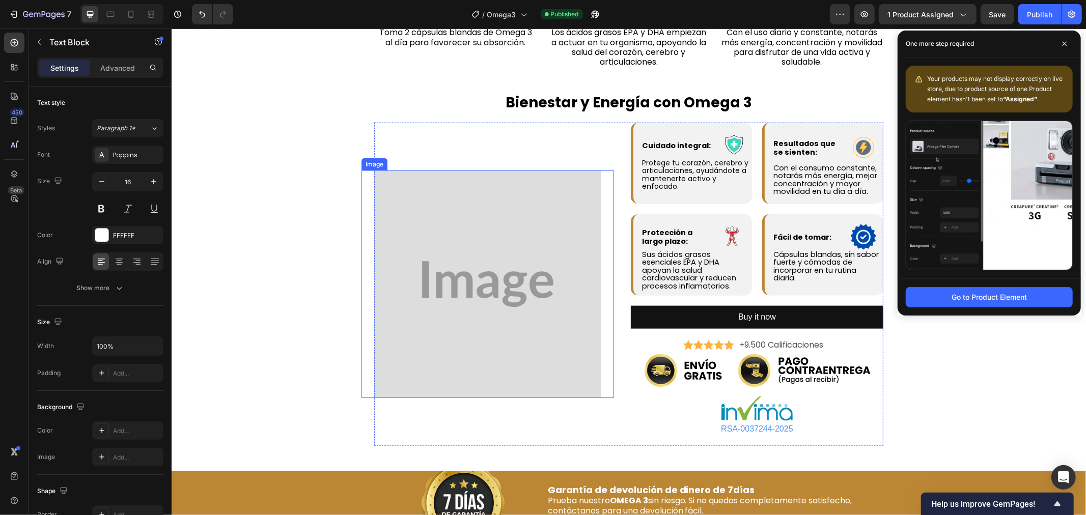
scroll to position [904, 0]
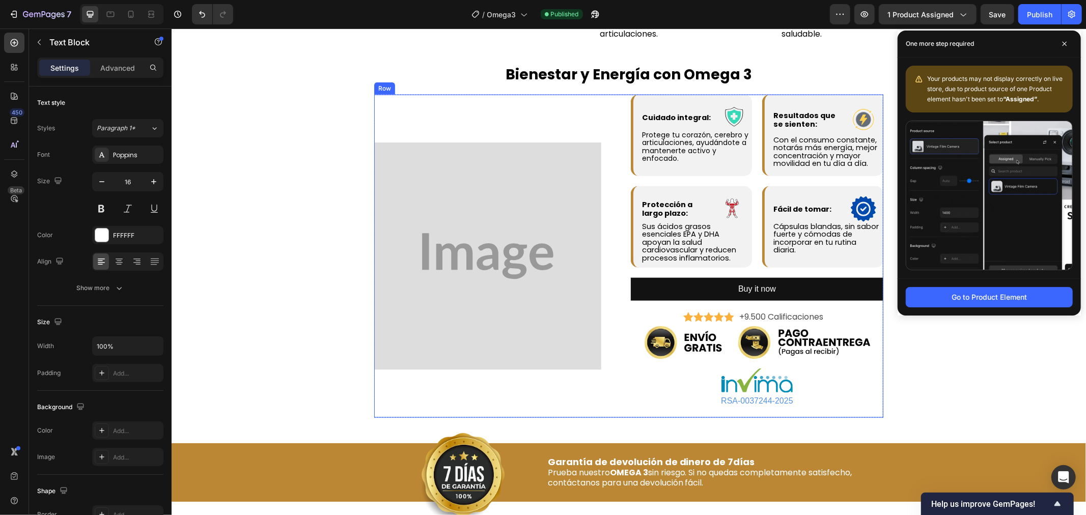
click at [510, 191] on div "Image" at bounding box center [500, 255] width 252 height 323
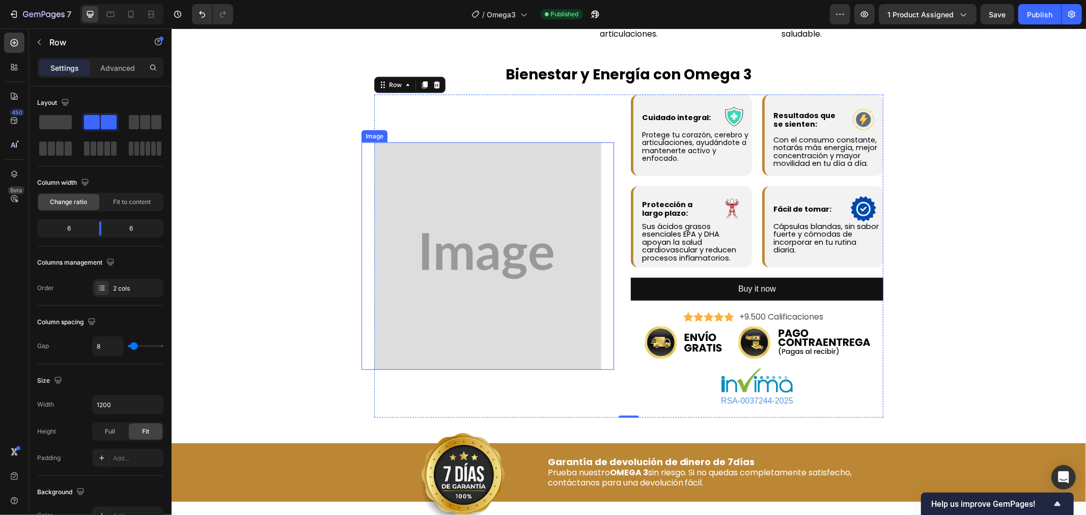
click at [530, 275] on img at bounding box center [487, 255] width 227 height 227
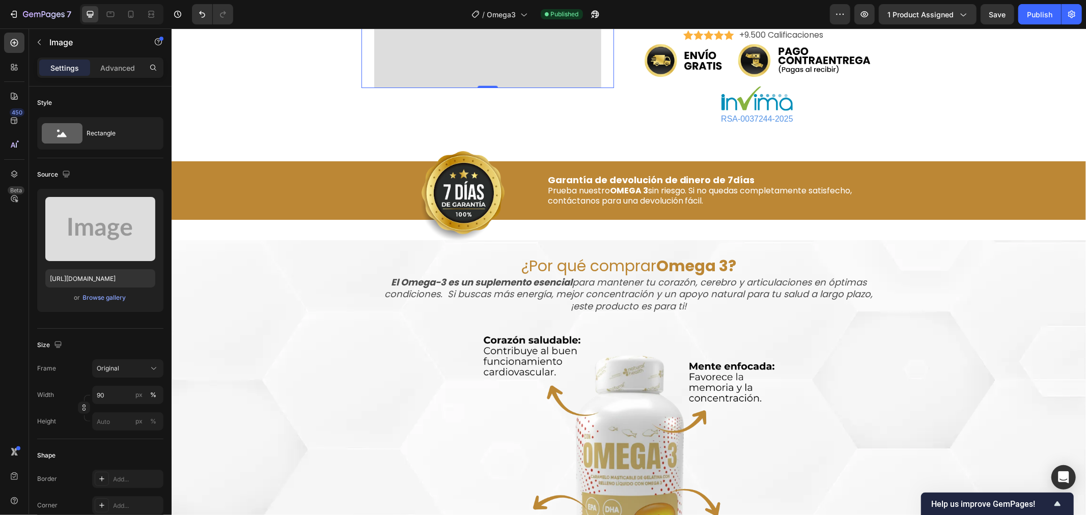
scroll to position [1187, 0]
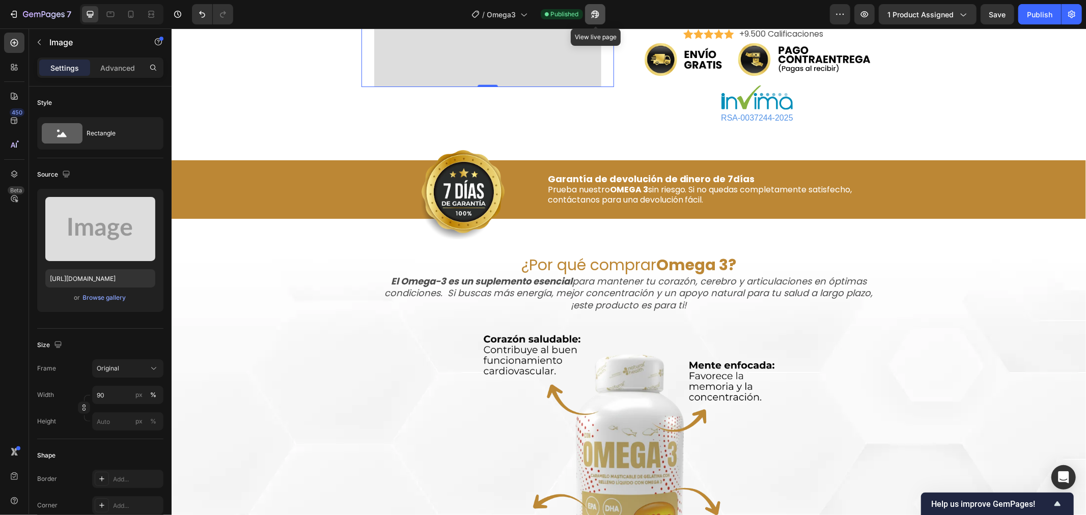
click at [594, 17] on icon "button" at bounding box center [595, 14] width 10 height 10
